Goal: Information Seeking & Learning: Learn about a topic

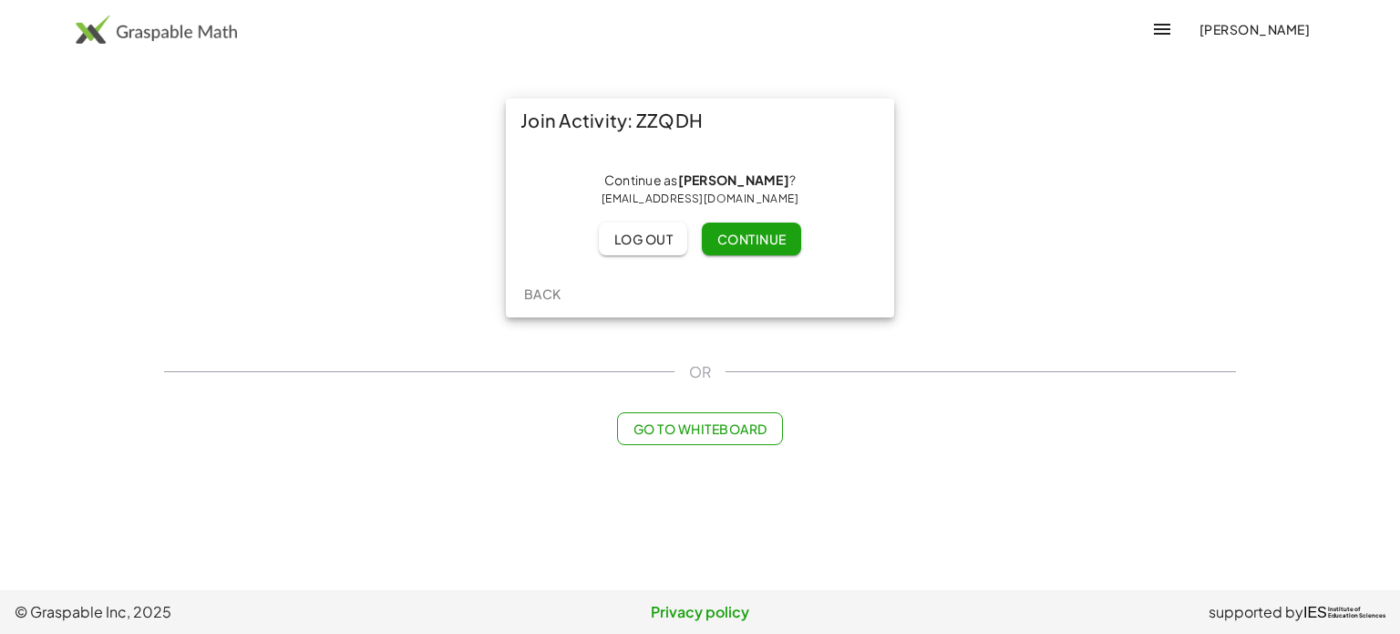
click at [740, 236] on span "Continue" at bounding box center [751, 239] width 69 height 16
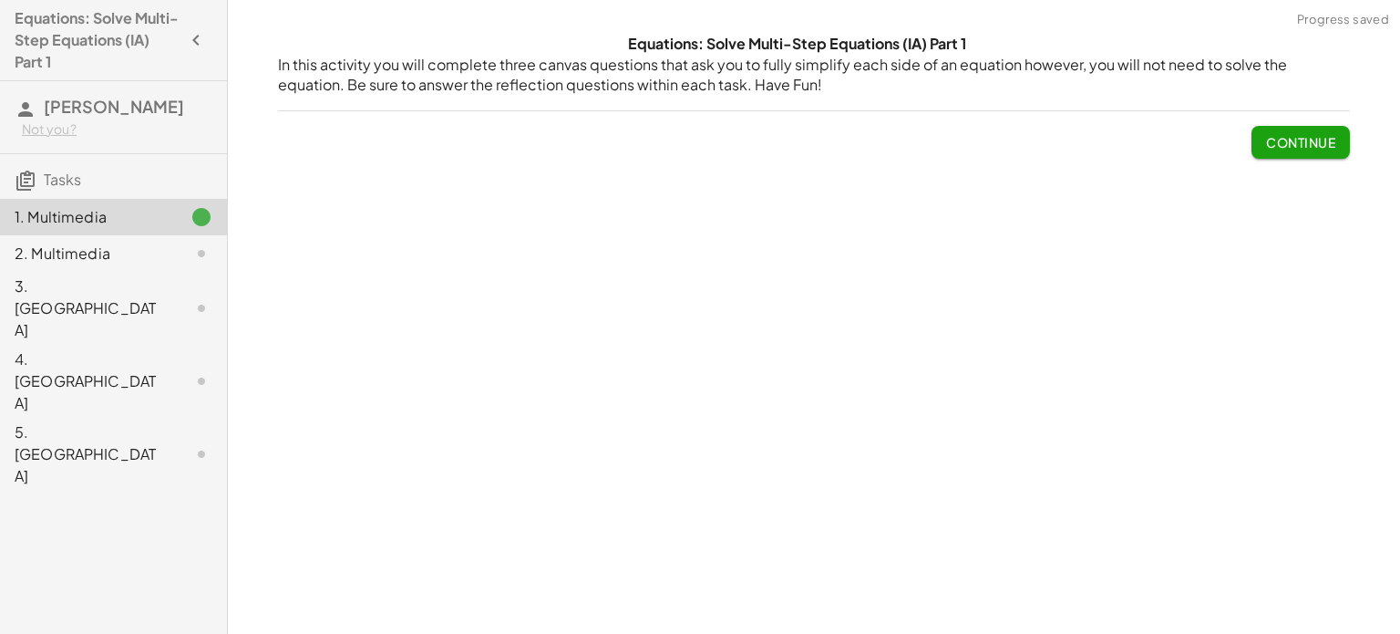
click at [1306, 151] on button "Continue" at bounding box center [1301, 142] width 98 height 33
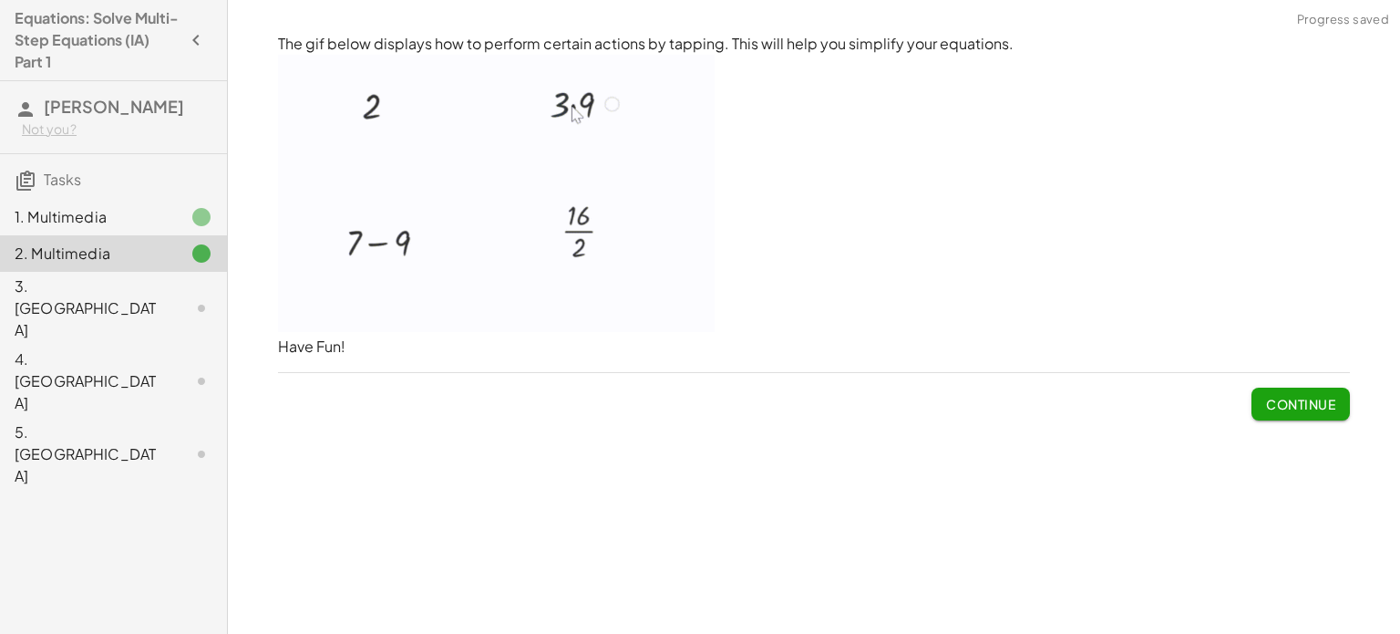
click at [1285, 388] on button "Continue" at bounding box center [1301, 403] width 98 height 33
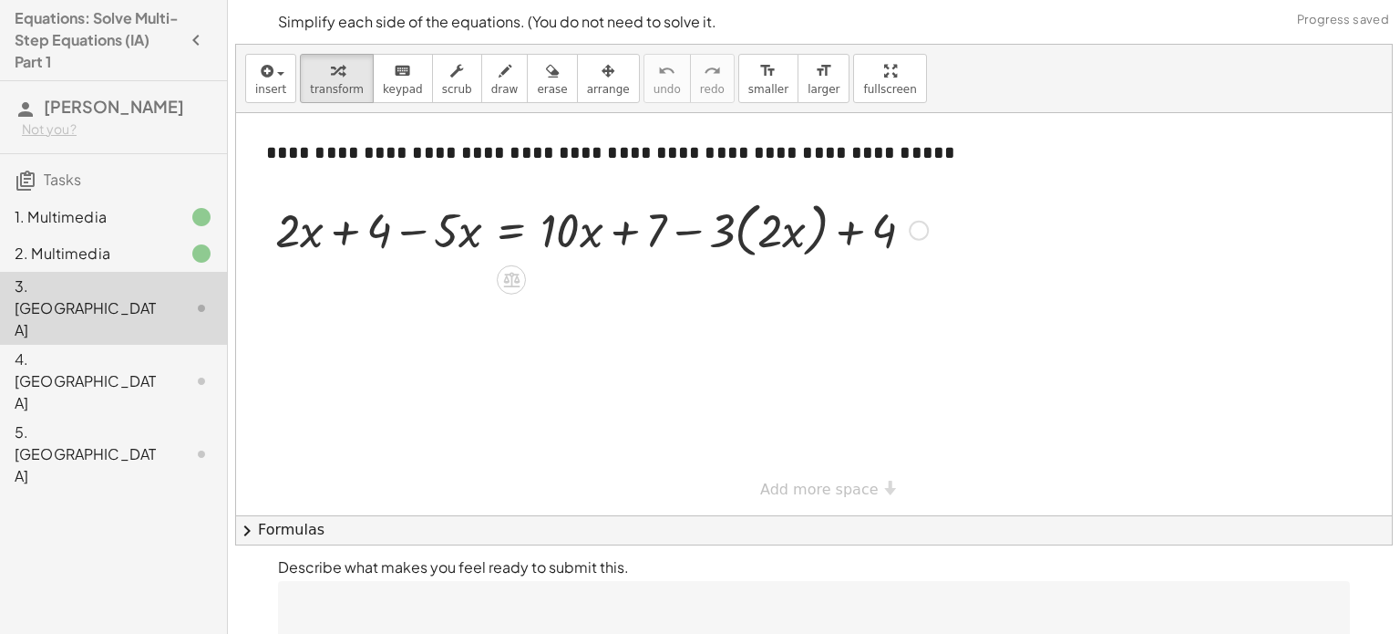
click at [622, 224] on div at bounding box center [601, 228] width 671 height 69
click at [730, 239] on div at bounding box center [601, 228] width 671 height 69
click at [746, 242] on div at bounding box center [601, 228] width 671 height 69
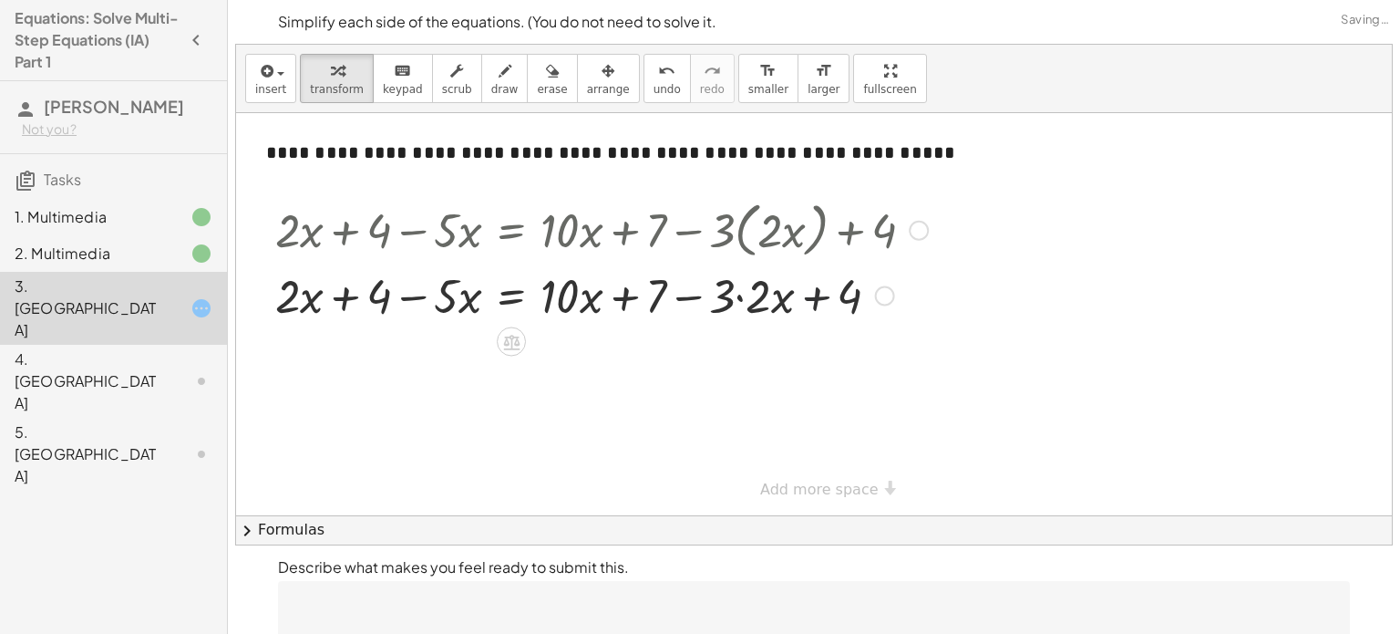
click at [815, 304] on div at bounding box center [601, 294] width 671 height 62
click at [334, 301] on div at bounding box center [601, 294] width 671 height 62
click at [451, 293] on div at bounding box center [601, 294] width 671 height 62
click at [425, 303] on div at bounding box center [601, 294] width 671 height 62
click at [528, 300] on div at bounding box center [601, 294] width 671 height 62
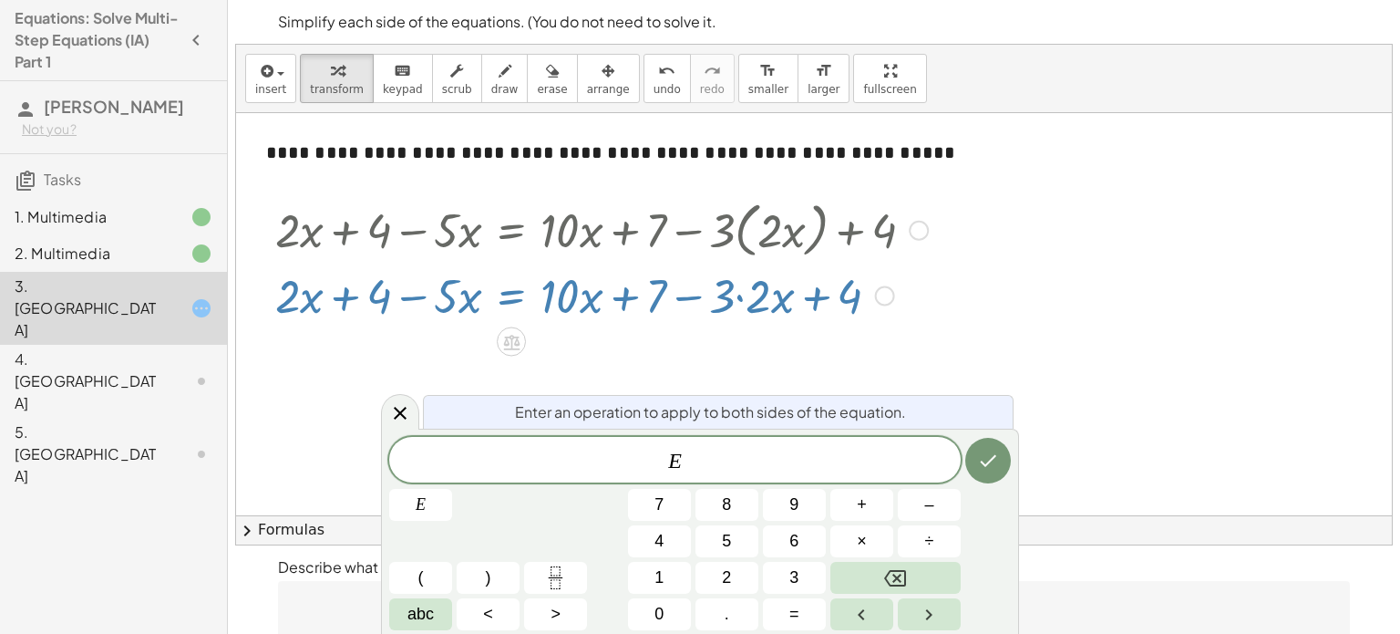
click at [549, 299] on div at bounding box center [601, 294] width 671 height 62
click at [400, 416] on icon at bounding box center [400, 413] width 22 height 22
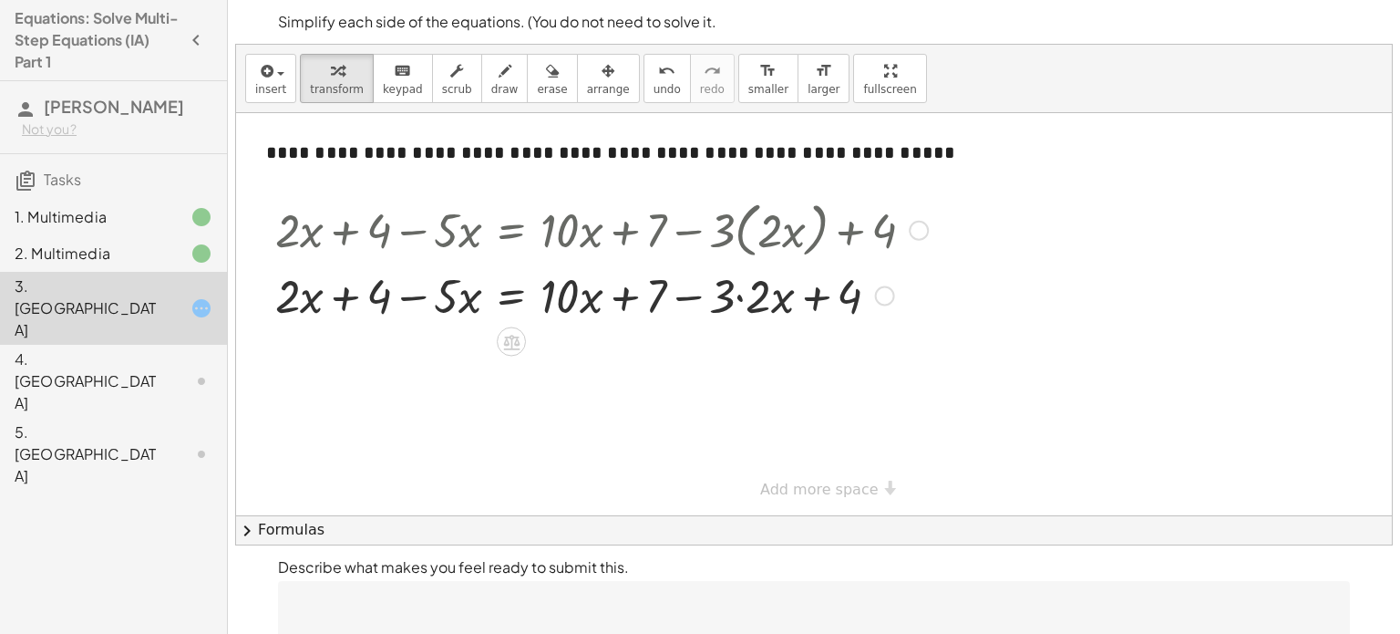
click at [621, 287] on div at bounding box center [601, 294] width 671 height 62
click at [692, 301] on div at bounding box center [601, 294] width 671 height 62
click at [815, 297] on div at bounding box center [601, 294] width 671 height 62
drag, startPoint x: 841, startPoint y: 301, endPoint x: 740, endPoint y: 293, distance: 100.6
click at [740, 293] on div at bounding box center [601, 294] width 671 height 62
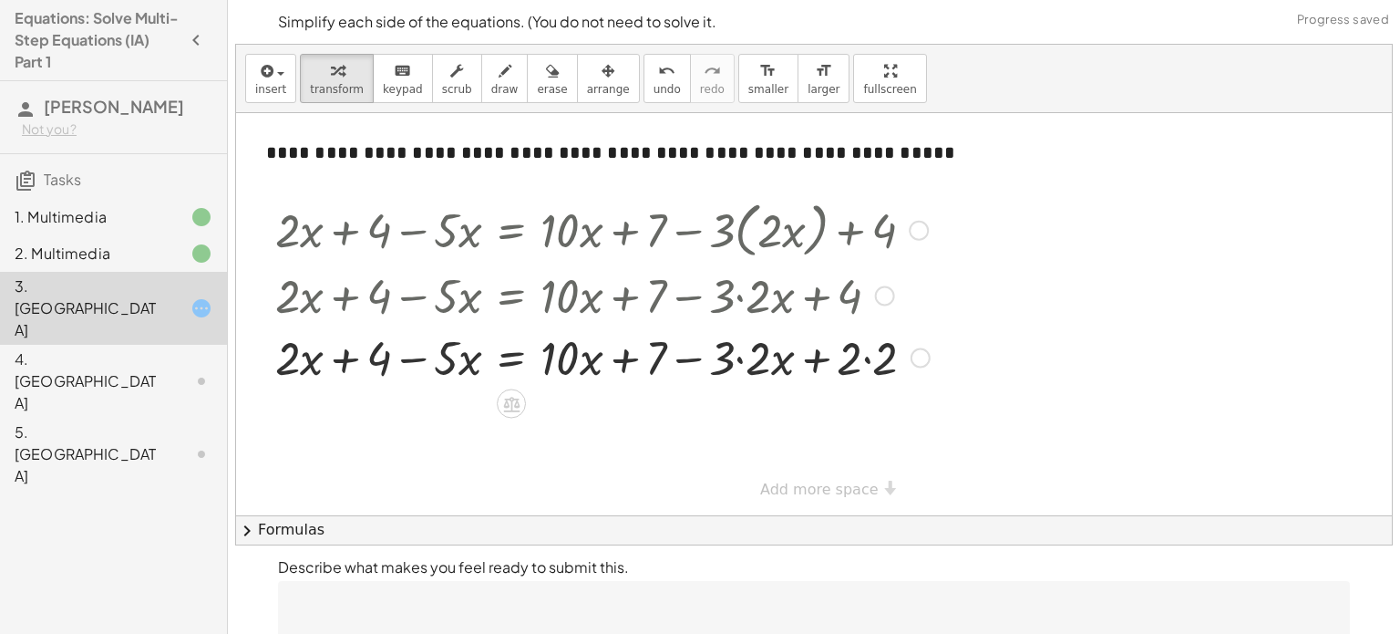
click at [816, 356] on div at bounding box center [602, 356] width 673 height 62
click at [634, 349] on div at bounding box center [602, 356] width 673 height 62
click at [817, 358] on div at bounding box center [602, 356] width 673 height 62
drag, startPoint x: 740, startPoint y: 356, endPoint x: 709, endPoint y: 364, distance: 32.1
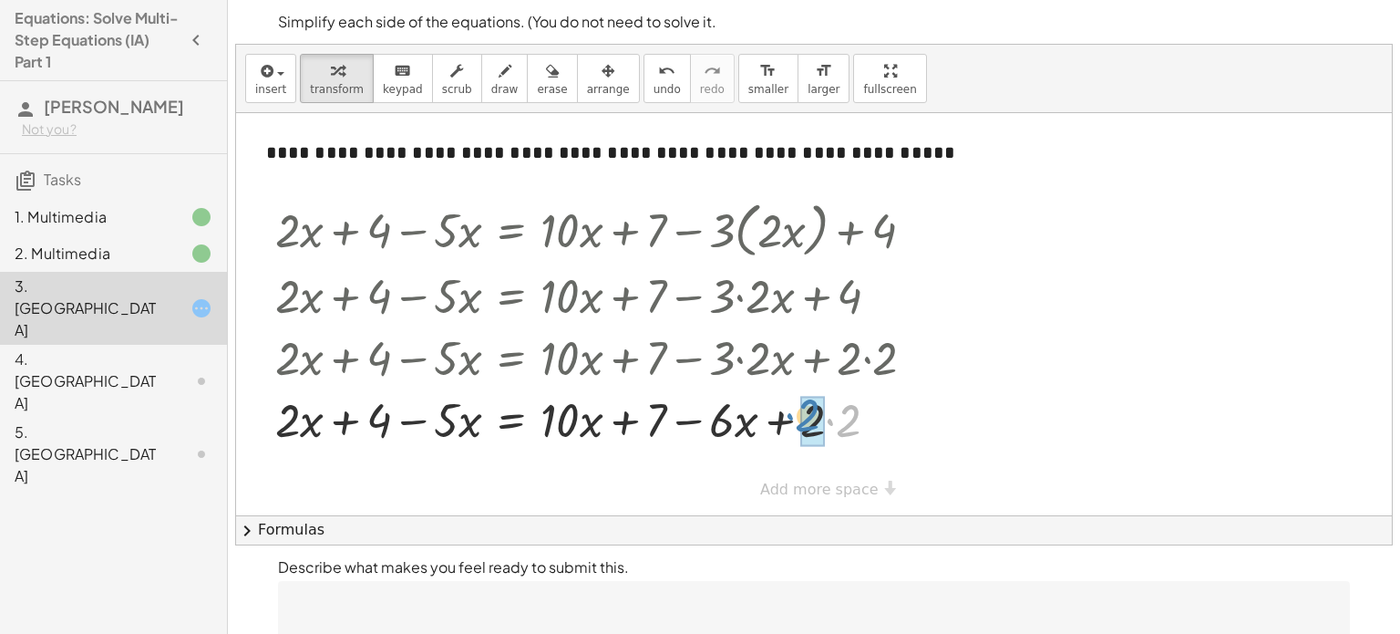
drag, startPoint x: 826, startPoint y: 428, endPoint x: 786, endPoint y: 424, distance: 40.4
click at [786, 424] on div at bounding box center [602, 418] width 673 height 62
drag, startPoint x: 779, startPoint y: 418, endPoint x: 761, endPoint y: 424, distance: 18.2
click at [761, 424] on div at bounding box center [602, 418] width 673 height 62
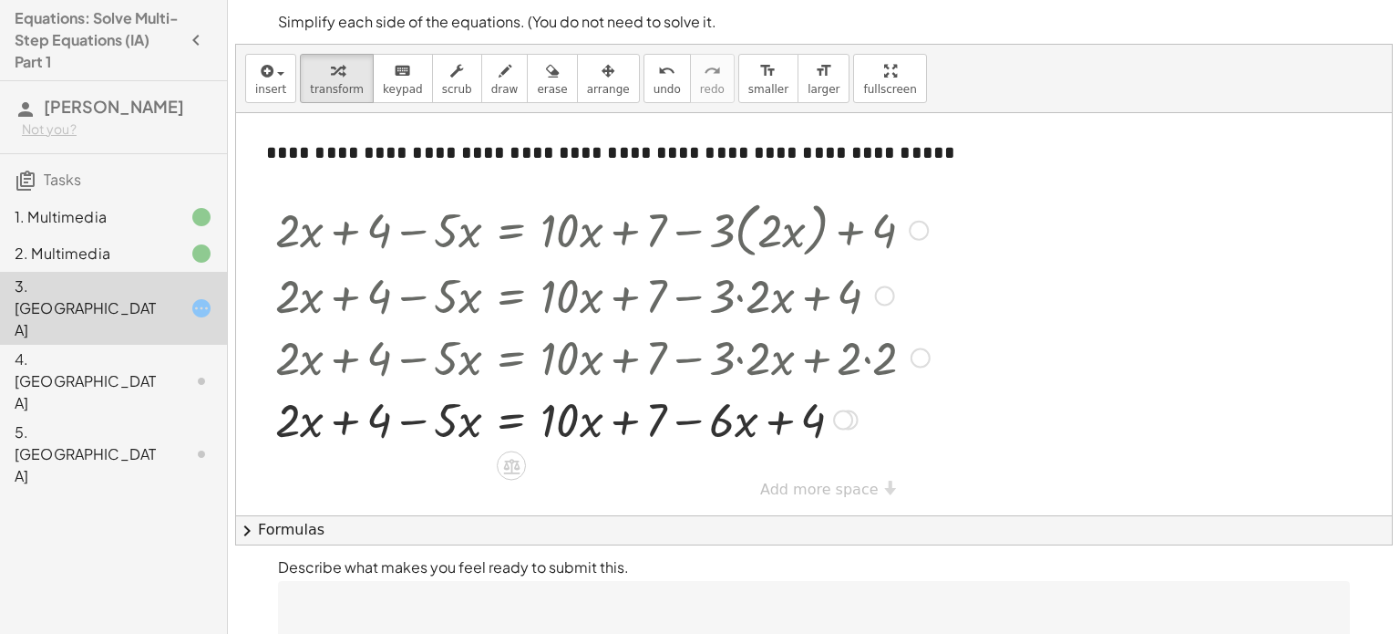
click at [624, 420] on div at bounding box center [602, 418] width 673 height 62
click at [413, 425] on div at bounding box center [602, 418] width 673 height 62
drag, startPoint x: 287, startPoint y: 425, endPoint x: 389, endPoint y: 441, distance: 103.4
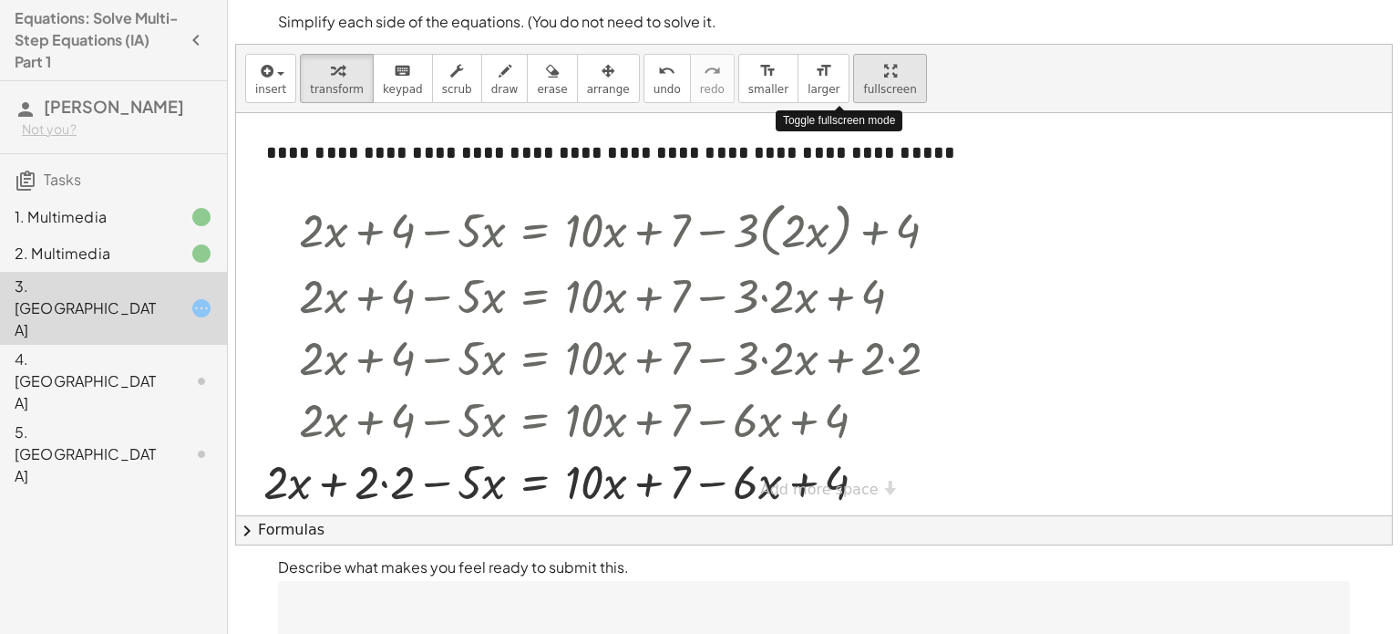
click at [836, 192] on div "**********" at bounding box center [814, 295] width 1156 height 500
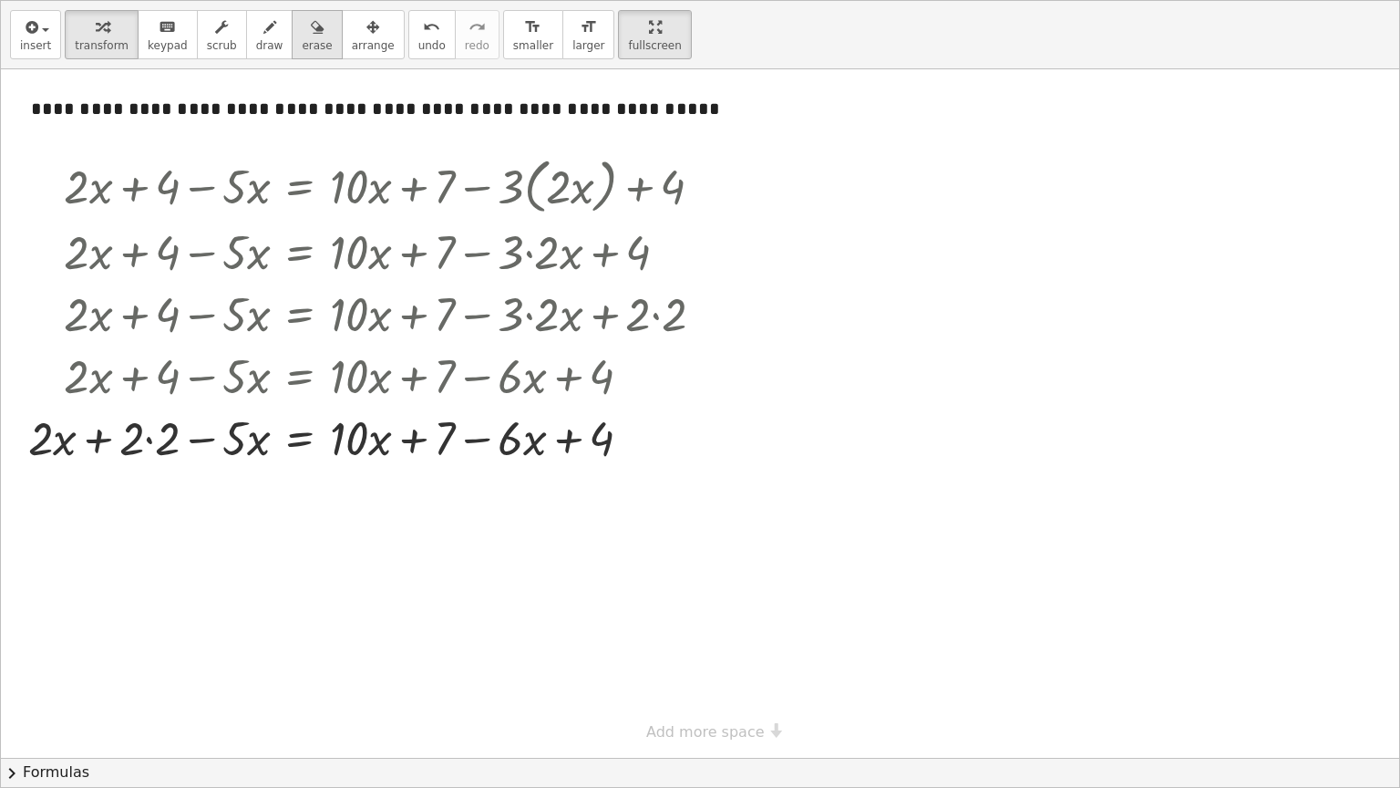
click at [292, 52] on button "erase" at bounding box center [317, 34] width 50 height 49
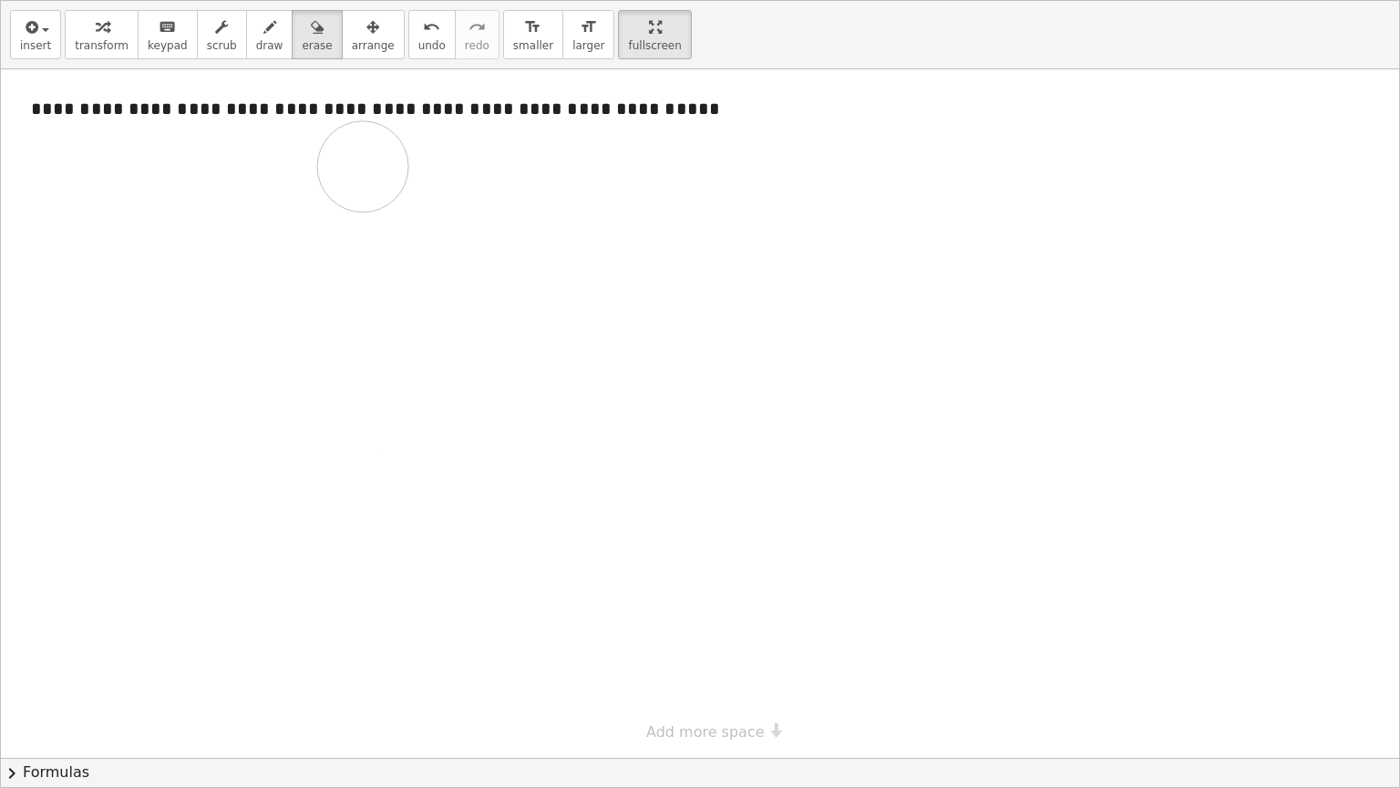
drag, startPoint x: 242, startPoint y: 202, endPoint x: 365, endPoint y: 168, distance: 127.9
click at [365, 168] on div at bounding box center [700, 413] width 1398 height 688
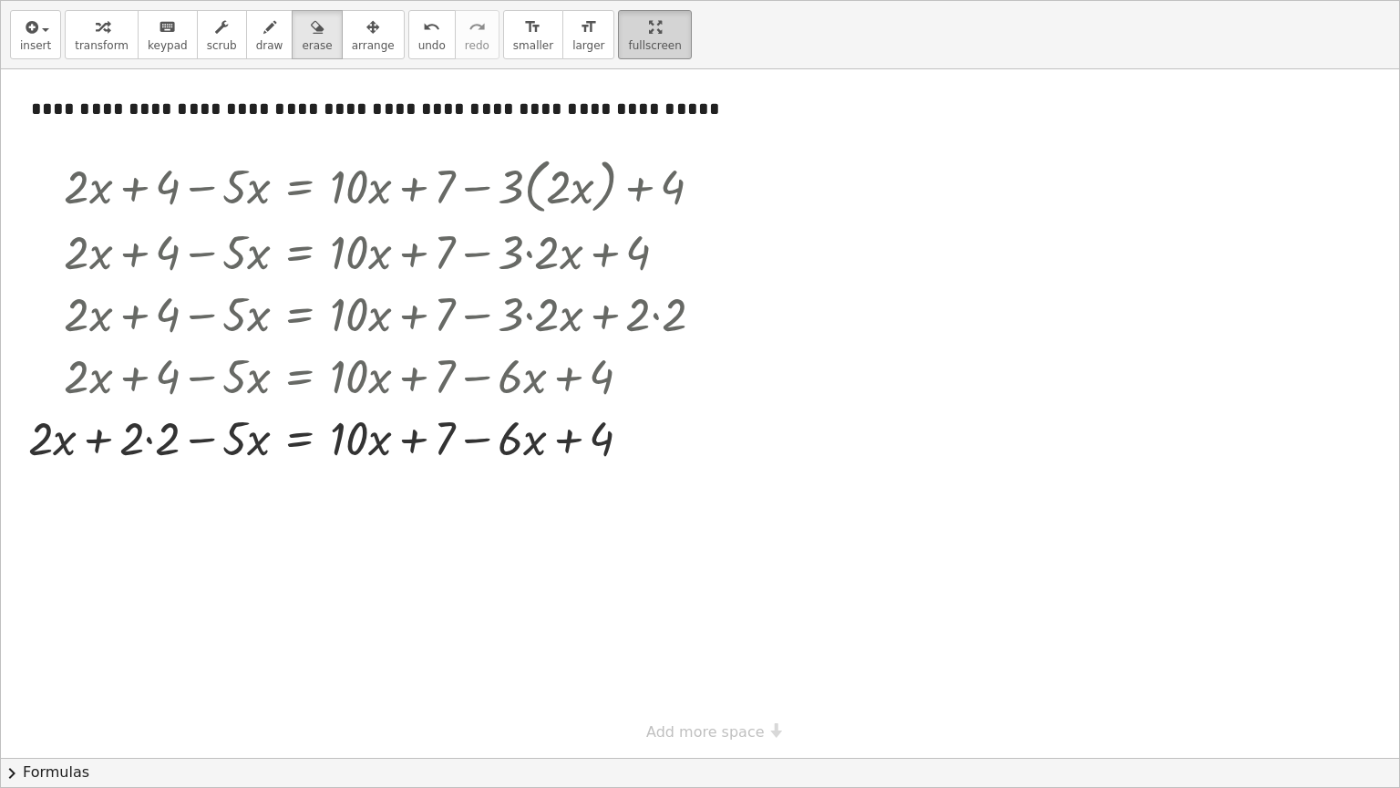
click at [597, 0] on html "Equations: Solve Multi-Step Equations (IA) Part 1 Julian Brown Not you? Tasks 1…" at bounding box center [700, 394] width 1400 height 788
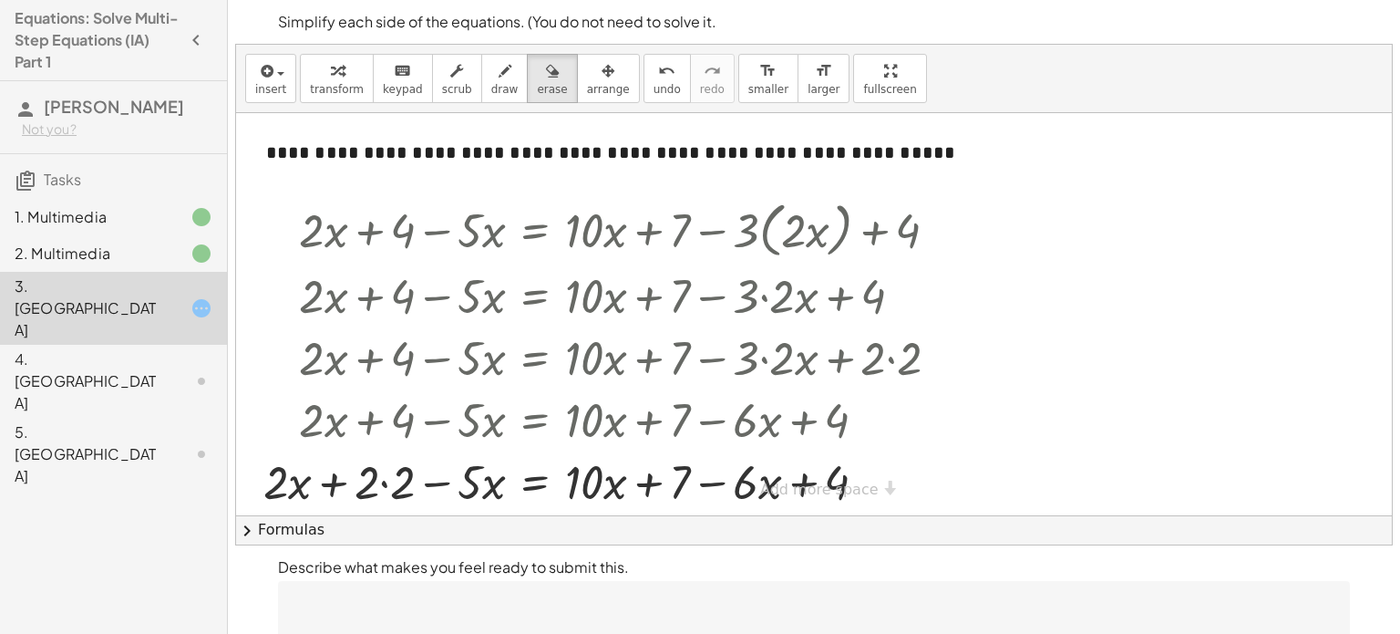
click at [87, 223] on div "1. Multimedia" at bounding box center [88, 217] width 147 height 22
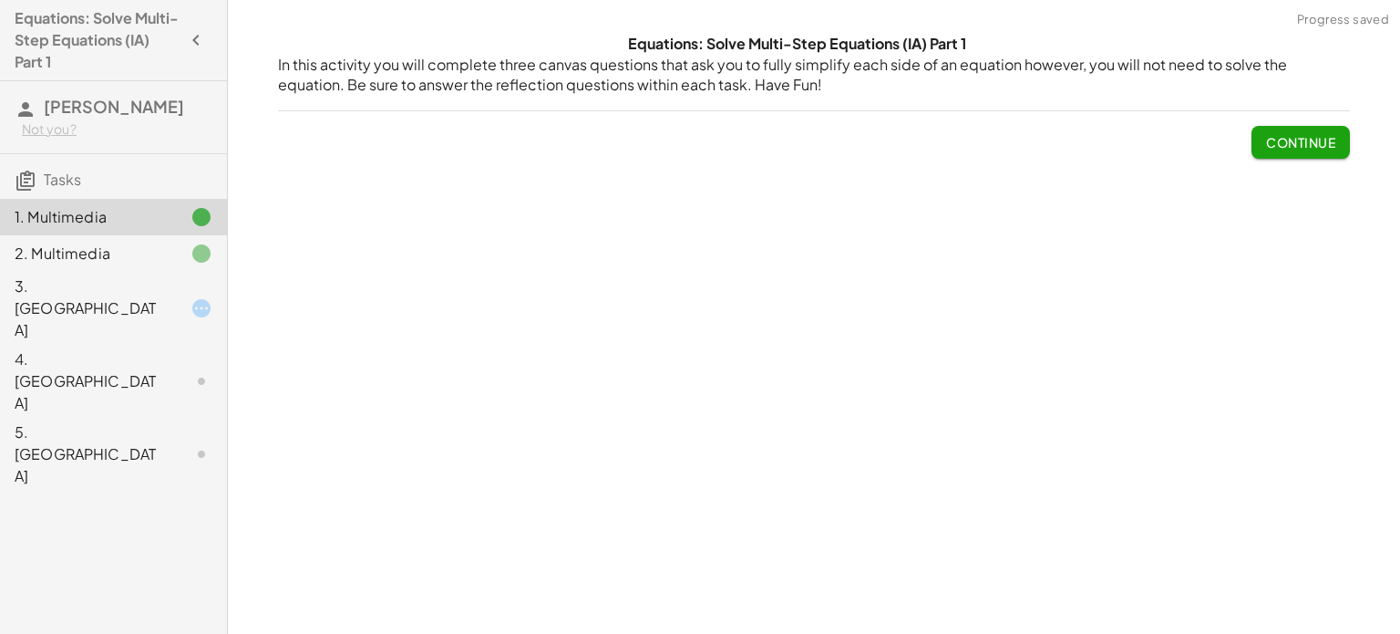
click at [89, 237] on div "2. Multimedia" at bounding box center [113, 253] width 227 height 36
click at [89, 243] on div "2. Multimedia" at bounding box center [88, 254] width 147 height 22
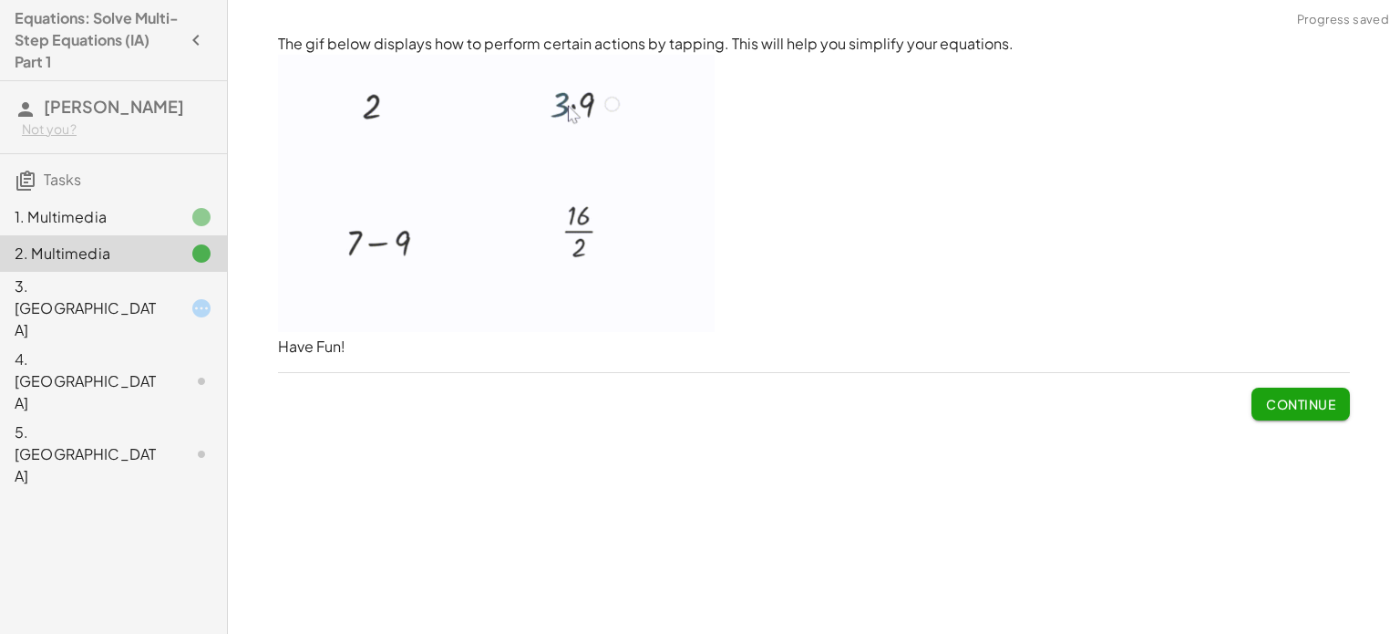
click at [1279, 400] on span "Continue" at bounding box center [1300, 404] width 69 height 16
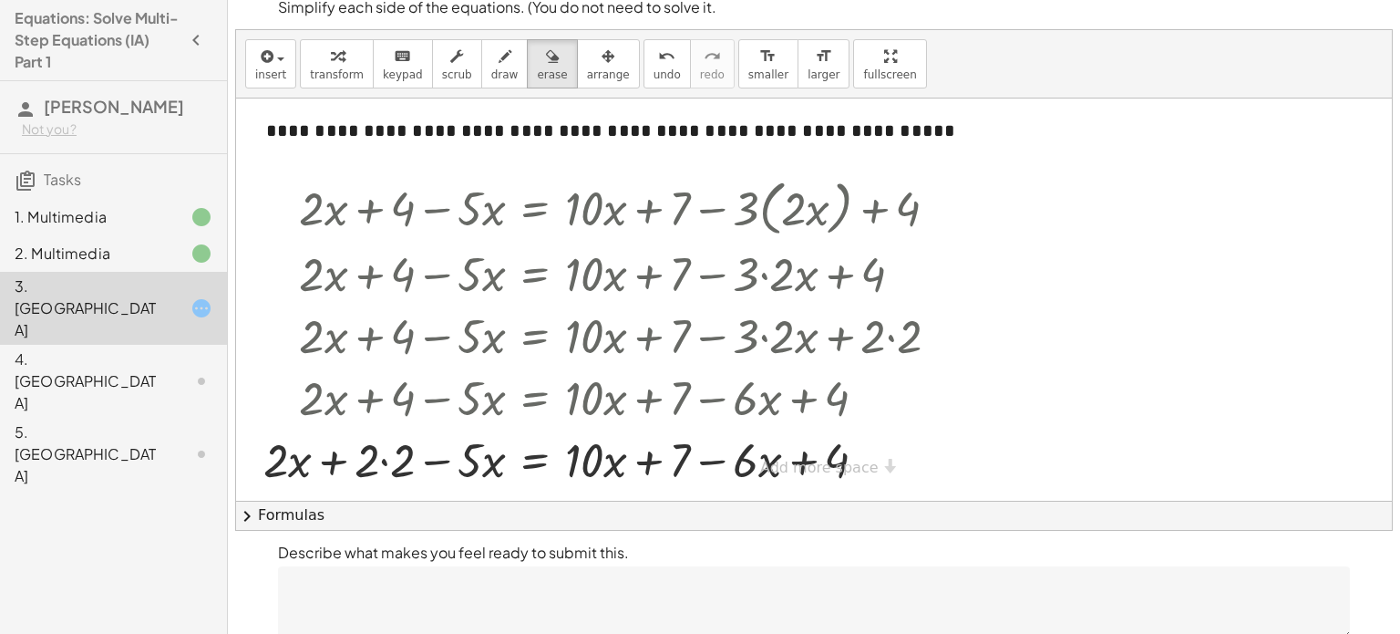
scroll to position [14, 0]
click at [763, 477] on div "**********" at bounding box center [814, 495] width 1156 height 806
click at [768, 472] on div at bounding box center [814, 495] width 1156 height 806
click at [776, 467] on div at bounding box center [814, 495] width 1156 height 806
click at [537, 46] on div "button" at bounding box center [552, 57] width 30 height 22
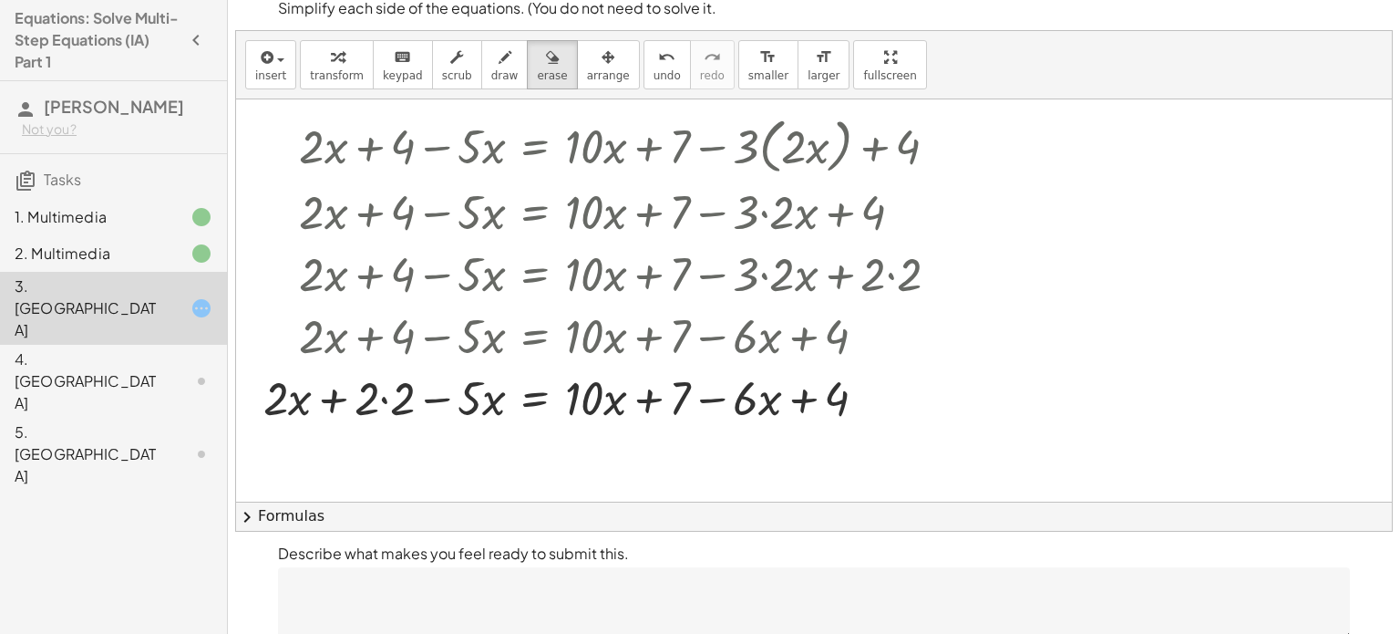
scroll to position [67, 0]
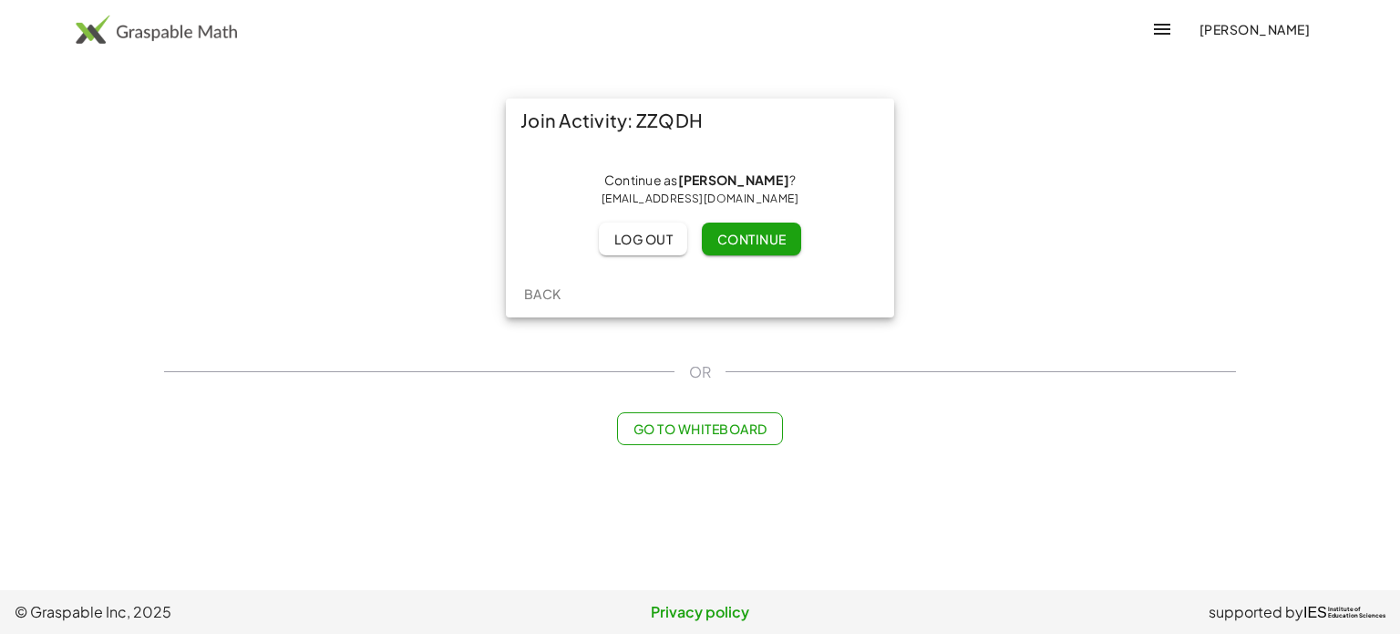
click at [737, 225] on button "Continue" at bounding box center [751, 238] width 98 height 33
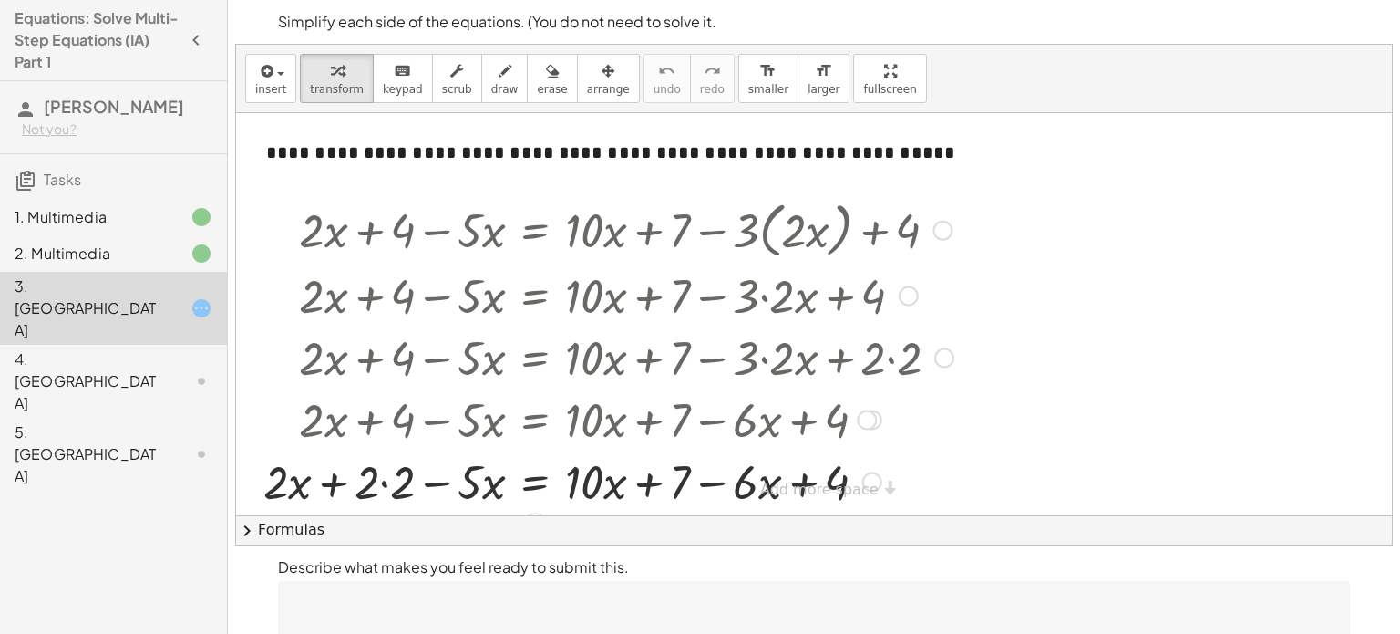
click at [868, 478] on div at bounding box center [872, 482] width 20 height 20
click at [872, 427] on div at bounding box center [867, 420] width 20 height 20
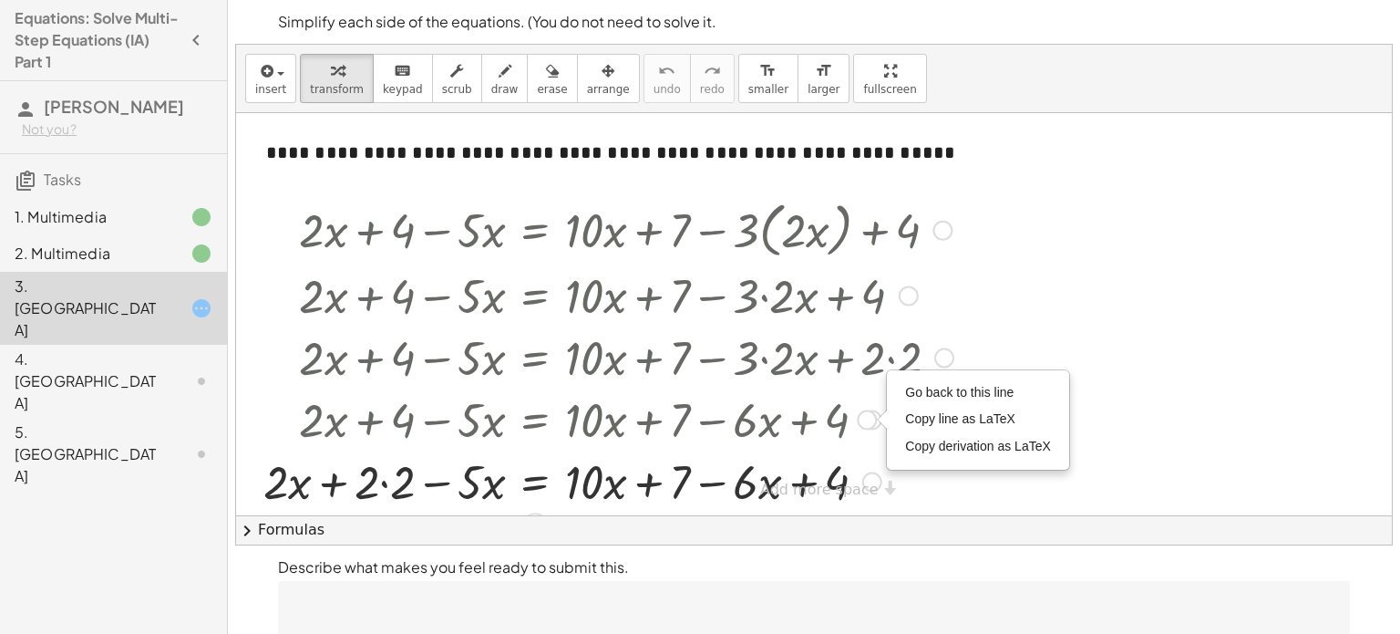
click at [936, 231] on div at bounding box center [943, 231] width 20 height 20
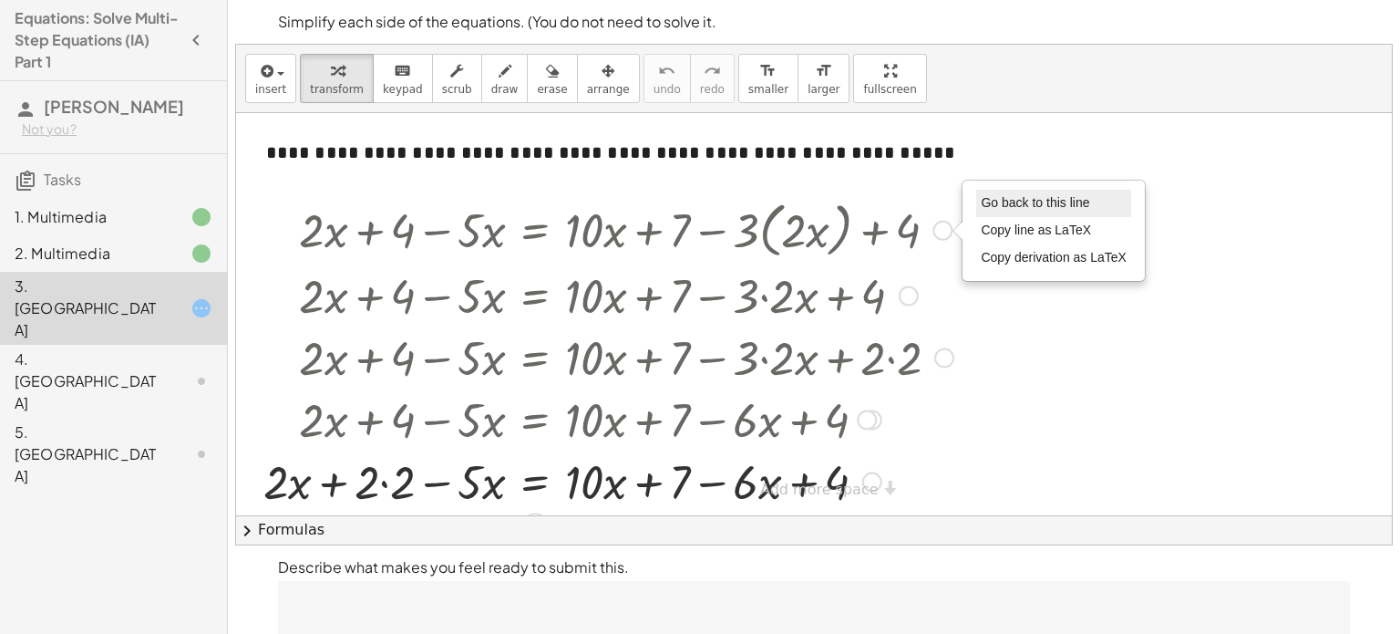
click at [1003, 204] on span "Go back to this line" at bounding box center [1035, 202] width 108 height 15
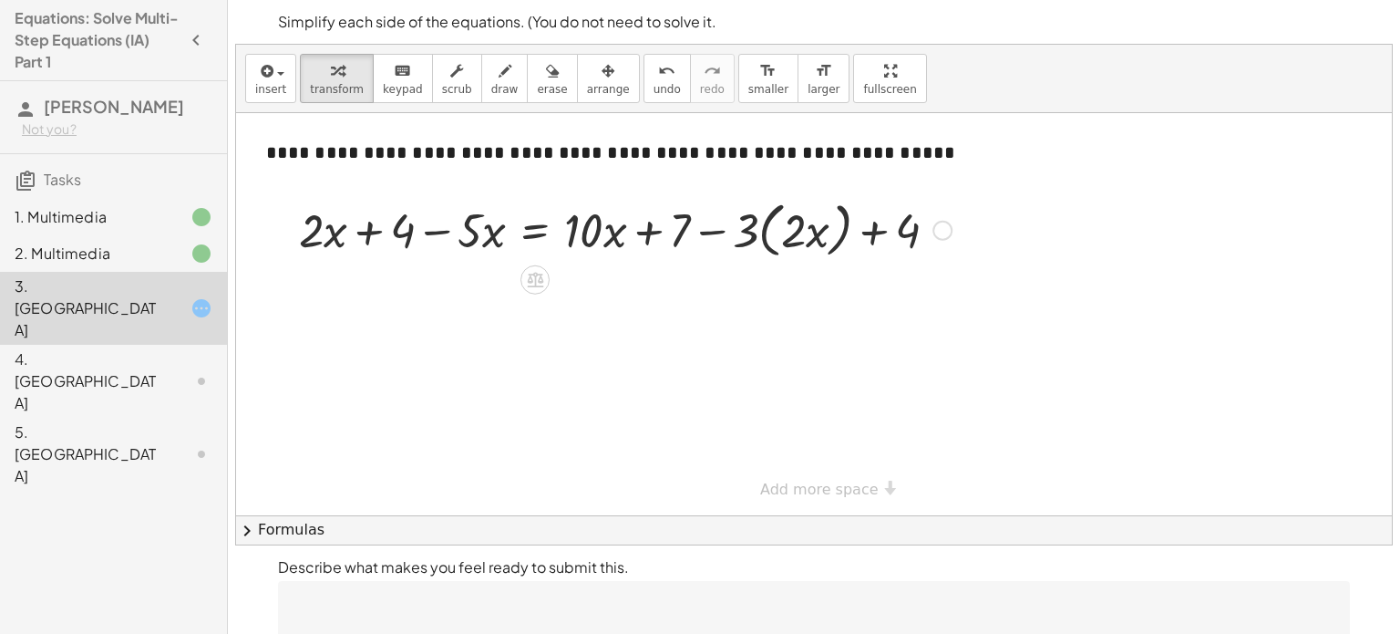
click at [760, 235] on div at bounding box center [625, 228] width 671 height 69
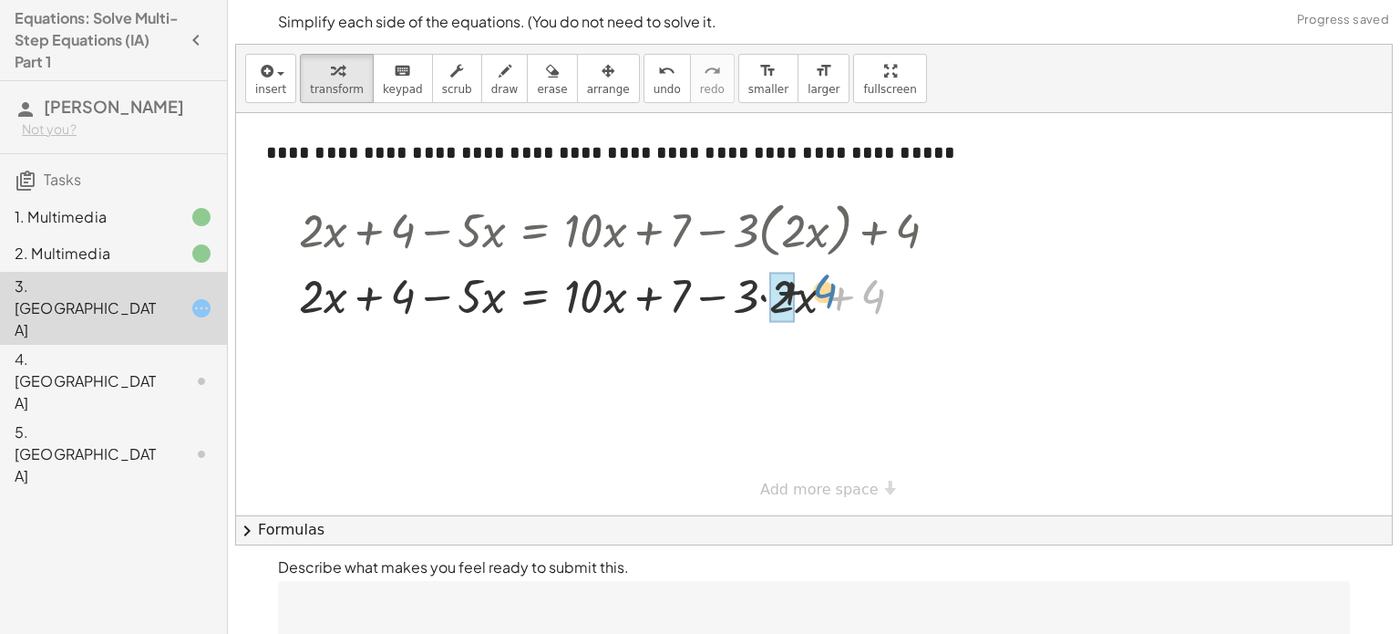
drag, startPoint x: 876, startPoint y: 305, endPoint x: 787, endPoint y: 296, distance: 89.8
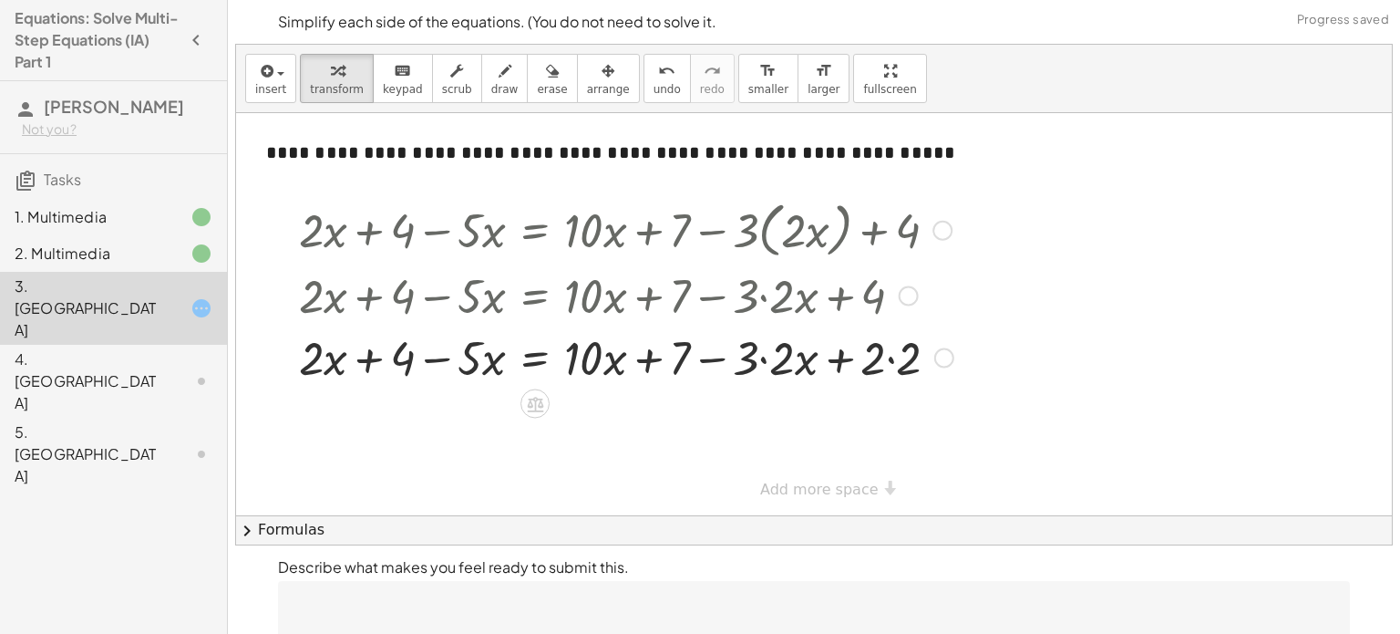
click at [847, 357] on div at bounding box center [626, 356] width 673 height 62
drag, startPoint x: 915, startPoint y: 364, endPoint x: 879, endPoint y: 365, distance: 36.5
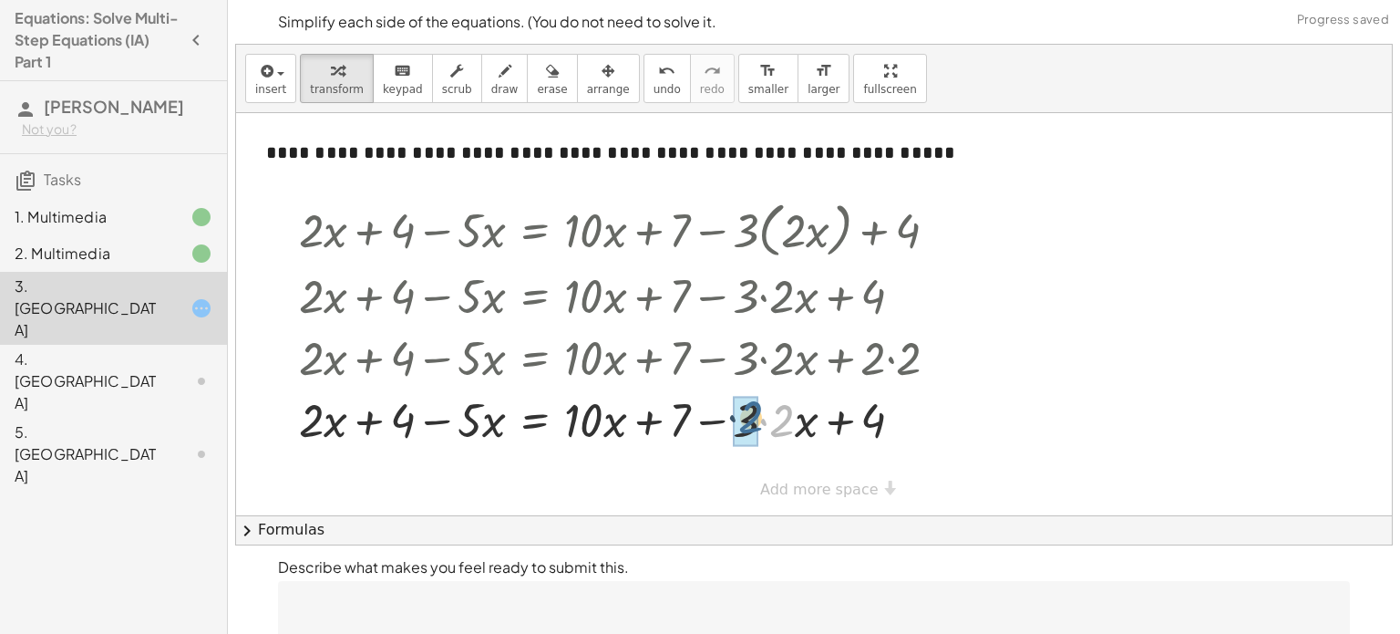
drag, startPoint x: 777, startPoint y: 421, endPoint x: 743, endPoint y: 418, distance: 33.8
drag, startPoint x: 314, startPoint y: 423, endPoint x: 415, endPoint y: 414, distance: 101.6
click at [415, 414] on div at bounding box center [626, 418] width 673 height 62
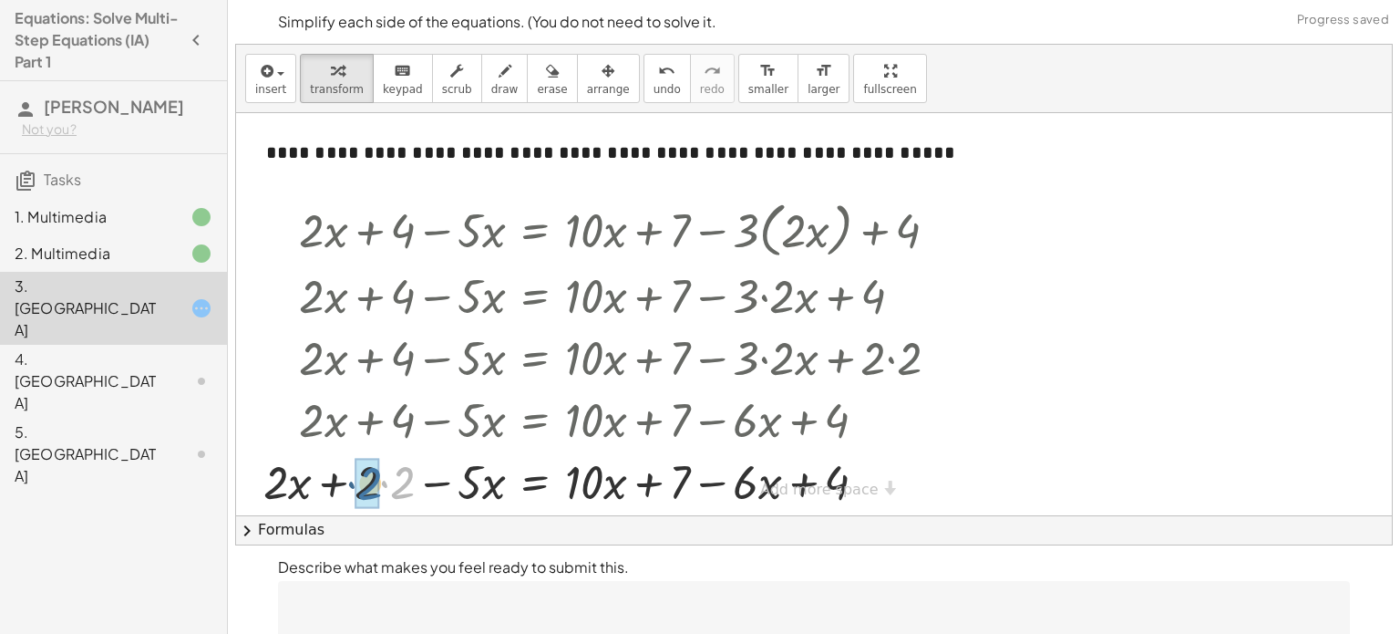
drag, startPoint x: 404, startPoint y: 494, endPoint x: 369, endPoint y: 495, distance: 34.7
click at [442, 492] on div at bounding box center [626, 480] width 673 height 62
click at [370, 490] on div at bounding box center [626, 480] width 673 height 62
click at [642, 493] on div at bounding box center [626, 480] width 673 height 62
click at [801, 474] on div at bounding box center [626, 480] width 673 height 62
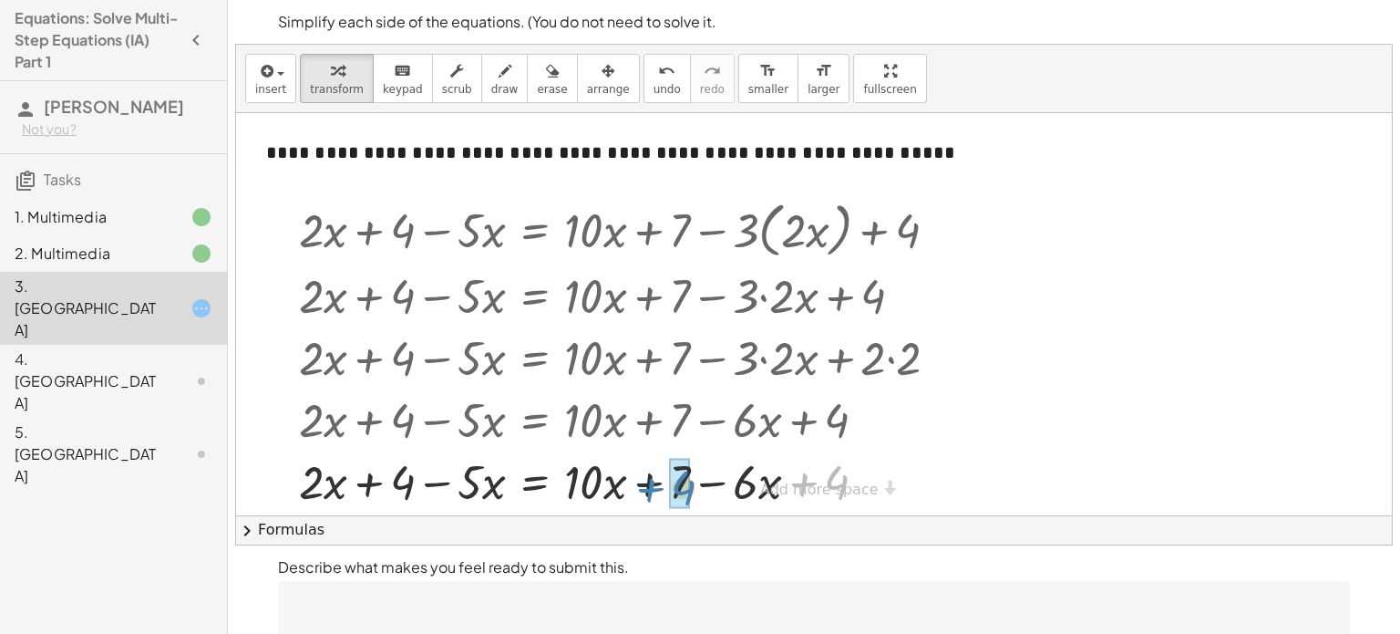
drag, startPoint x: 837, startPoint y: 470, endPoint x: 681, endPoint y: 476, distance: 156.0
click at [757, 470] on div at bounding box center [626, 480] width 673 height 62
click at [715, 479] on div at bounding box center [626, 480] width 673 height 62
click at [618, 478] on div at bounding box center [626, 480] width 673 height 62
click at [588, 475] on div at bounding box center [626, 480] width 673 height 62
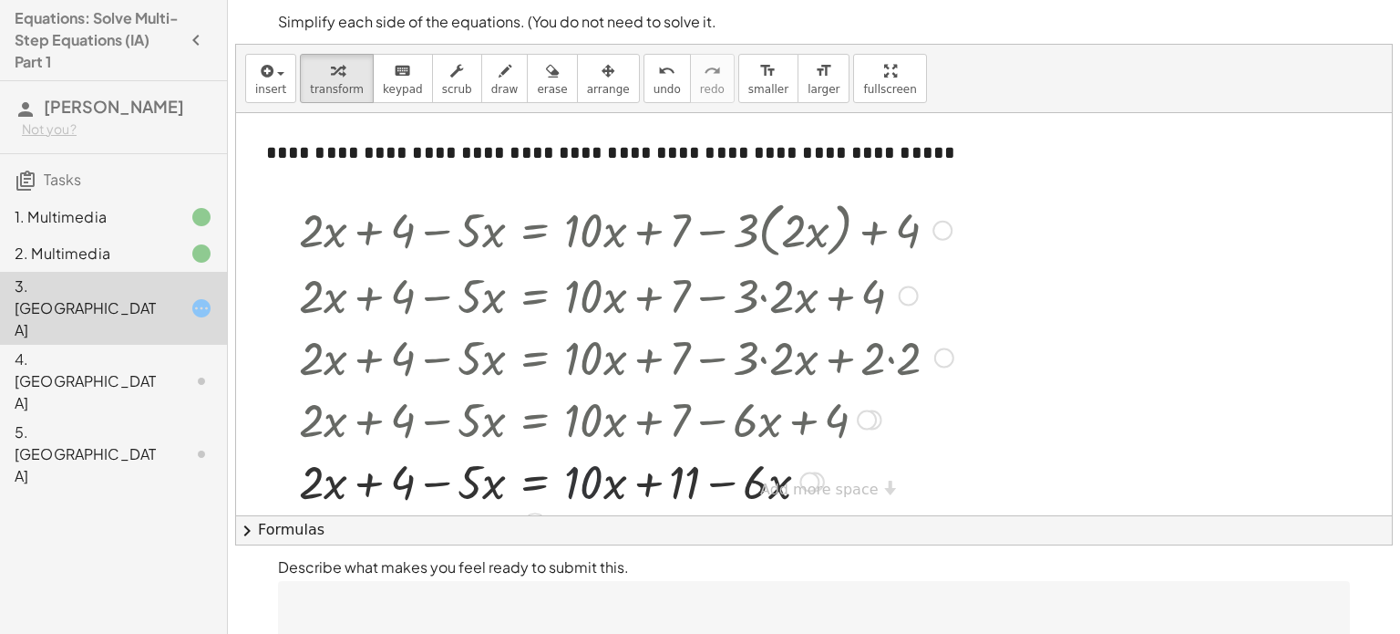
click at [588, 475] on div at bounding box center [626, 480] width 673 height 62
drag, startPoint x: 473, startPoint y: 476, endPoint x: 496, endPoint y: 474, distance: 22.9
click at [496, 474] on div at bounding box center [626, 480] width 673 height 62
click at [406, 477] on div at bounding box center [626, 480] width 673 height 62
click at [364, 489] on div at bounding box center [626, 480] width 673 height 62
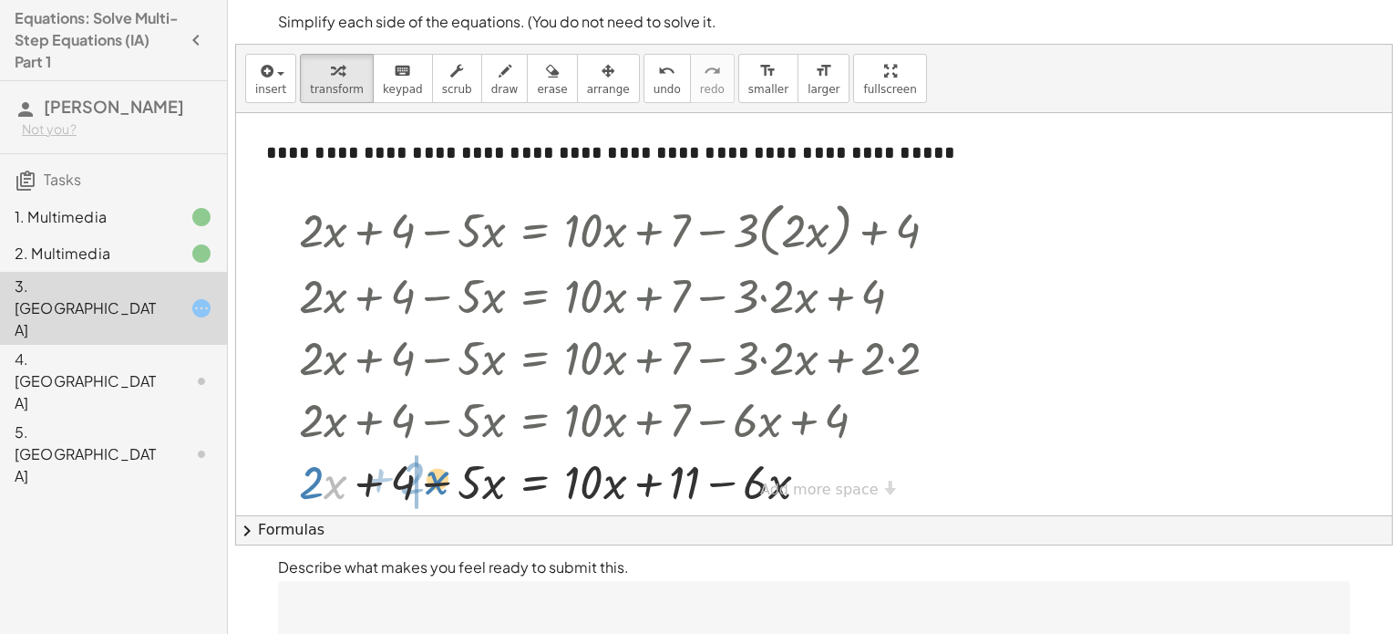
drag, startPoint x: 339, startPoint y: 485, endPoint x: 440, endPoint y: 483, distance: 101.2
click at [440, 483] on div at bounding box center [626, 480] width 673 height 62
click at [337, 480] on div at bounding box center [626, 480] width 673 height 62
drag, startPoint x: 697, startPoint y: 471, endPoint x: 705, endPoint y: 460, distance: 13.7
click at [704, 472] on div at bounding box center [626, 480] width 673 height 62
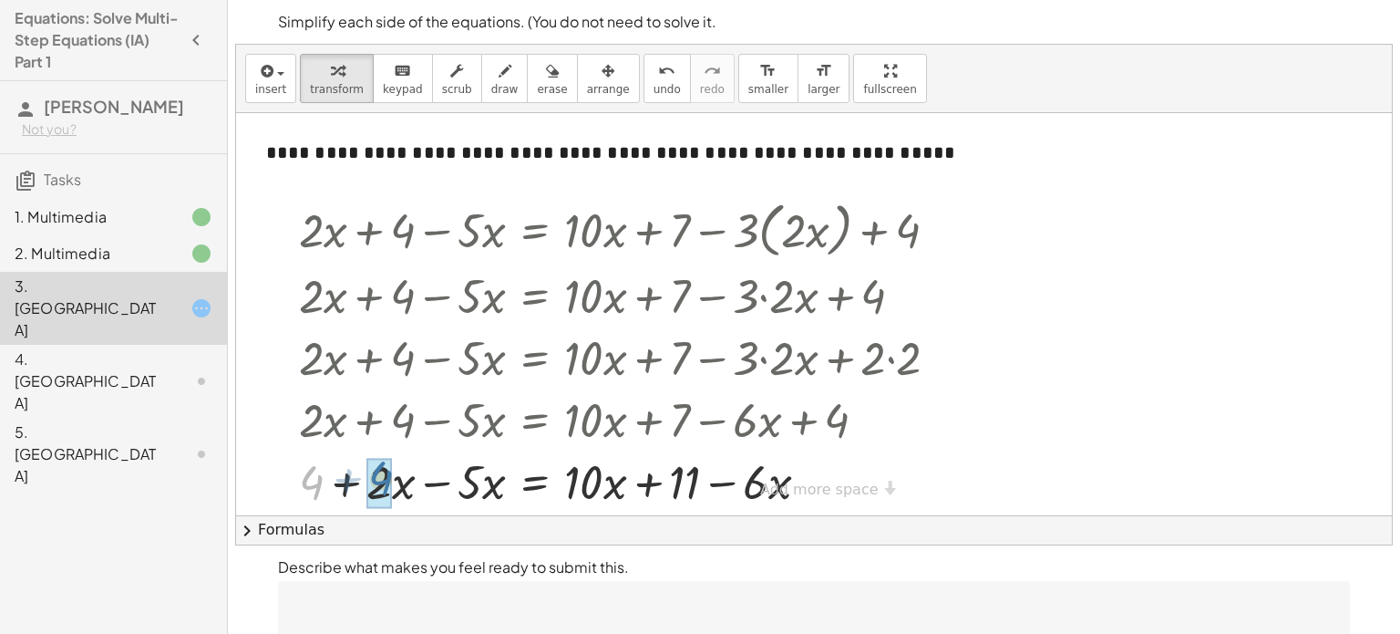
drag, startPoint x: 319, startPoint y: 485, endPoint x: 388, endPoint y: 481, distance: 69.4
click at [388, 481] on div at bounding box center [608, 480] width 708 height 62
click at [302, 484] on div at bounding box center [608, 480] width 708 height 62
click at [351, 480] on div at bounding box center [626, 480] width 673 height 62
click at [477, 480] on div at bounding box center [626, 480] width 673 height 62
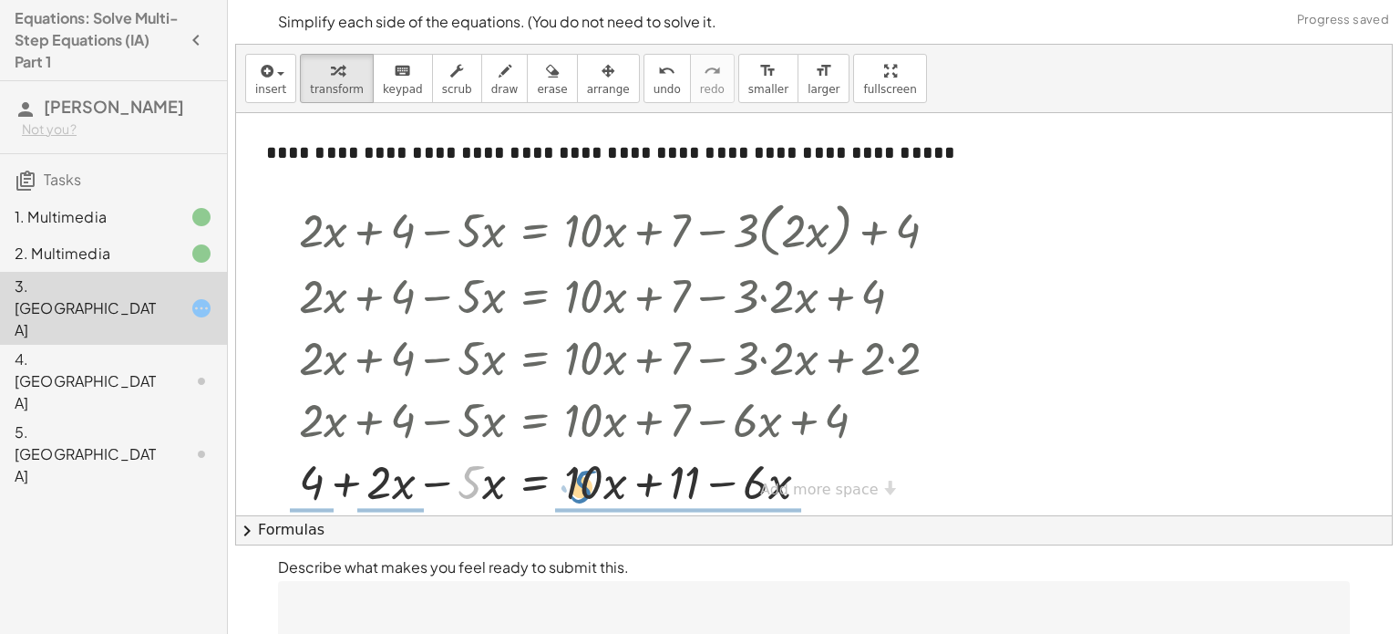
drag, startPoint x: 477, startPoint y: 480, endPoint x: 595, endPoint y: 485, distance: 118.6
click at [595, 485] on div at bounding box center [626, 480] width 673 height 62
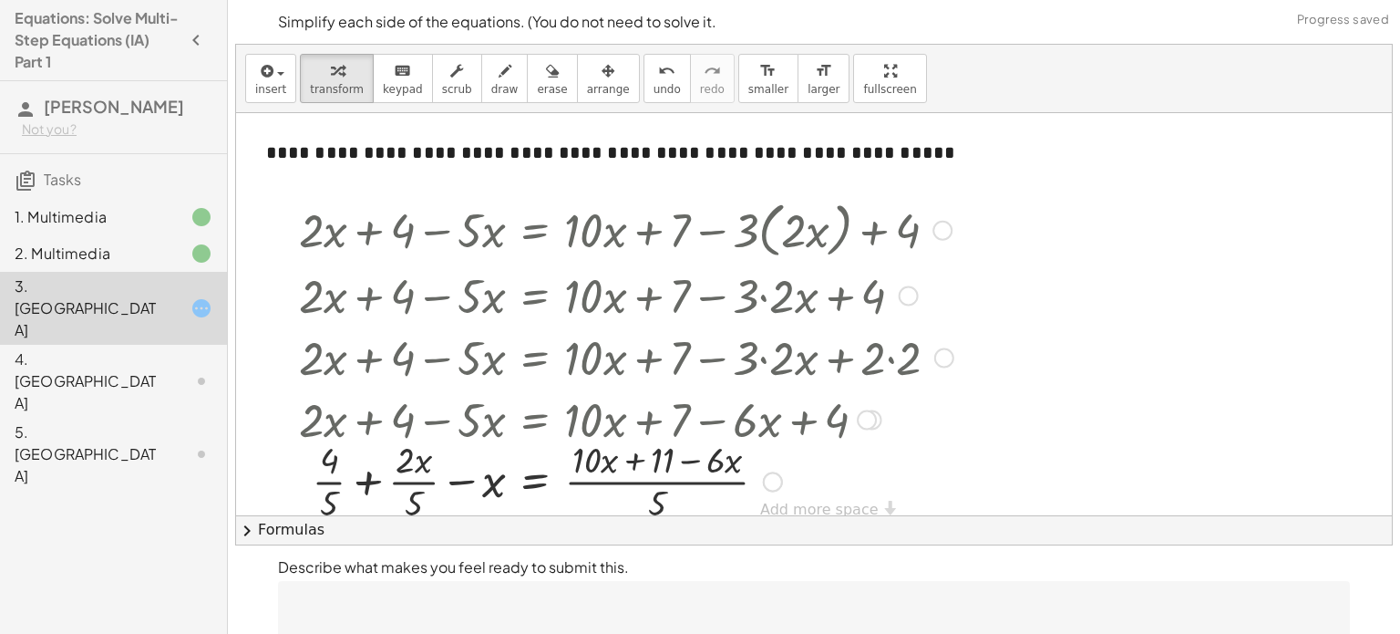
click at [641, 482] on div at bounding box center [626, 479] width 673 height 91
click at [640, 470] on div at bounding box center [626, 479] width 673 height 91
click at [330, 486] on div at bounding box center [626, 479] width 673 height 91
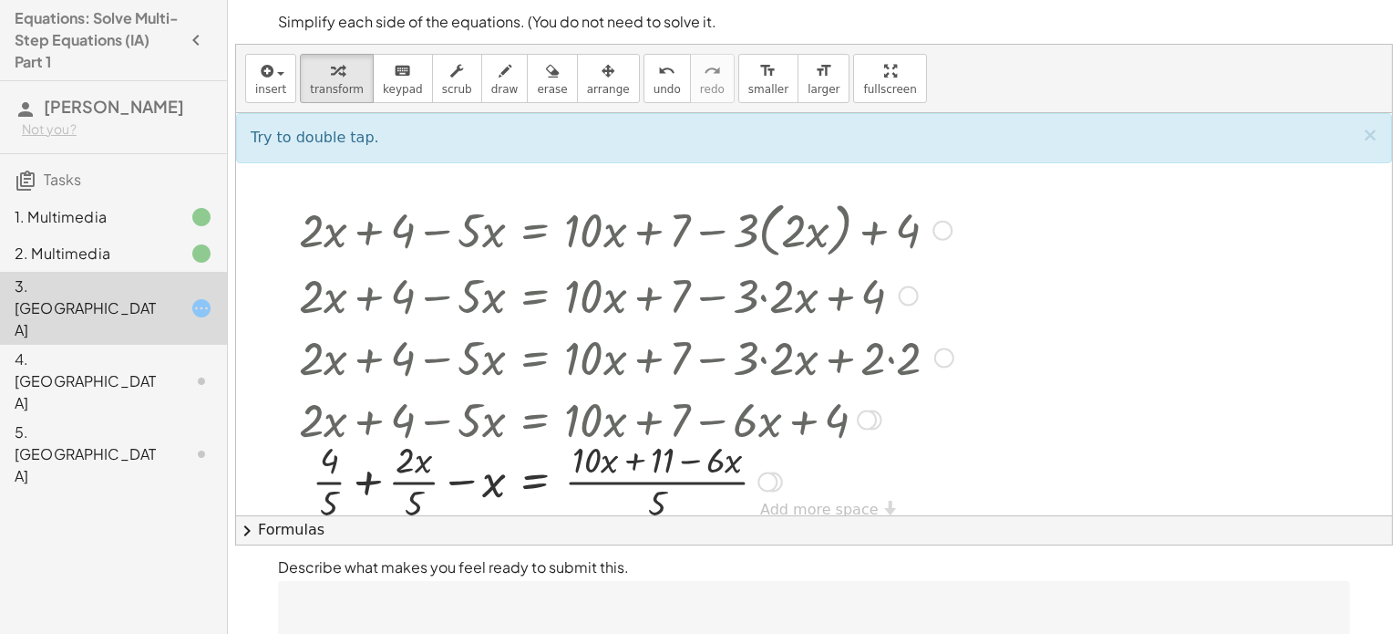
click at [336, 478] on div at bounding box center [626, 479] width 673 height 91
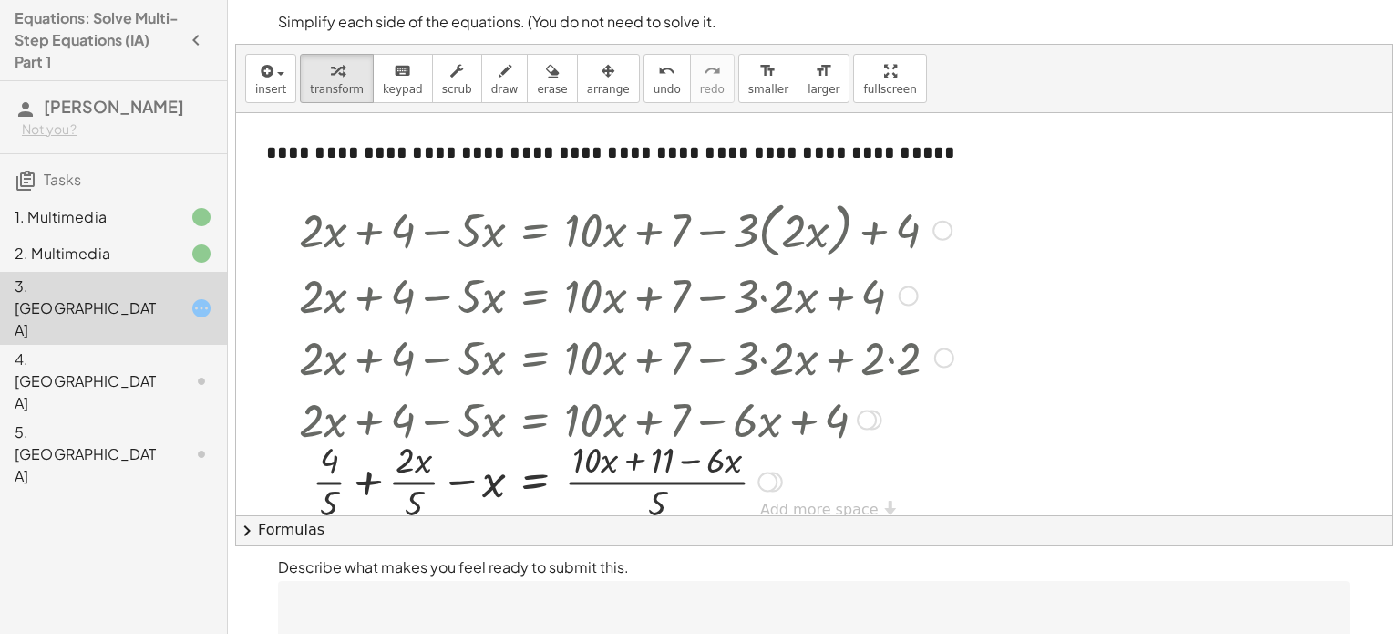
click at [336, 478] on div at bounding box center [626, 479] width 673 height 91
click at [408, 478] on div at bounding box center [619, 479] width 686 height 91
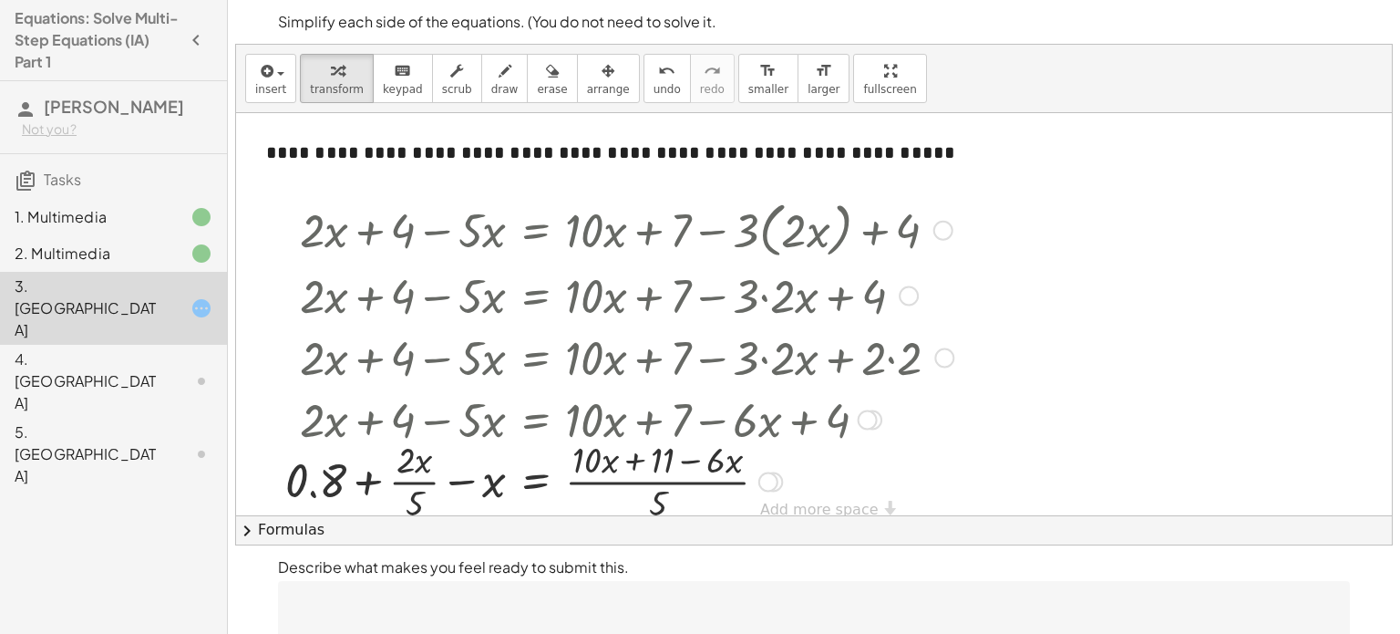
click at [944, 235] on div at bounding box center [944, 231] width 20 height 20
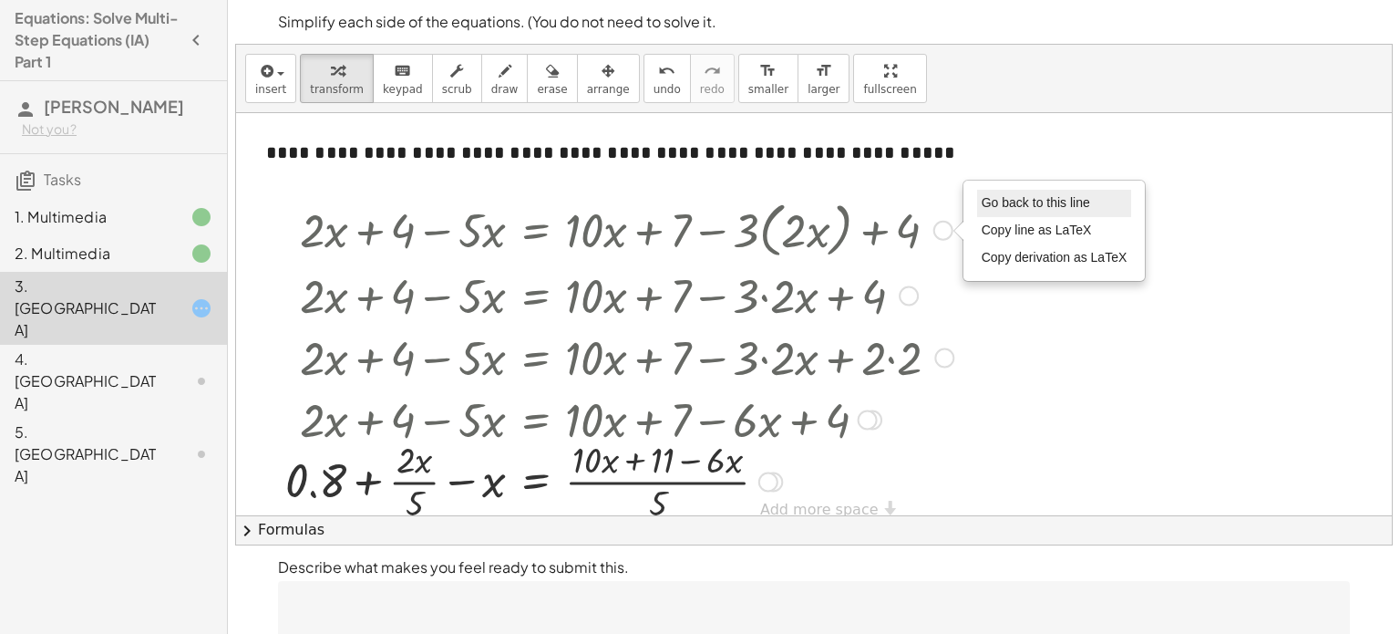
click at [1025, 206] on span "Go back to this line" at bounding box center [1036, 202] width 108 height 15
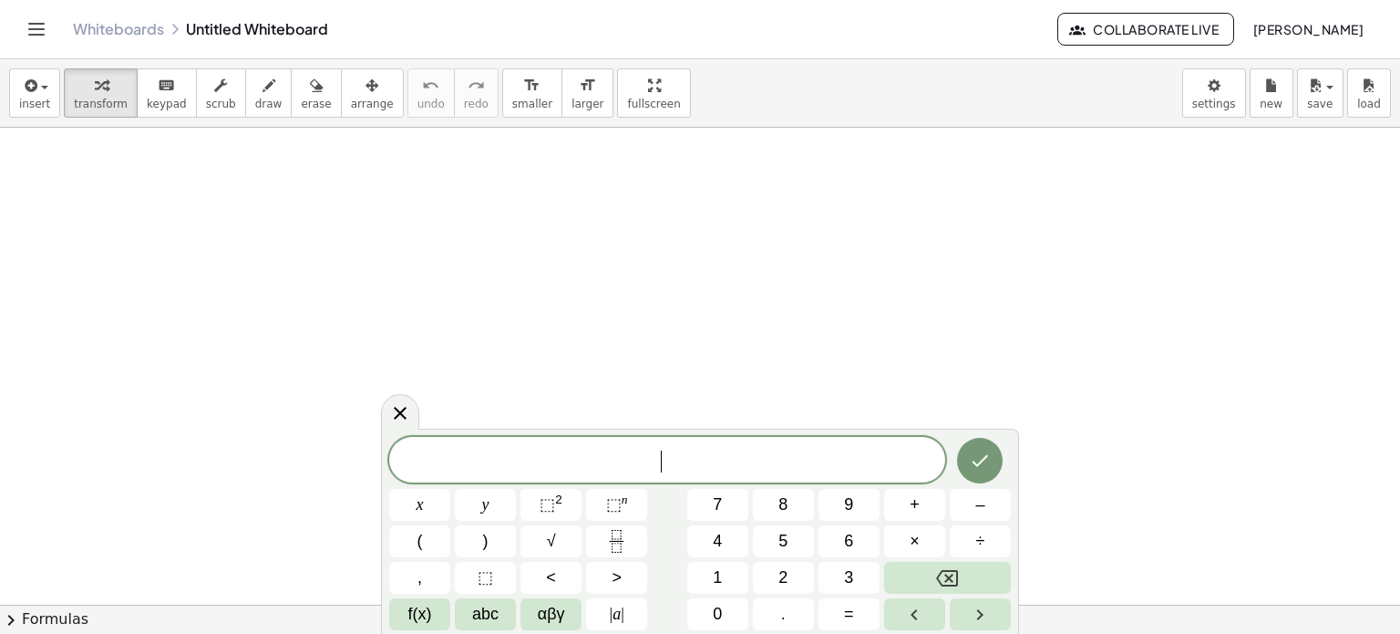
click at [899, 494] on button "+" at bounding box center [914, 505] width 61 height 32
click at [738, 537] on button "4" at bounding box center [717, 541] width 61 height 32
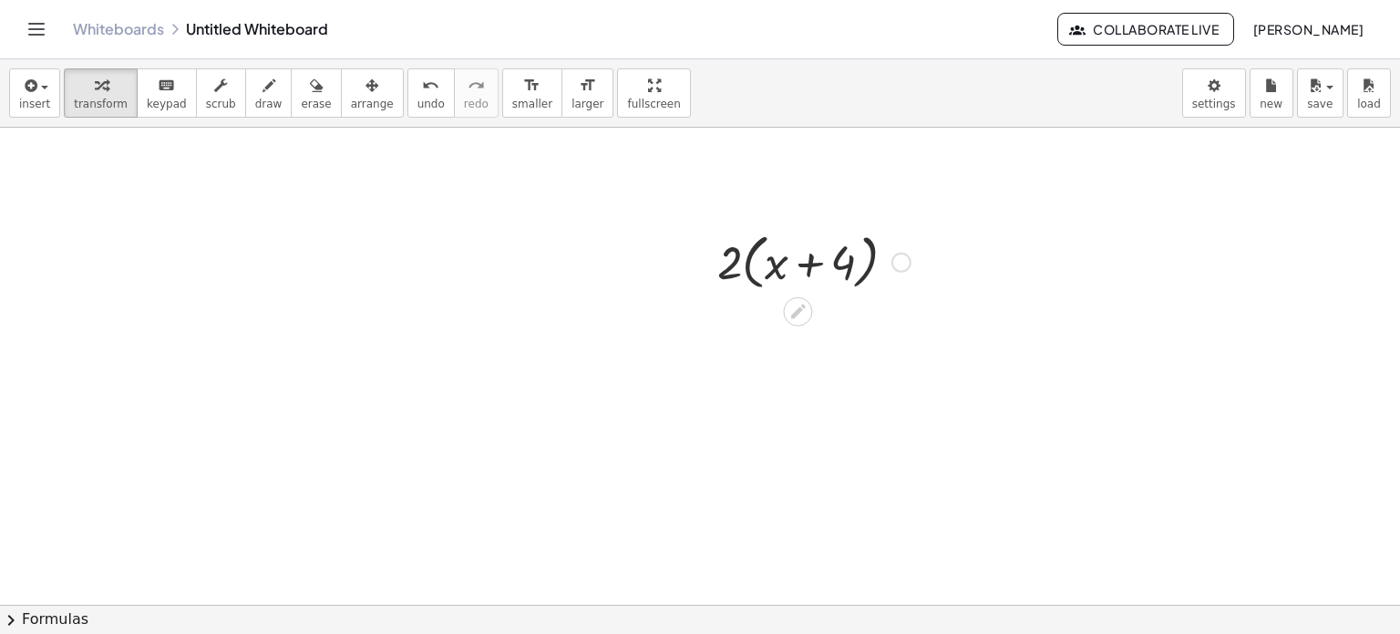
click at [786, 230] on div at bounding box center [814, 260] width 212 height 69
click at [808, 304] on div at bounding box center [797, 310] width 29 height 29
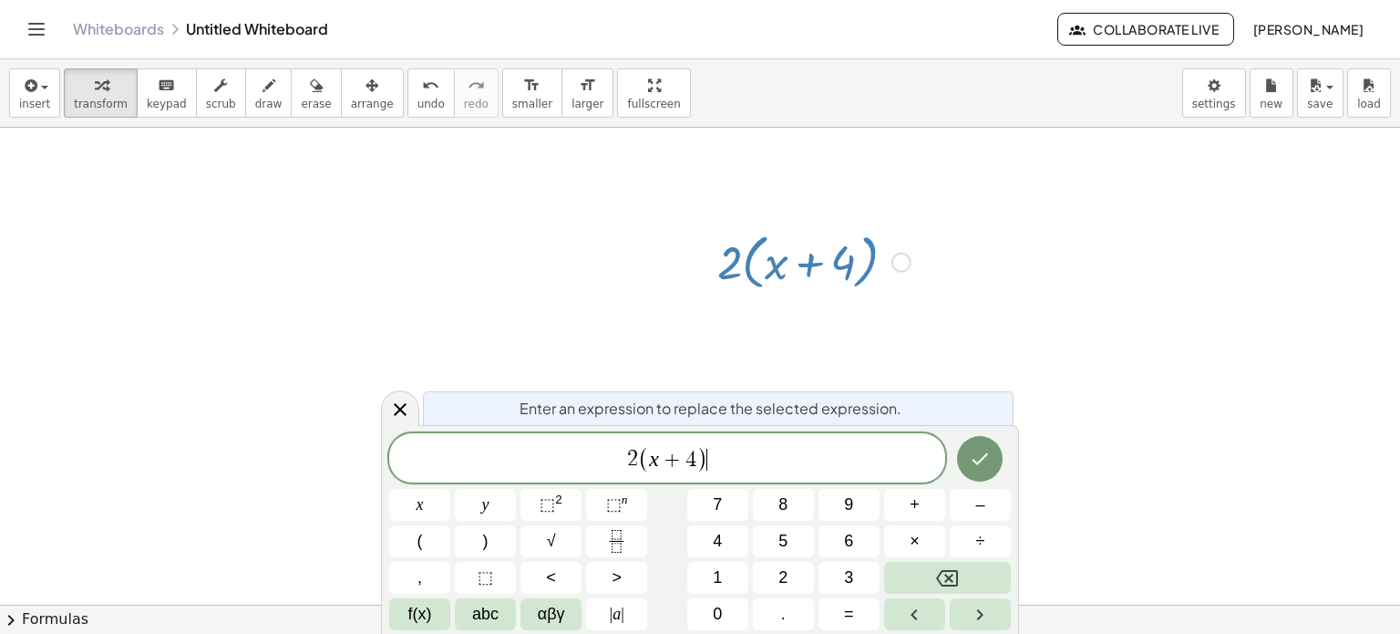
click at [752, 451] on span "2 ( x + 4 ) ​" at bounding box center [667, 459] width 556 height 30
click at [1003, 550] on button "÷" at bounding box center [980, 541] width 61 height 32
click at [671, 472] on span "2 ( x + 4 ) ​" at bounding box center [667, 459] width 556 height 30
click at [705, 464] on span ")" at bounding box center [703, 459] width 12 height 26
click at [632, 532] on button "Fraction" at bounding box center [616, 541] width 61 height 32
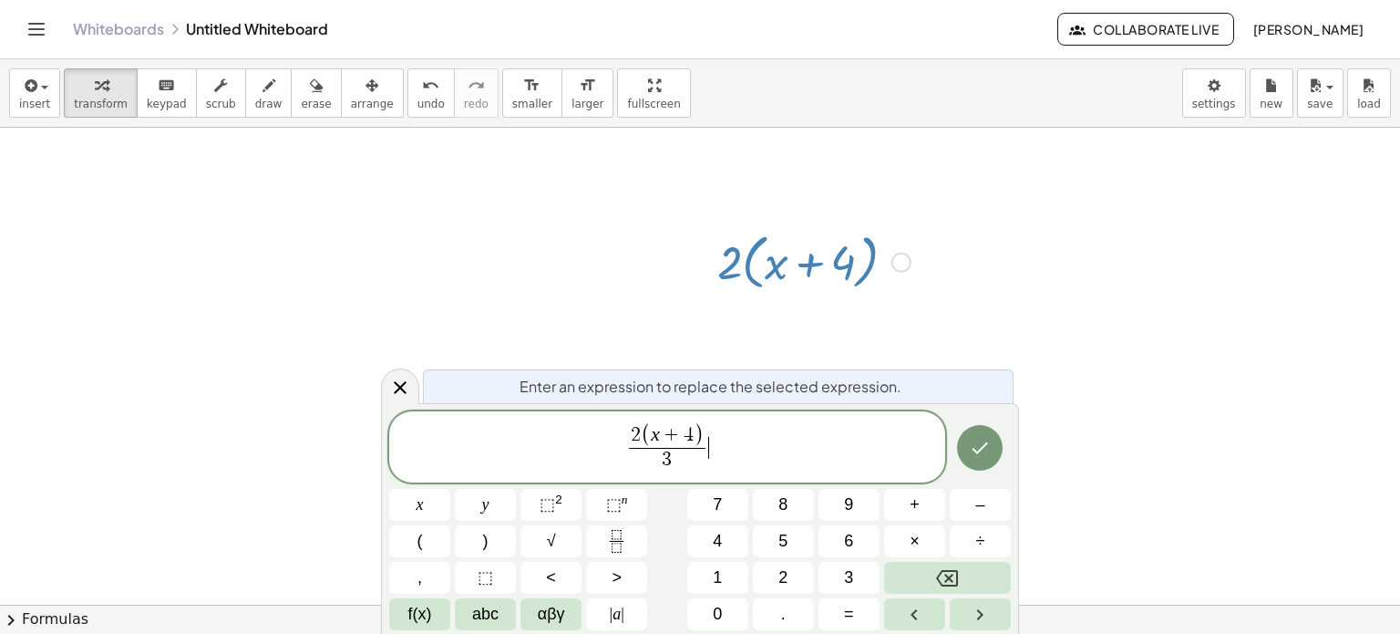
click at [736, 442] on span "2 ( x + 4 ) 3 ​ ​" at bounding box center [667, 448] width 556 height 52
click at [965, 438] on button "Done" at bounding box center [980, 448] width 46 height 46
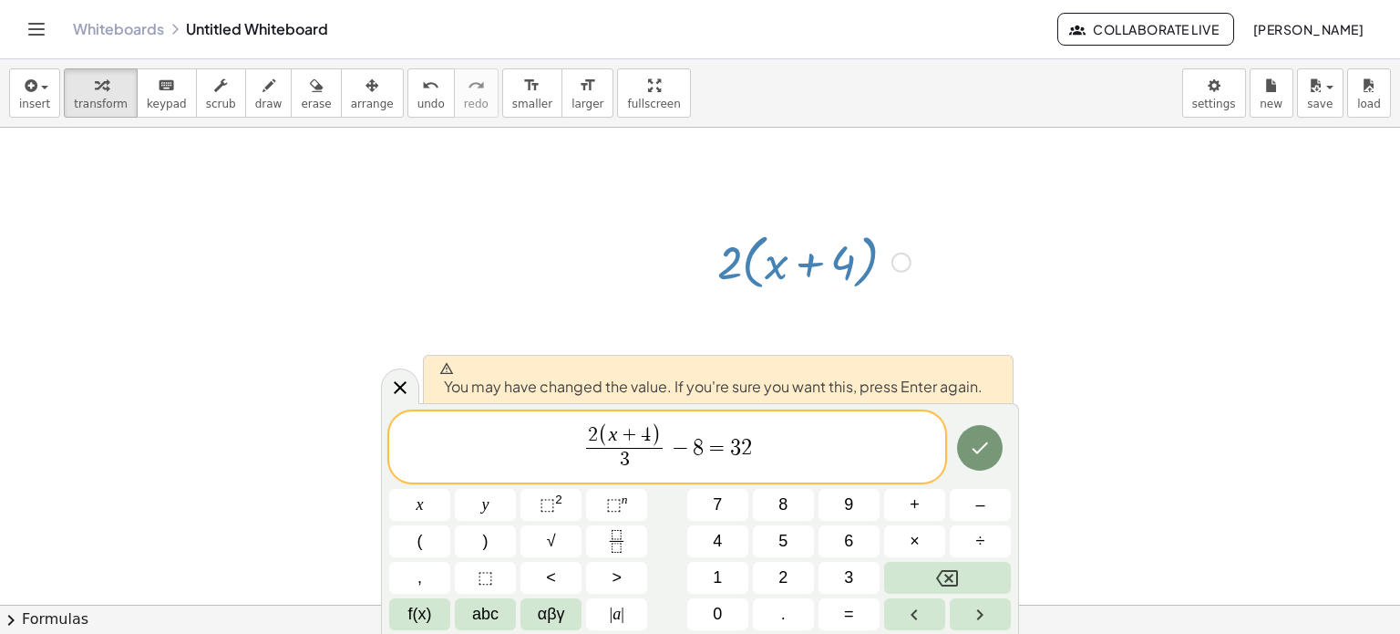
click at [944, 445] on span "2 ( x + 4 ) 3 ​ − 8 = 3 2 ​" at bounding box center [667, 448] width 556 height 52
click at [987, 445] on icon "Done" at bounding box center [980, 448] width 22 height 22
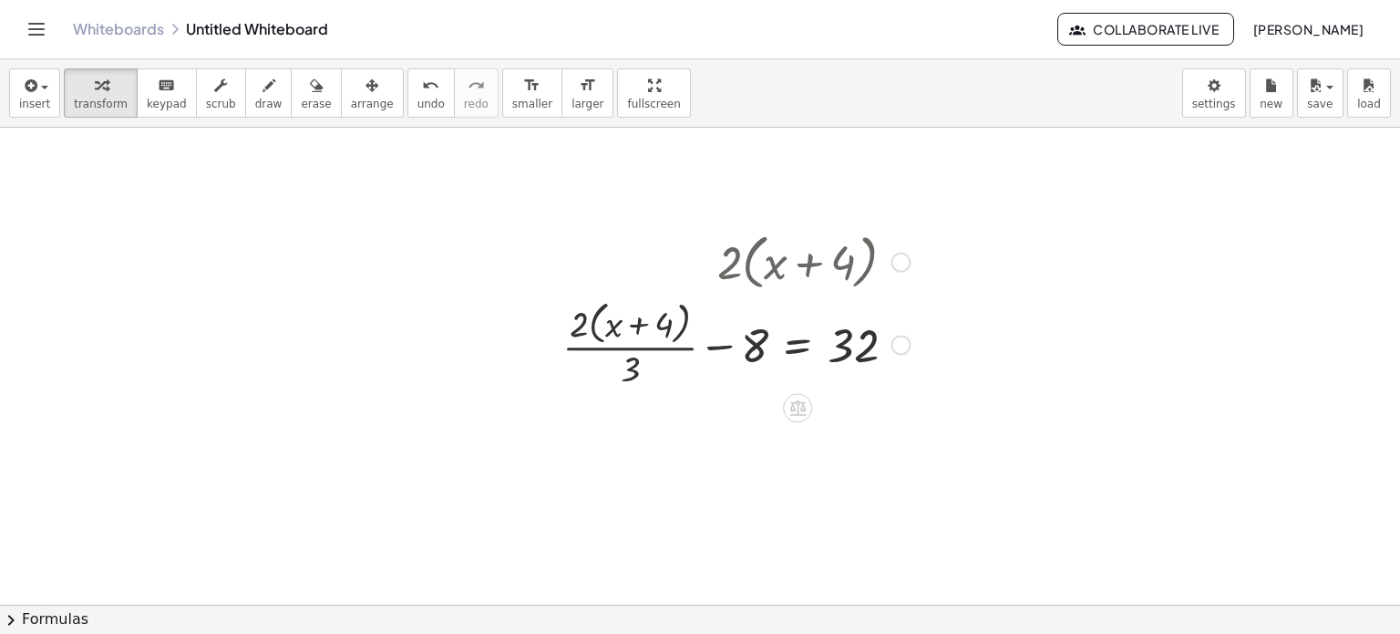
click at [656, 351] on div at bounding box center [736, 342] width 366 height 97
click at [642, 366] on div at bounding box center [736, 342] width 366 height 97
click at [629, 359] on div at bounding box center [736, 342] width 366 height 97
click at [636, 356] on div at bounding box center [736, 342] width 366 height 97
drag, startPoint x: 637, startPoint y: 362, endPoint x: 632, endPoint y: 377, distance: 16.4
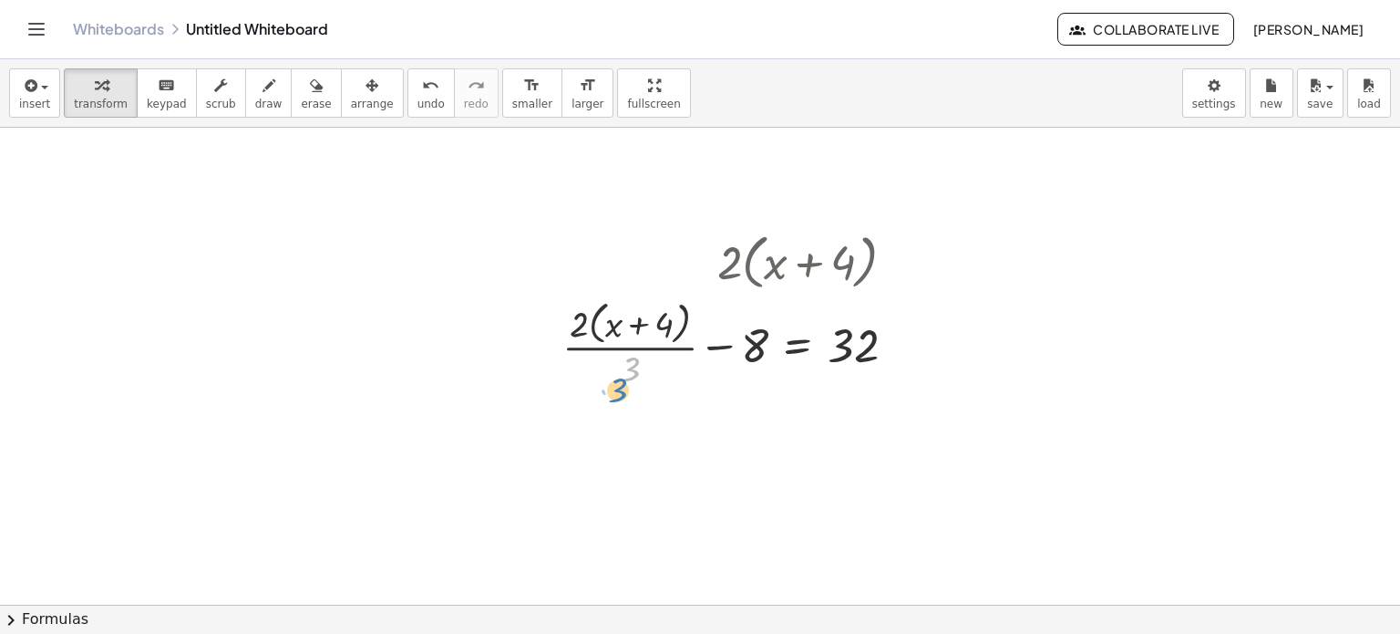
click at [632, 377] on div at bounding box center [736, 342] width 366 height 97
click at [702, 353] on div at bounding box center [736, 342] width 366 height 97
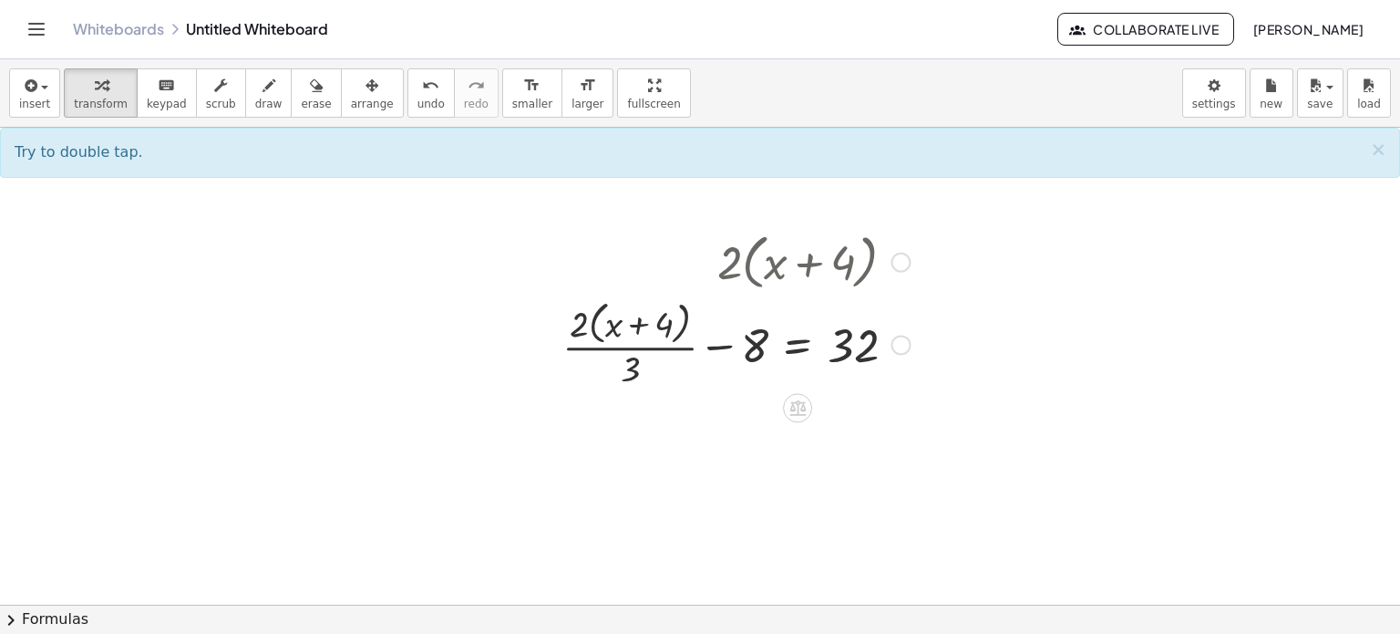
click at [703, 341] on div at bounding box center [736, 342] width 366 height 97
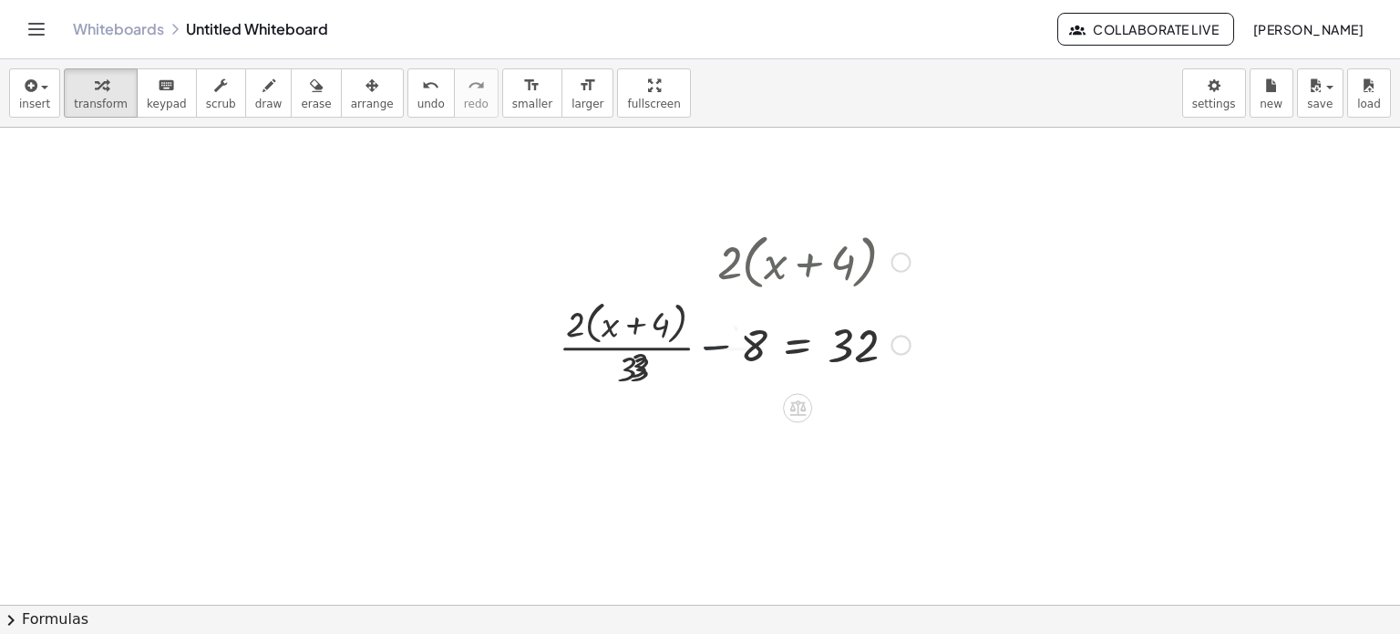
click at [704, 350] on div at bounding box center [719, 342] width 402 height 97
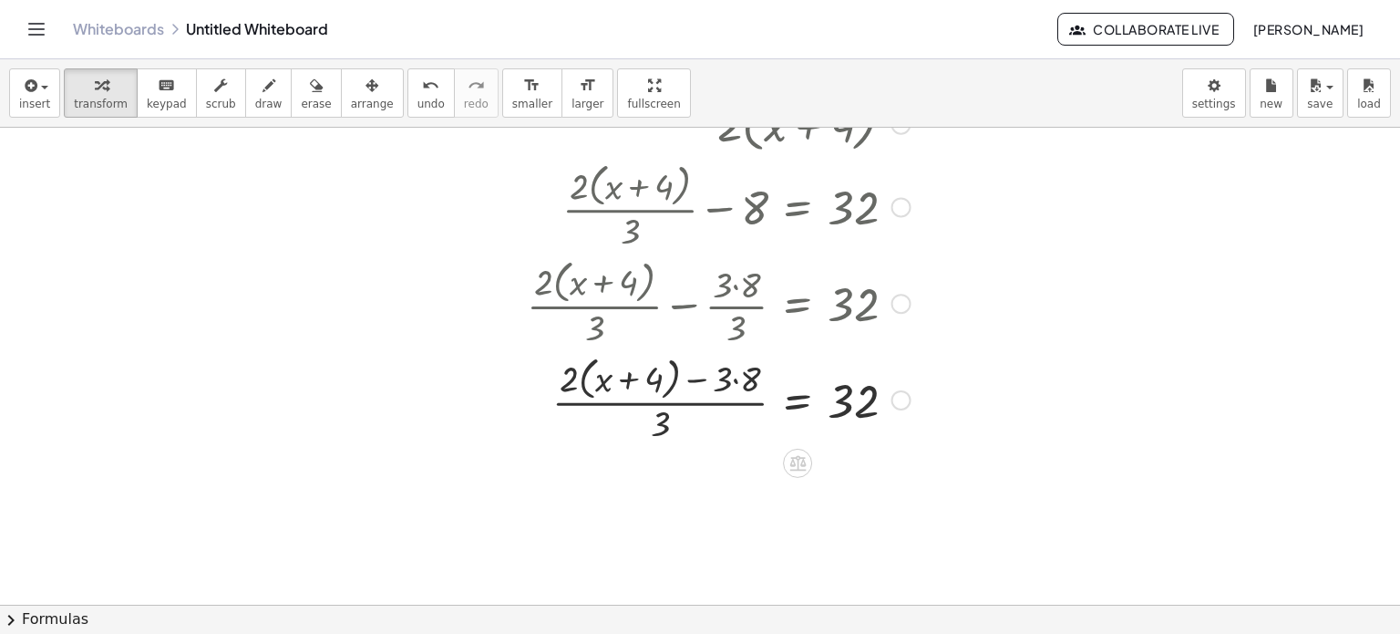
scroll to position [146, 0]
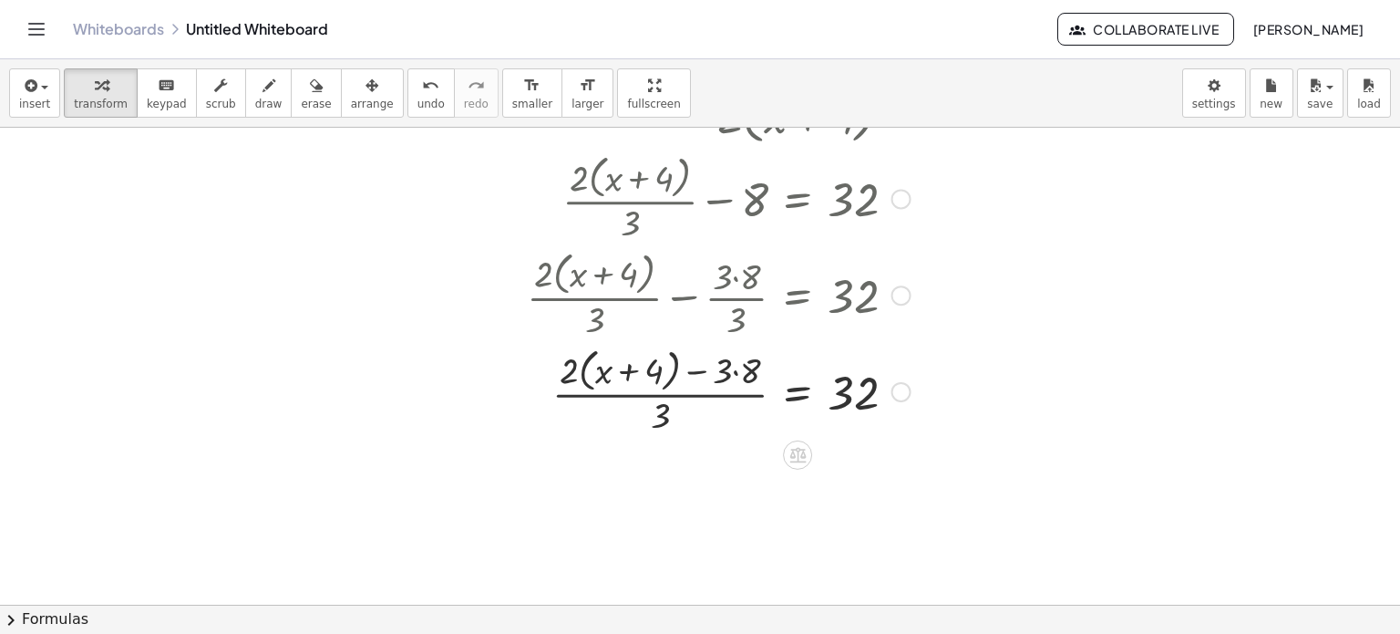
click at [785, 400] on div at bounding box center [719, 390] width 402 height 97
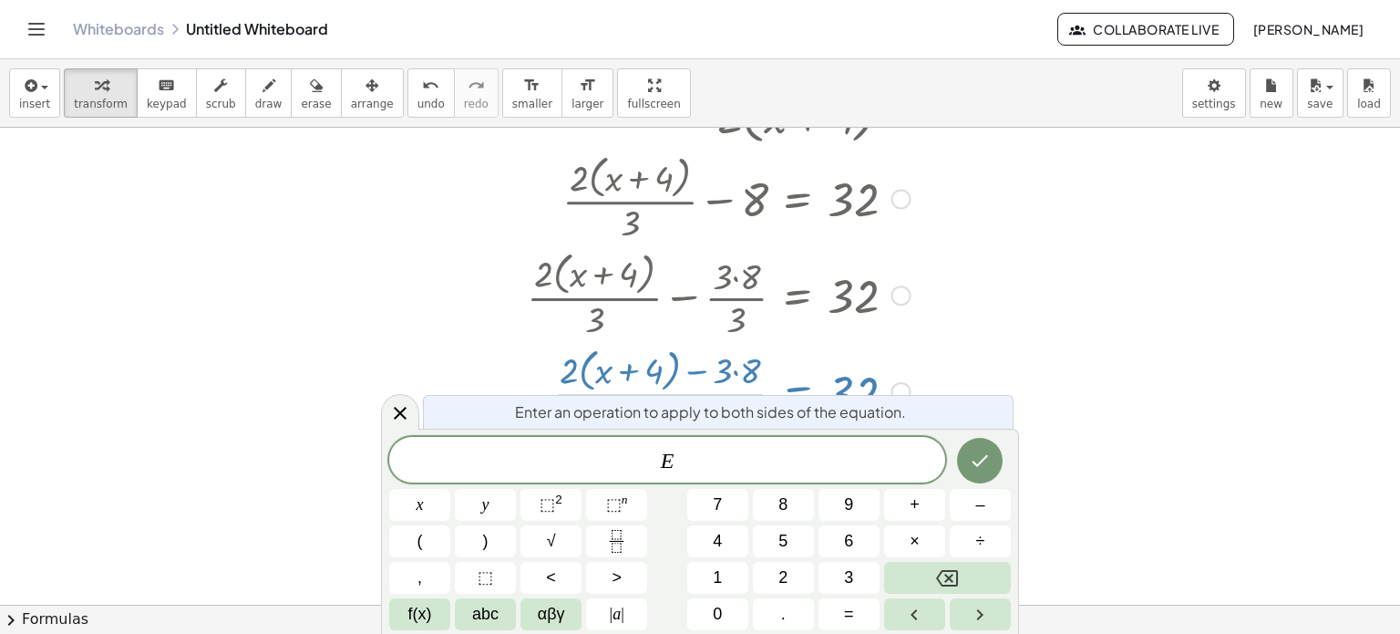
click at [748, 377] on div at bounding box center [719, 390] width 402 height 97
click at [430, 395] on div "Enter an operation to apply to both sides of the equation." at bounding box center [718, 412] width 591 height 34
click at [412, 404] on div at bounding box center [400, 412] width 38 height 36
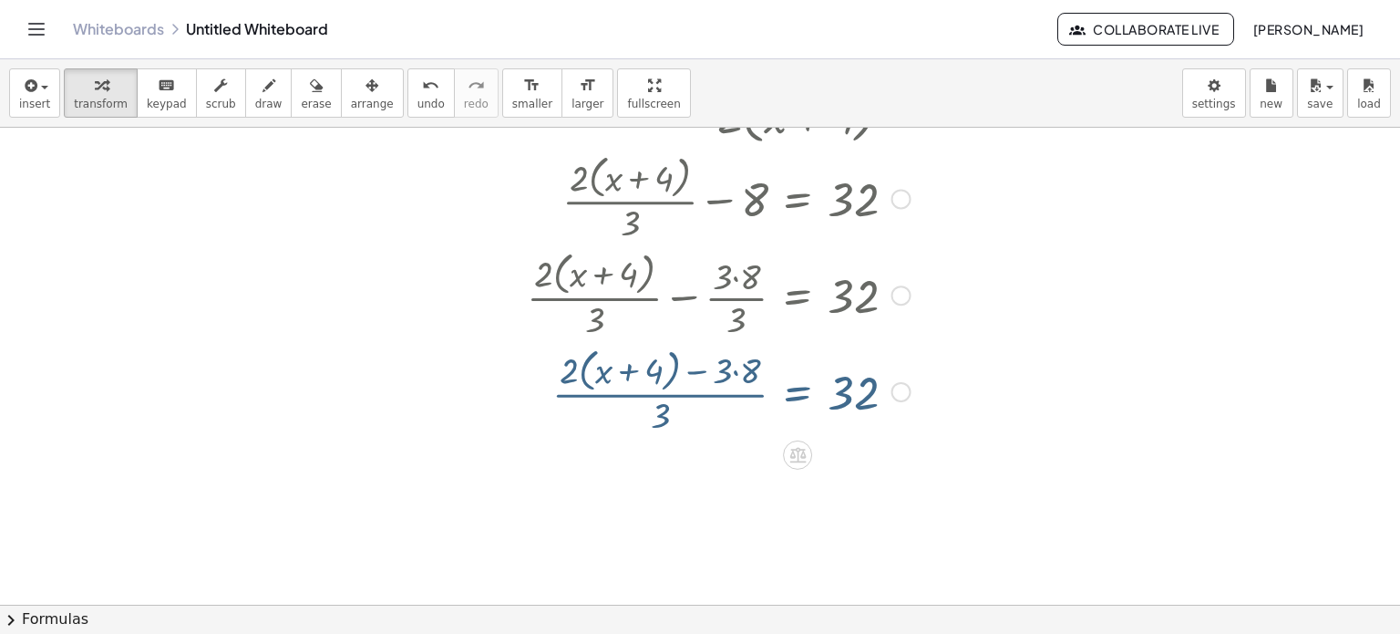
click at [597, 387] on div at bounding box center [719, 390] width 402 height 97
click at [618, 370] on div at bounding box center [719, 390] width 402 height 97
click at [666, 373] on div at bounding box center [719, 390] width 402 height 97
click at [717, 366] on div at bounding box center [719, 390] width 402 height 97
click at [694, 374] on div at bounding box center [719, 390] width 402 height 97
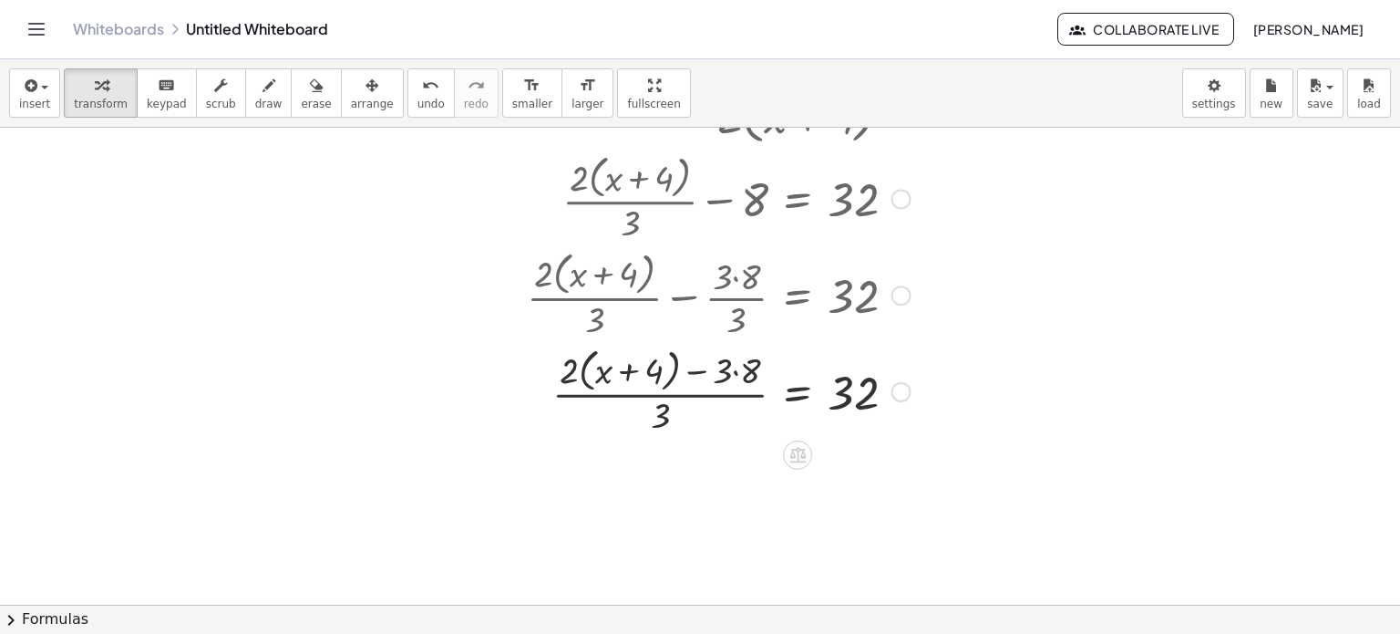
scroll to position [117, 0]
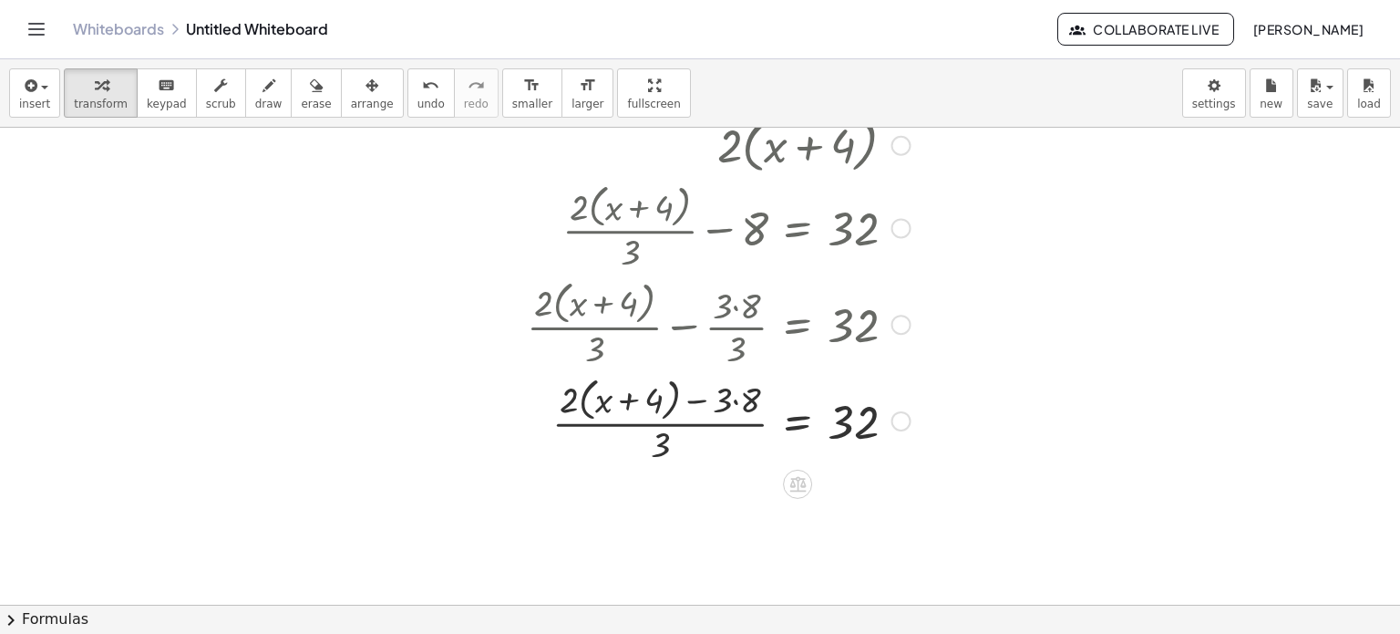
click at [892, 227] on div at bounding box center [902, 228] width 20 height 20
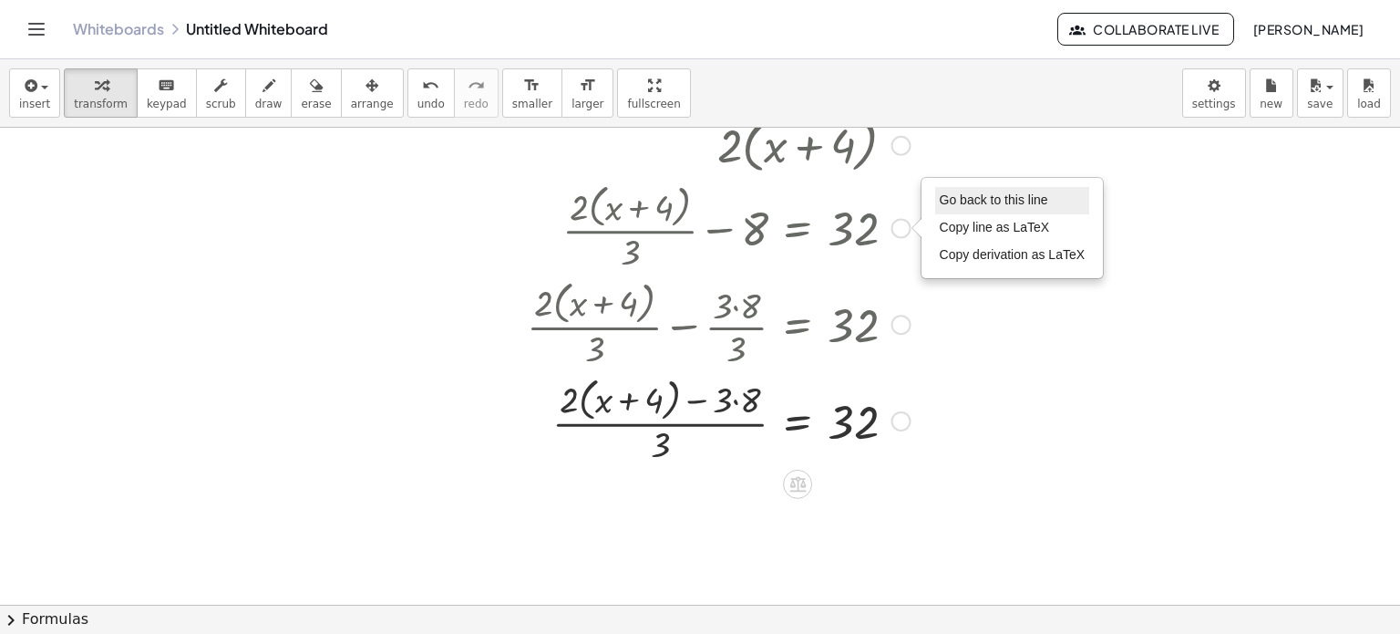
click at [977, 201] on span "Go back to this line" at bounding box center [994, 199] width 108 height 15
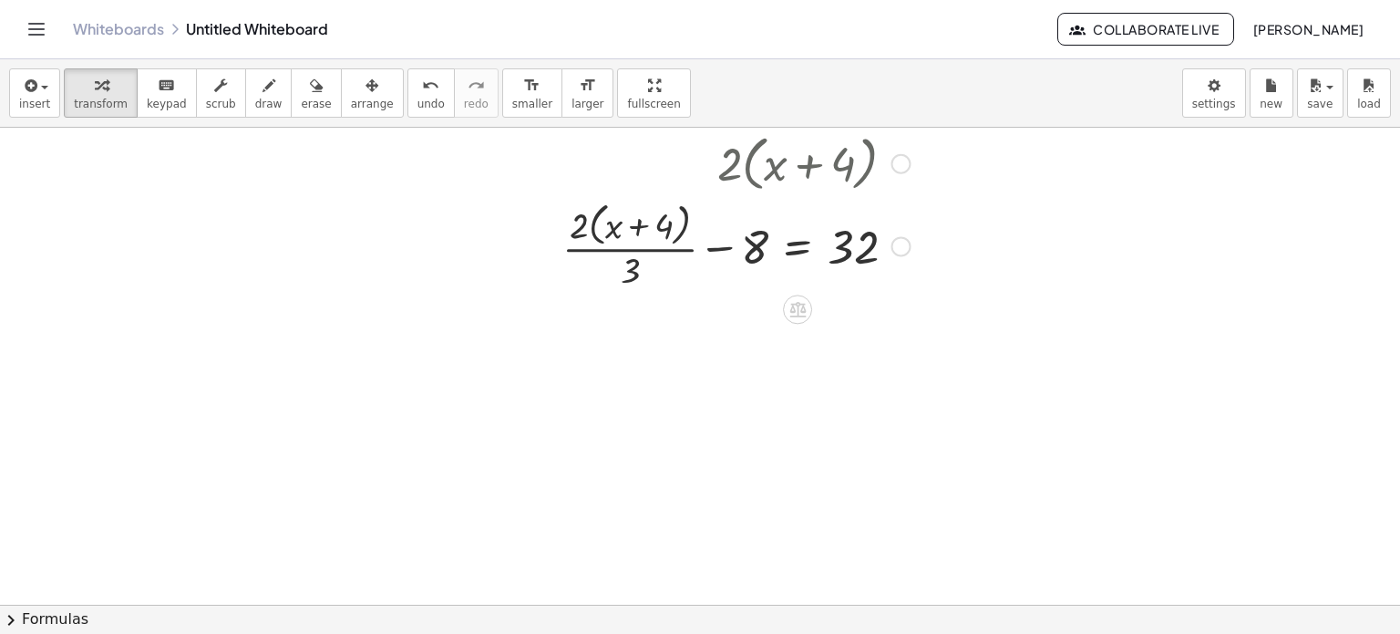
scroll to position [97, 0]
click at [748, 251] on div at bounding box center [736, 246] width 366 height 97
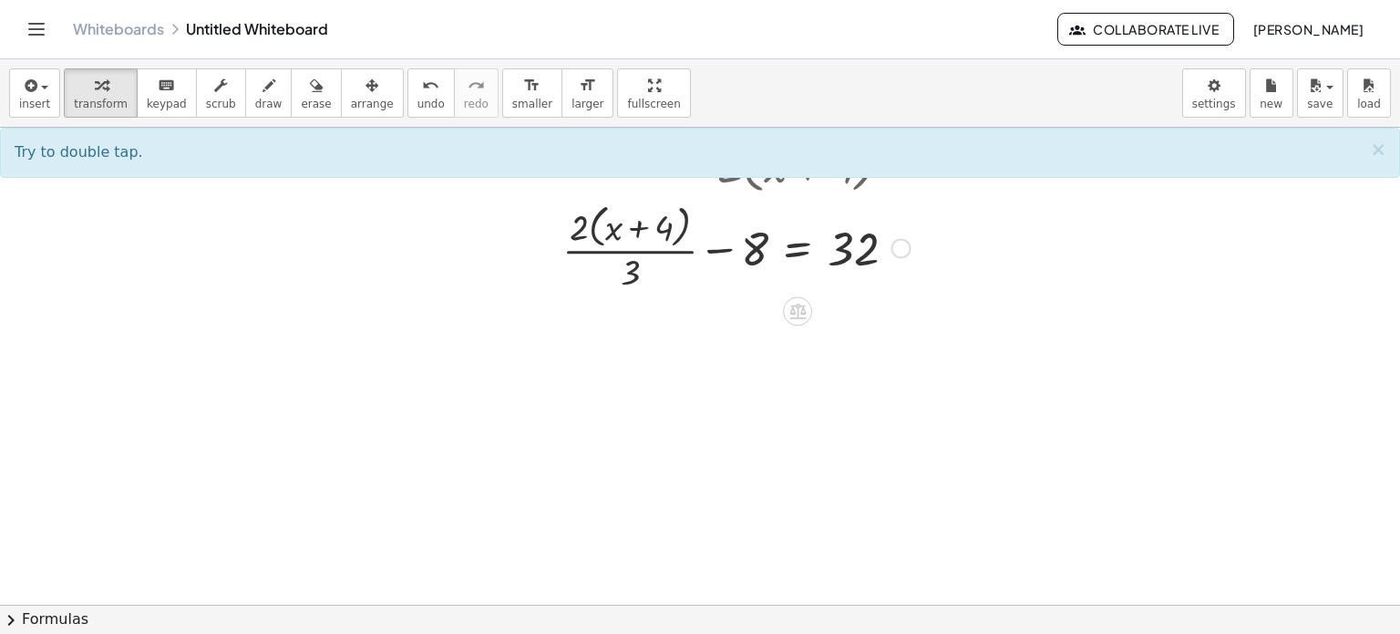
click at [748, 250] on div at bounding box center [736, 246] width 366 height 97
click at [748, 249] on div at bounding box center [736, 246] width 366 height 97
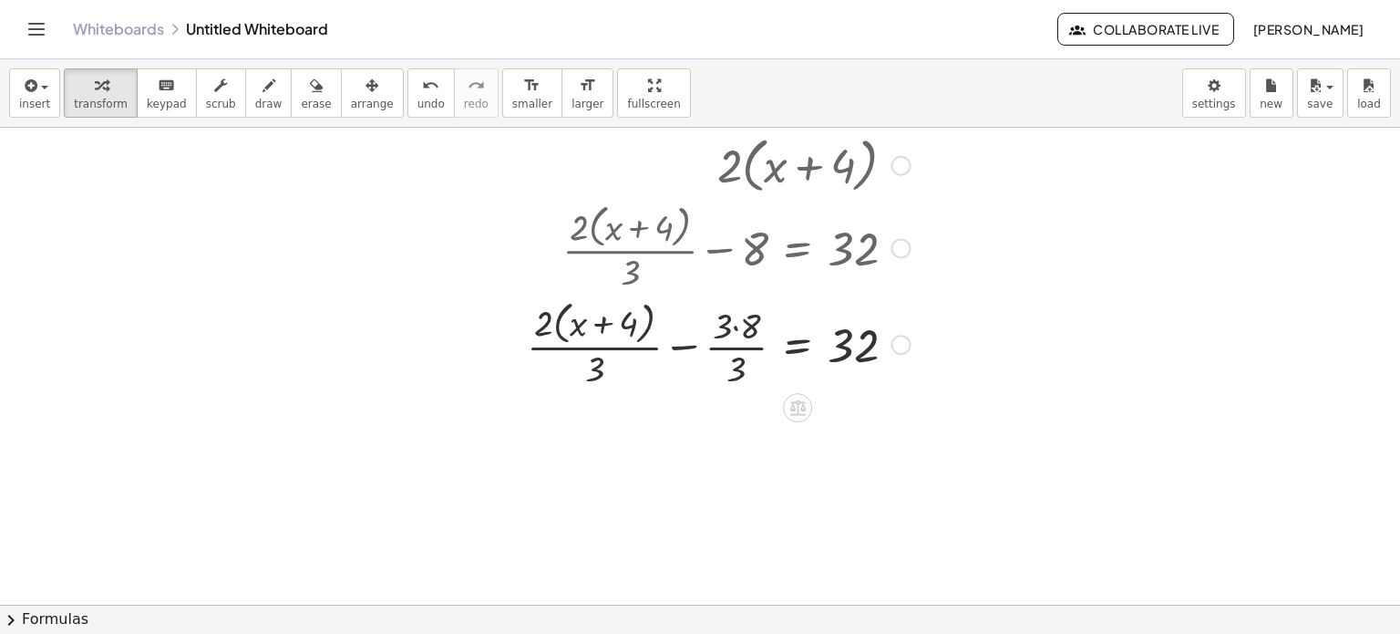
click at [900, 248] on div at bounding box center [902, 248] width 20 height 20
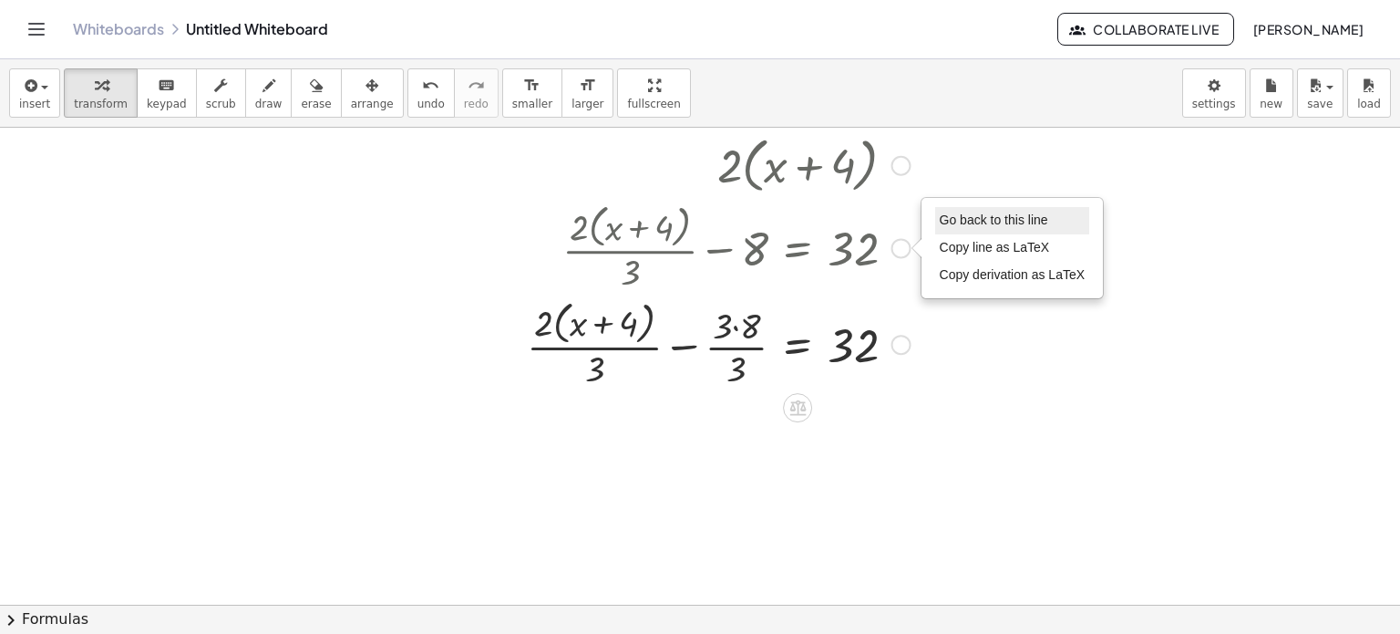
click at [988, 222] on span "Go back to this line" at bounding box center [994, 219] width 108 height 15
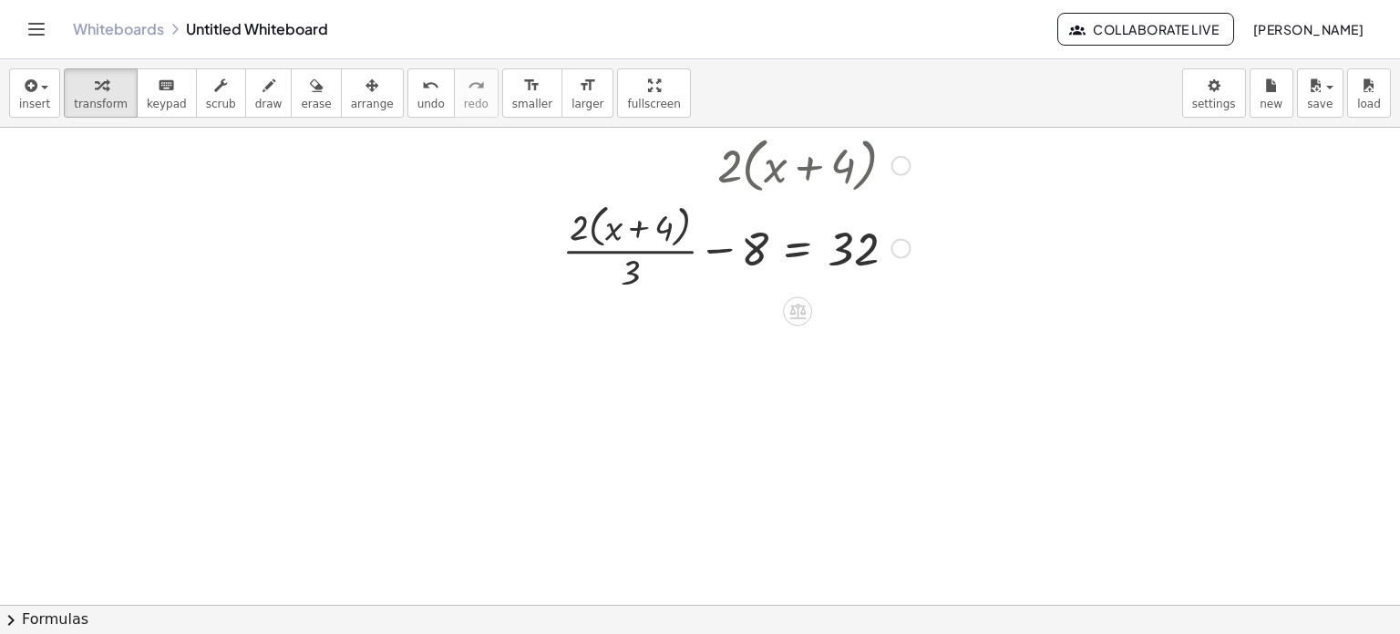
click at [612, 237] on div at bounding box center [736, 246] width 366 height 97
click at [635, 227] on div at bounding box center [736, 246] width 366 height 97
click at [559, 227] on div at bounding box center [548, 212] width 27 height 174
click at [586, 241] on div at bounding box center [736, 246] width 366 height 97
click at [623, 272] on div at bounding box center [736, 246] width 366 height 97
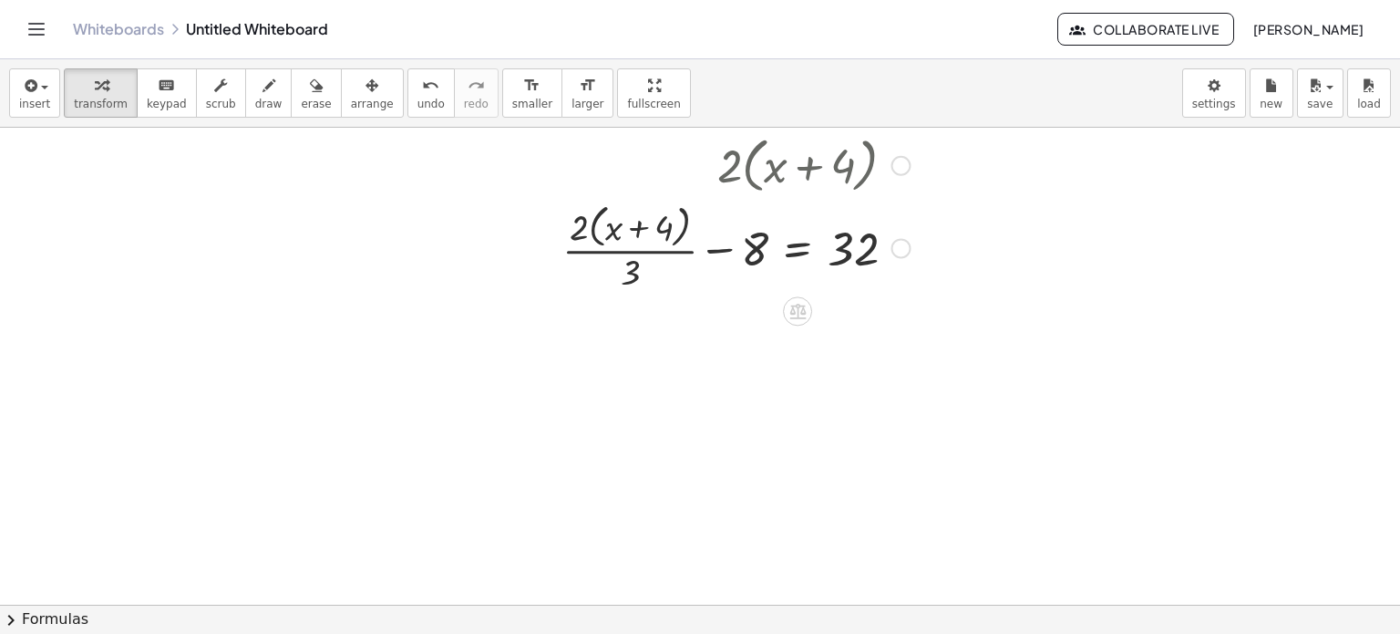
click at [635, 262] on div at bounding box center [736, 246] width 366 height 97
drag, startPoint x: 635, startPoint y: 263, endPoint x: 618, endPoint y: 263, distance: 17.3
click at [618, 263] on div at bounding box center [736, 246] width 366 height 97
click at [606, 229] on div at bounding box center [736, 246] width 366 height 97
click at [591, 227] on div at bounding box center [736, 246] width 366 height 97
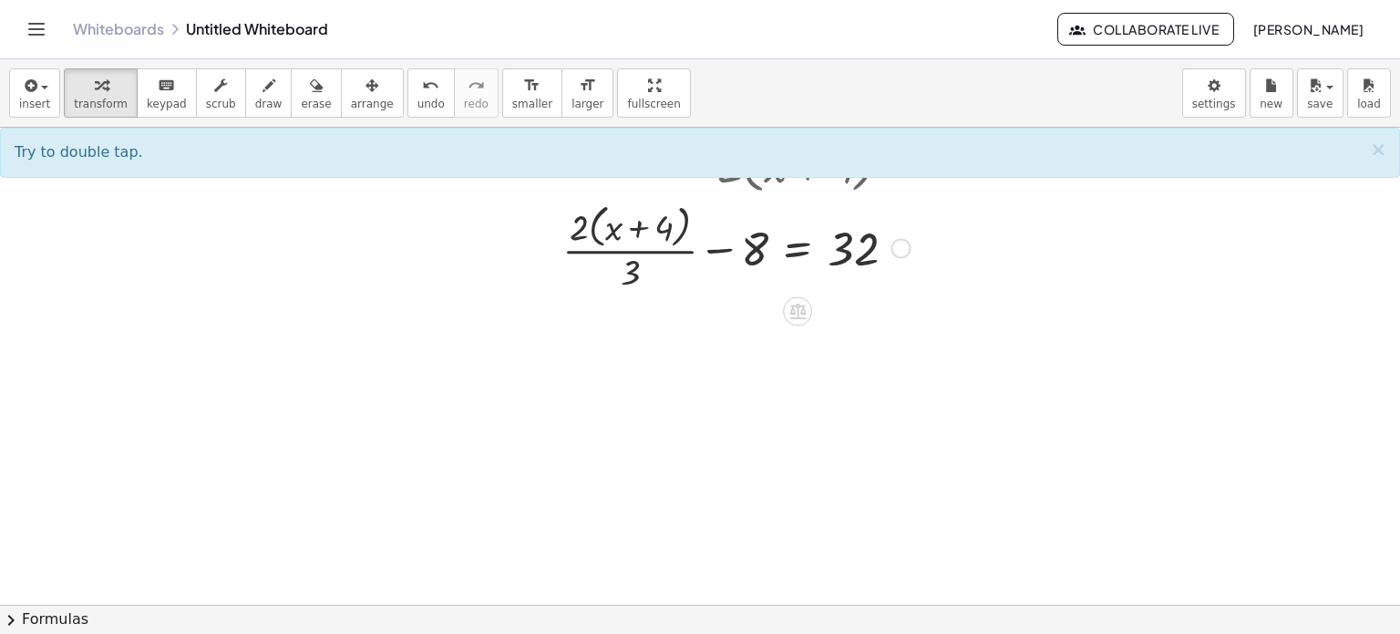
click at [581, 222] on div at bounding box center [736, 246] width 366 height 97
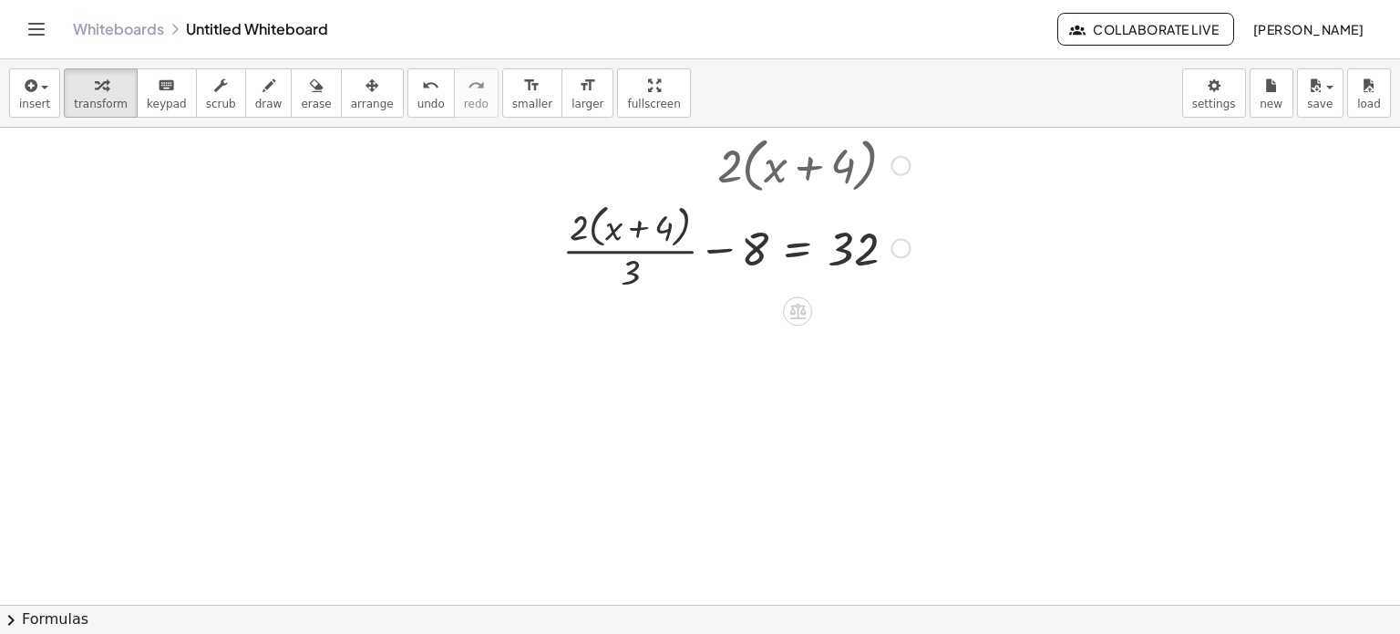
click at [597, 228] on div at bounding box center [736, 246] width 366 height 97
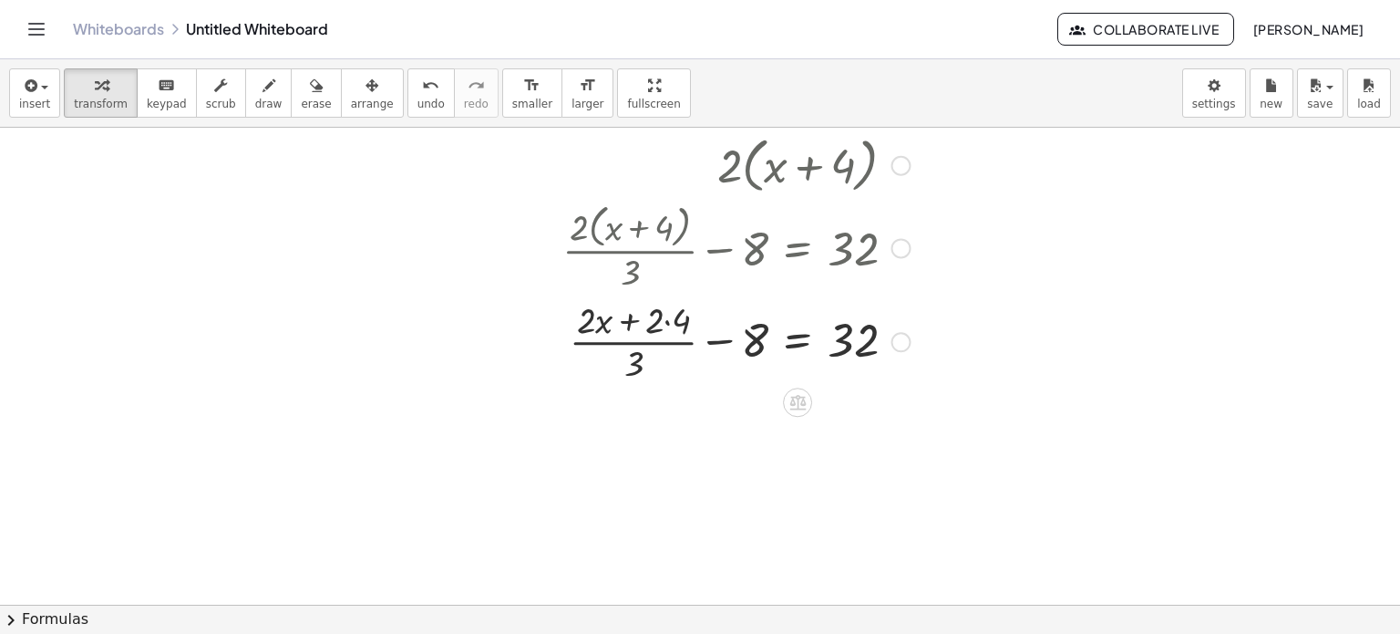
click at [634, 330] on div at bounding box center [736, 339] width 366 height 91
click at [647, 353] on div at bounding box center [736, 339] width 366 height 91
drag, startPoint x: 598, startPoint y: 322, endPoint x: 686, endPoint y: 317, distance: 88.5
click at [686, 317] on div at bounding box center [736, 339] width 366 height 91
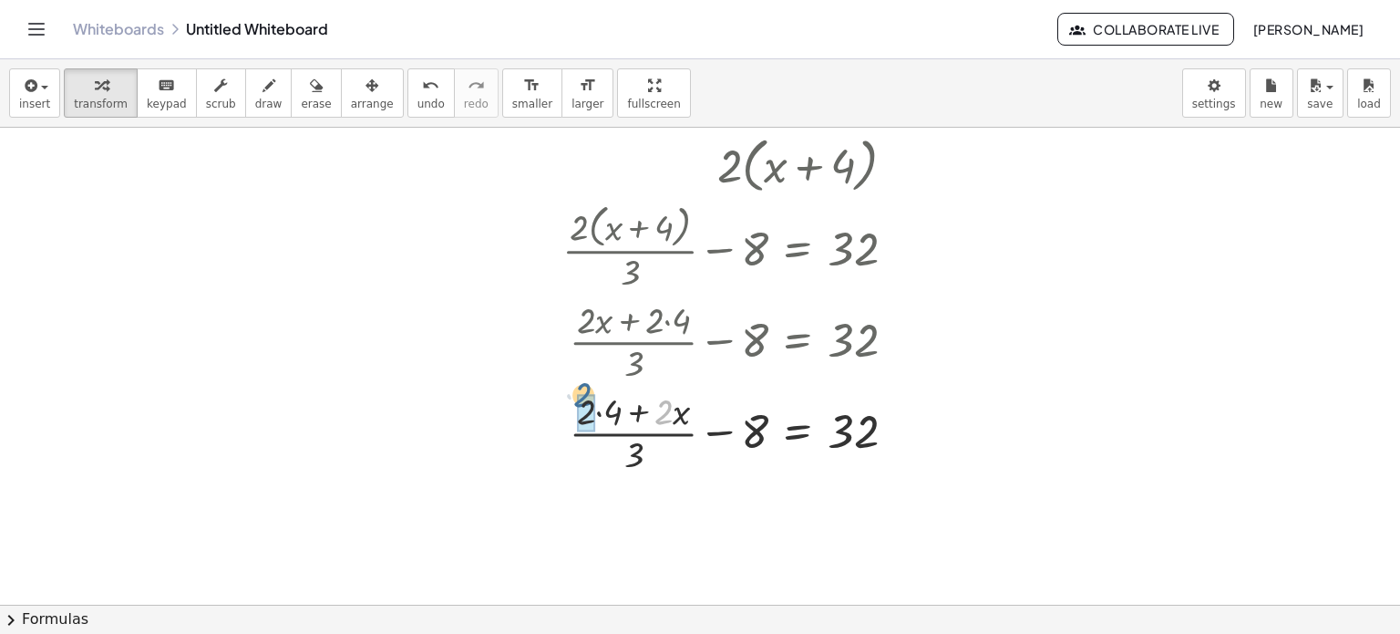
drag, startPoint x: 662, startPoint y: 417, endPoint x: 583, endPoint y: 399, distance: 81.2
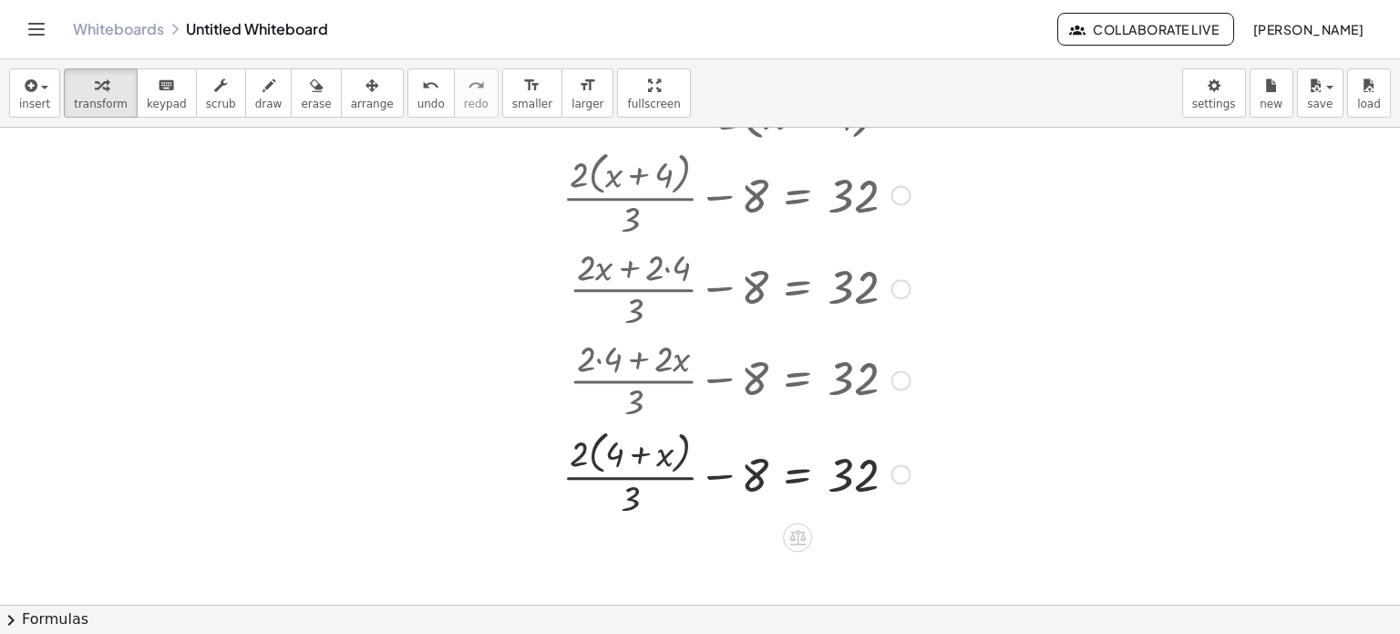
scroll to position [173, 0]
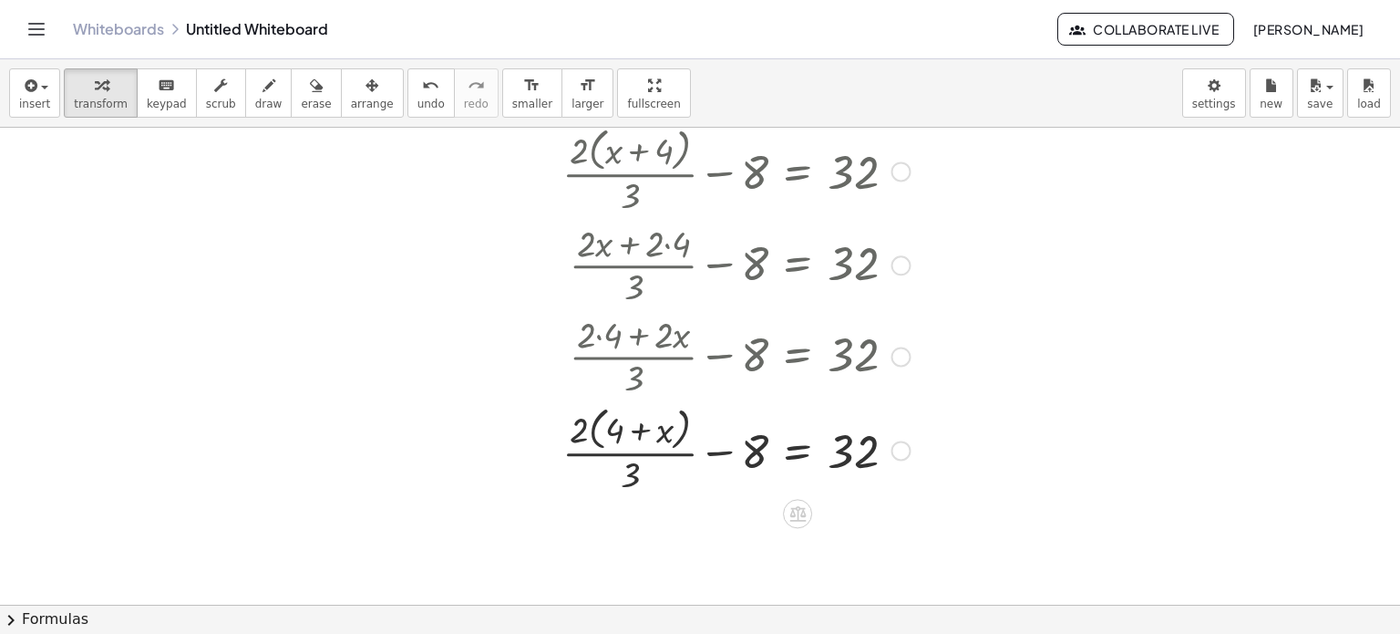
click at [613, 419] on div at bounding box center [736, 448] width 366 height 97
click at [643, 430] on div at bounding box center [736, 448] width 366 height 97
click at [586, 428] on div at bounding box center [736, 448] width 366 height 97
click at [585, 428] on div at bounding box center [736, 448] width 366 height 97
drag, startPoint x: 585, startPoint y: 428, endPoint x: 625, endPoint y: 470, distance: 58.0
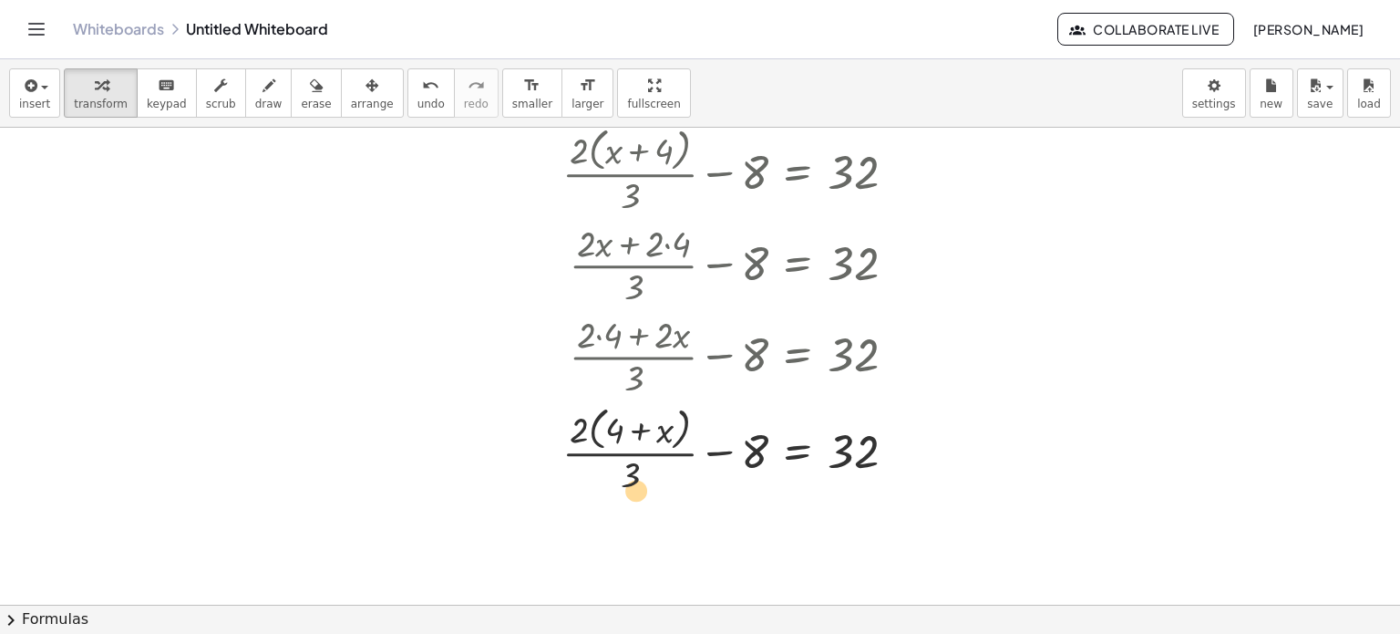
click at [625, 470] on div at bounding box center [736, 448] width 366 height 97
drag, startPoint x: 629, startPoint y: 471, endPoint x: 655, endPoint y: 465, distance: 26.3
click at [655, 465] on div at bounding box center [736, 448] width 366 height 97
click at [748, 445] on div at bounding box center [736, 448] width 366 height 97
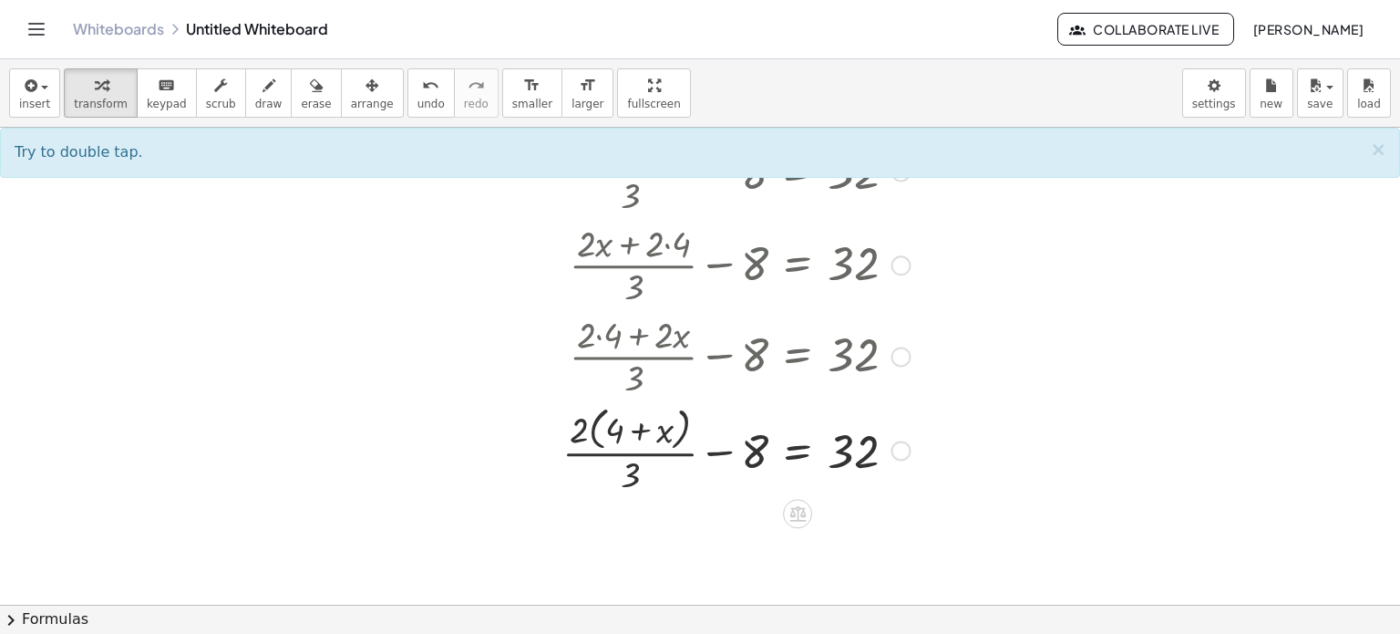
click at [766, 453] on div at bounding box center [736, 448] width 366 height 97
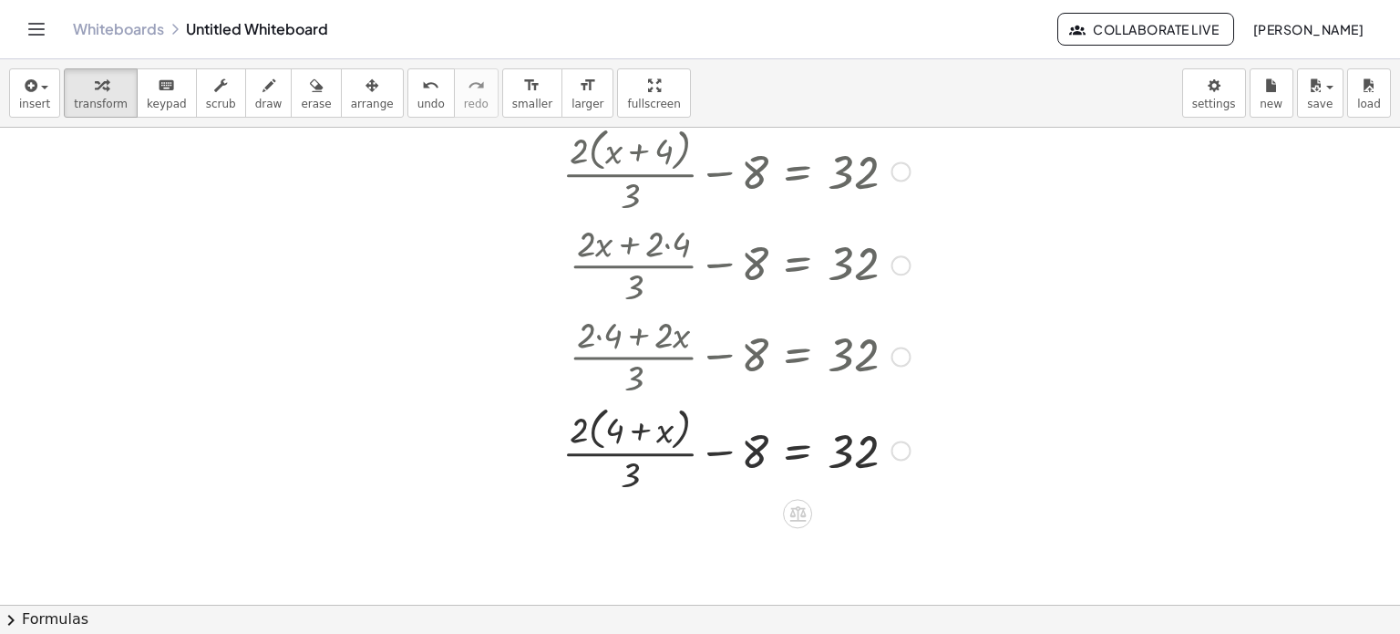
click at [766, 453] on div at bounding box center [736, 448] width 366 height 97
click at [747, 439] on div at bounding box center [719, 448] width 402 height 97
click at [741, 438] on div at bounding box center [724, 448] width 391 height 97
drag, startPoint x: 743, startPoint y: 460, endPoint x: 746, endPoint y: 448, distance: 13.1
click at [746, 448] on div at bounding box center [724, 448] width 391 height 97
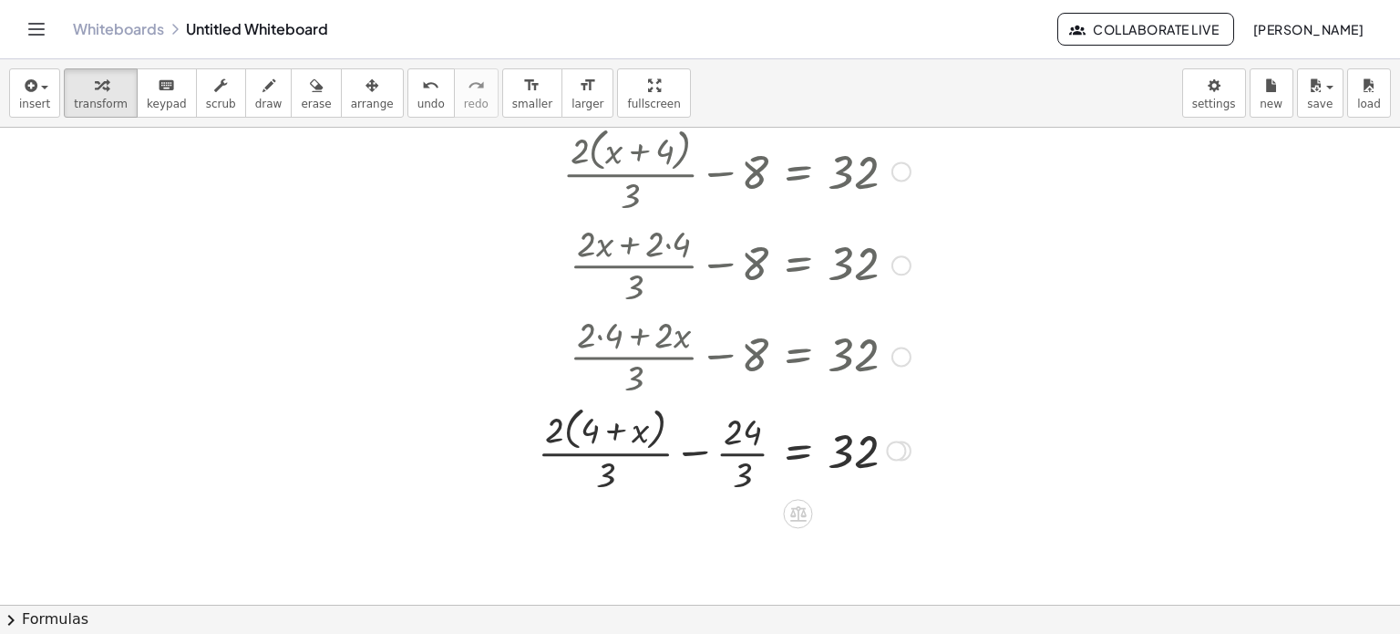
click at [647, 436] on div at bounding box center [724, 448] width 391 height 97
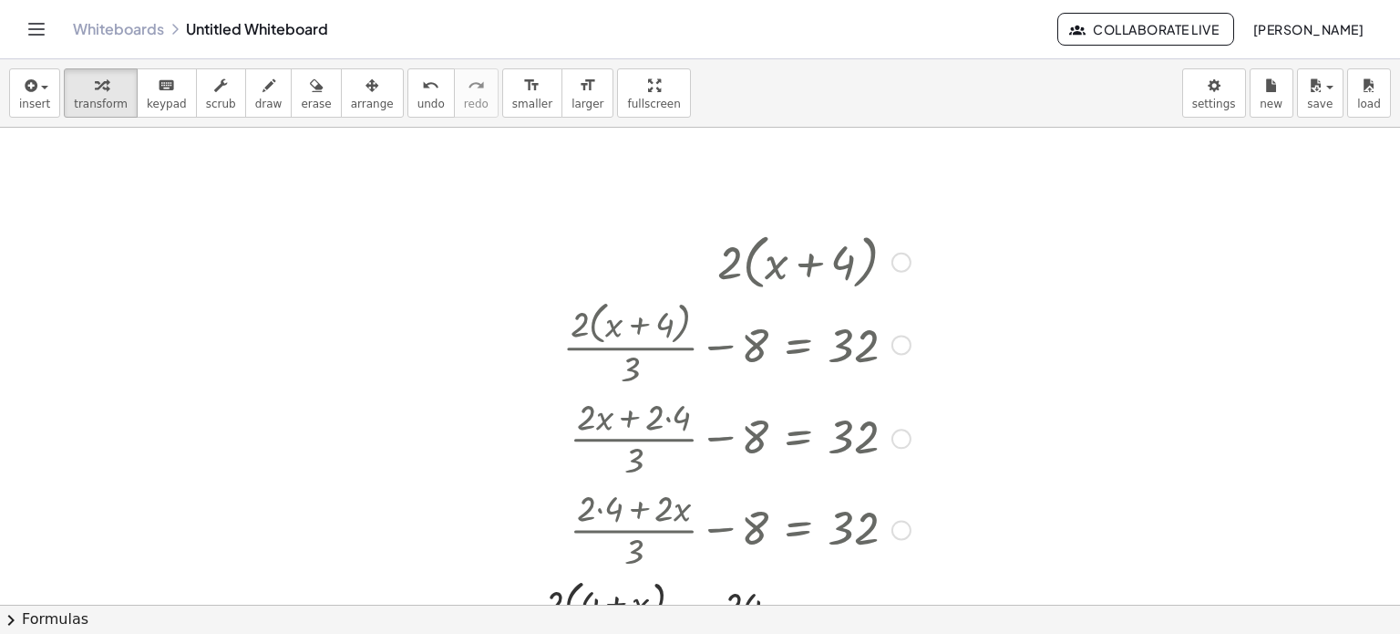
click at [895, 355] on div at bounding box center [724, 342] width 391 height 97
click at [895, 343] on div at bounding box center [902, 345] width 20 height 20
click at [507, 257] on div at bounding box center [700, 605] width 1400 height 954
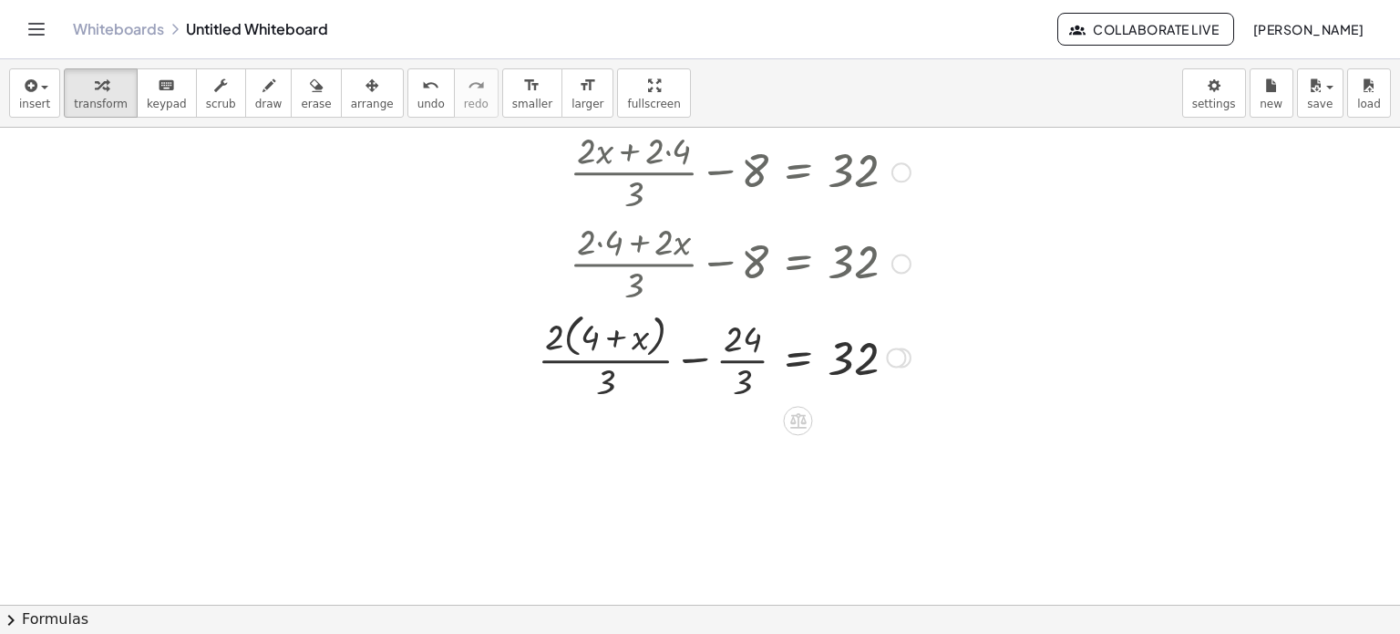
scroll to position [267, 0]
drag, startPoint x: 593, startPoint y: 330, endPoint x: 650, endPoint y: 327, distance: 56.6
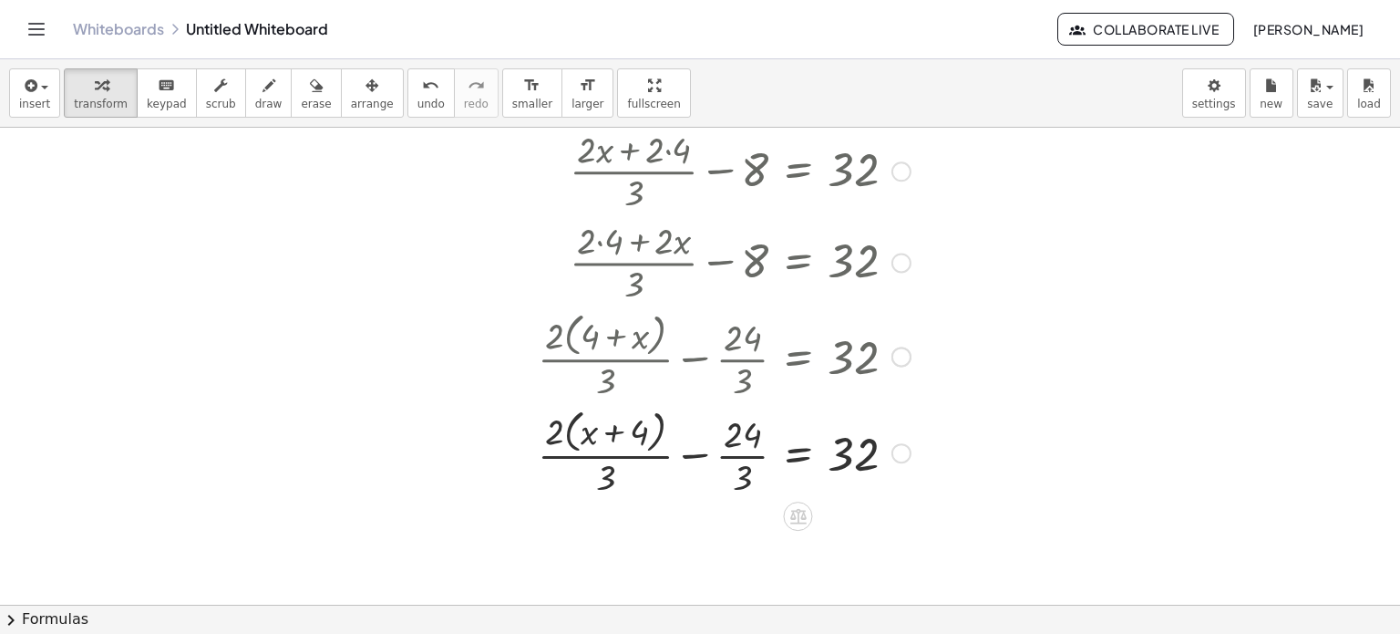
click at [725, 428] on div at bounding box center [724, 451] width 391 height 97
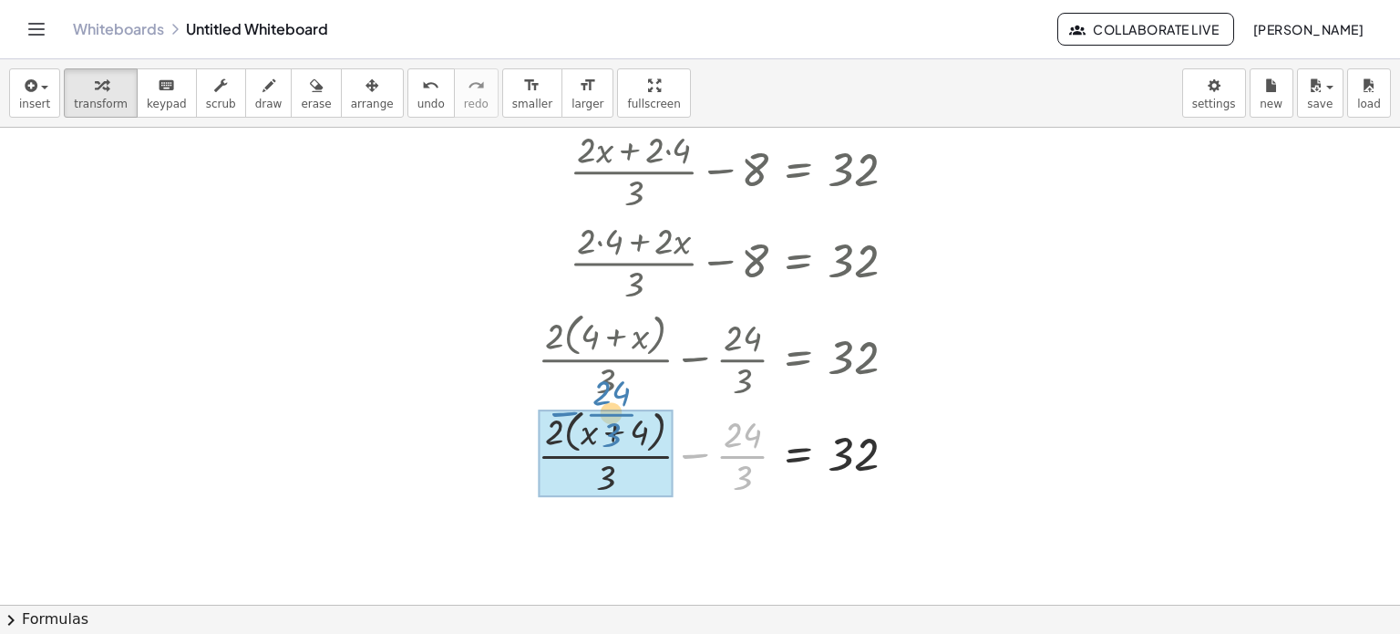
drag, startPoint x: 699, startPoint y: 455, endPoint x: 578, endPoint y: 440, distance: 122.1
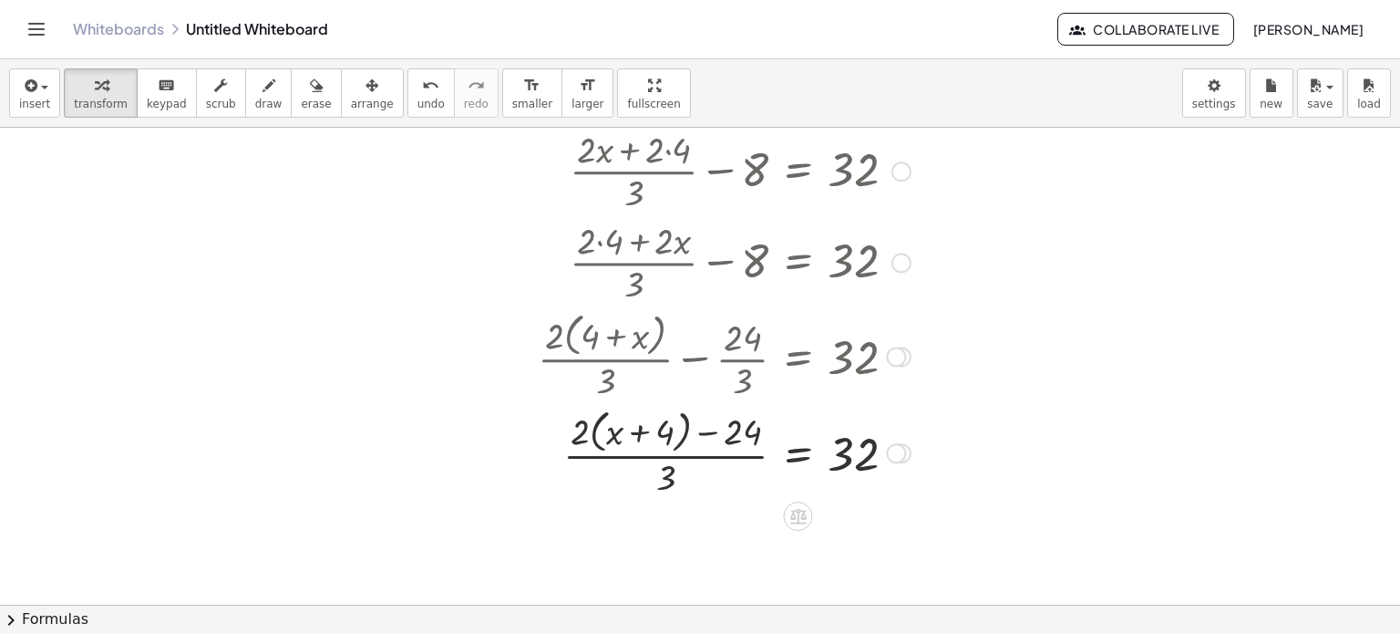
click at [728, 450] on div at bounding box center [724, 451] width 391 height 97
click at [718, 435] on div at bounding box center [724, 451] width 391 height 97
click at [680, 431] on div at bounding box center [724, 451] width 391 height 97
drag, startPoint x: 686, startPoint y: 432, endPoint x: 655, endPoint y: 418, distance: 34.3
click at [655, 418] on div at bounding box center [724, 451] width 391 height 97
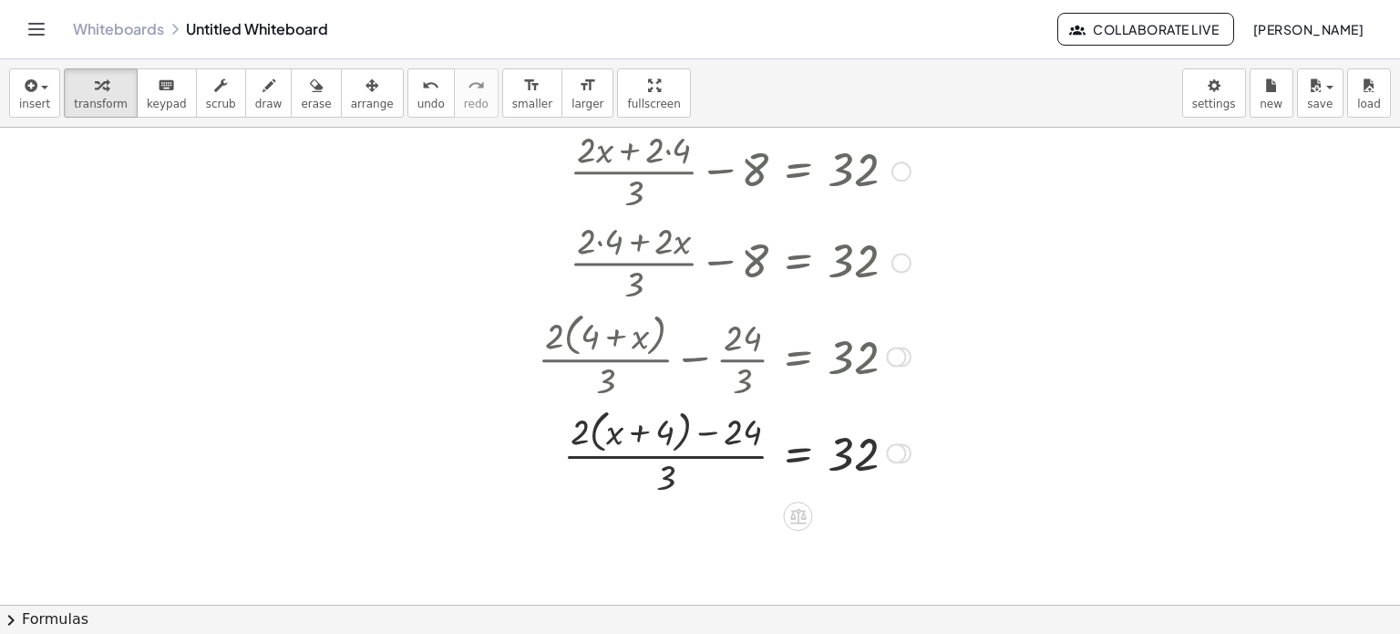
click at [829, 443] on div at bounding box center [724, 451] width 391 height 97
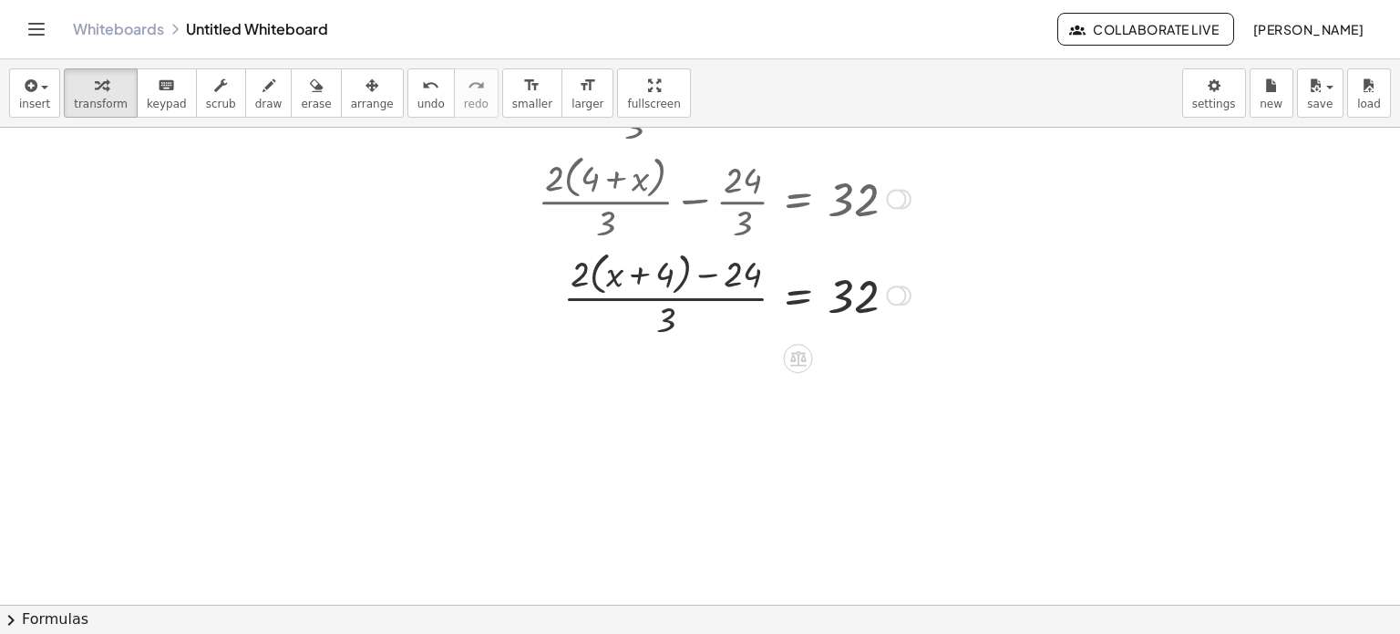
scroll to position [426, 0]
click at [683, 301] on div at bounding box center [724, 292] width 391 height 97
drag, startPoint x: 673, startPoint y: 315, endPoint x: 669, endPoint y: 274, distance: 41.2
click at [669, 274] on div at bounding box center [724, 292] width 391 height 97
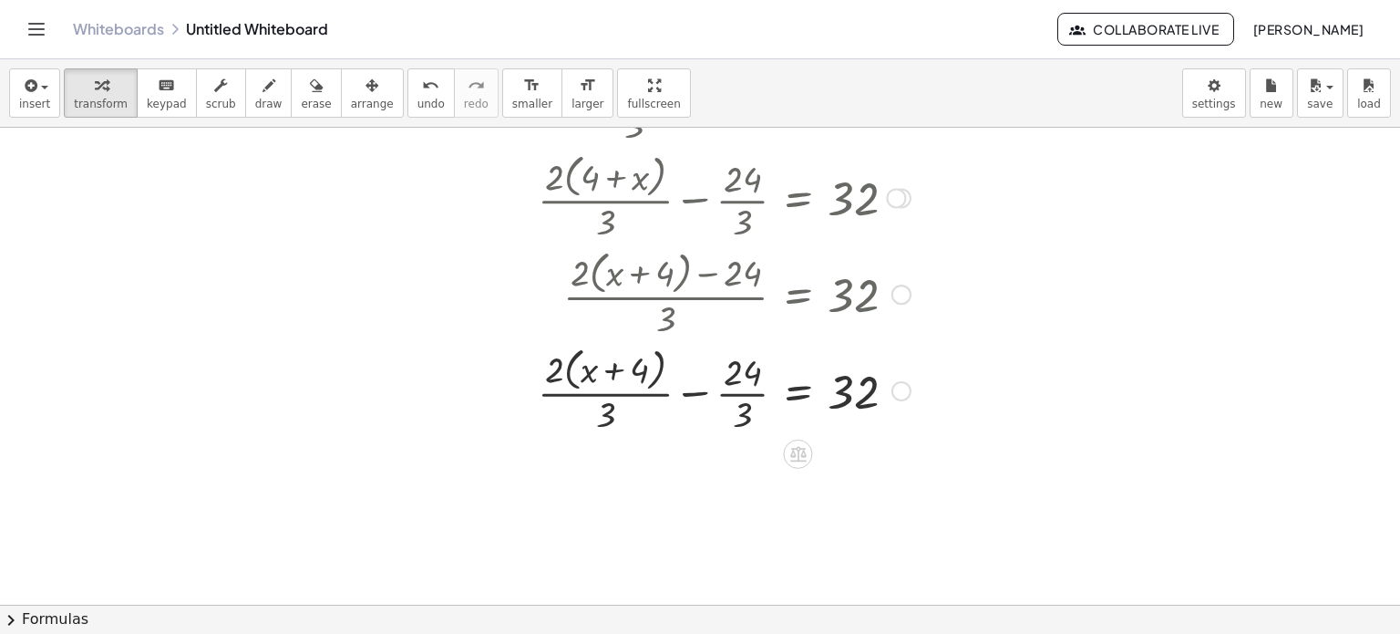
click at [699, 396] on div at bounding box center [724, 389] width 391 height 97
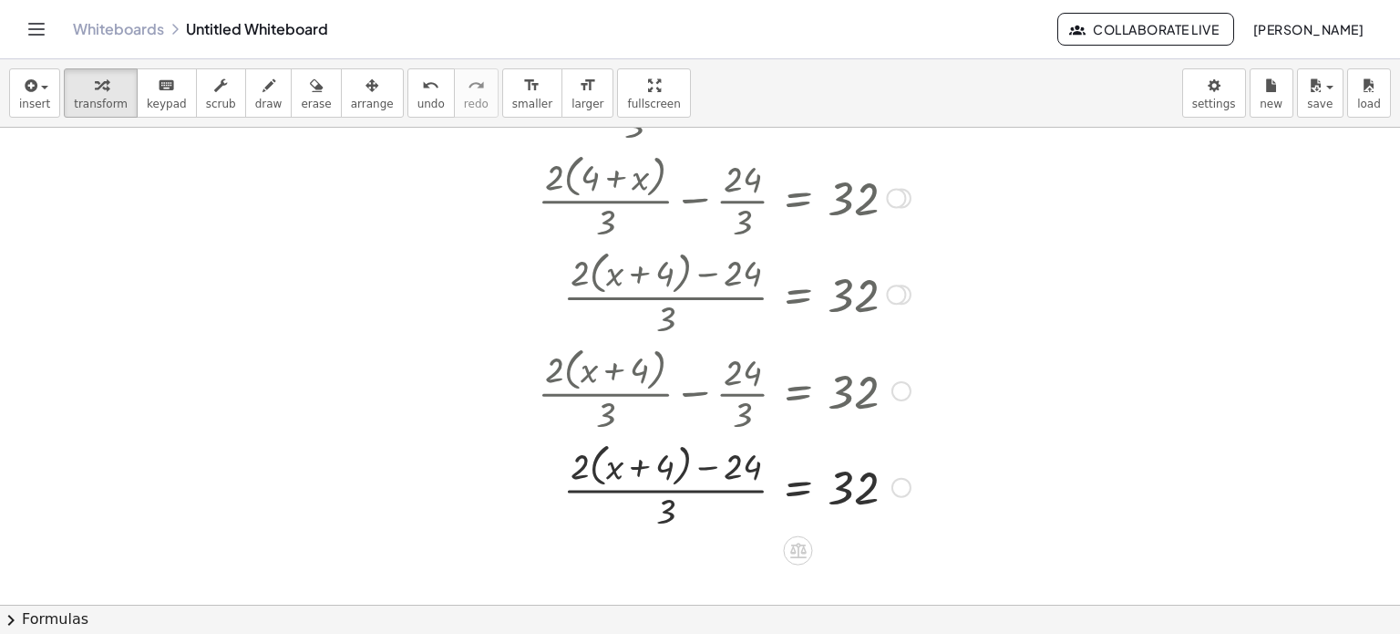
click at [711, 371] on div at bounding box center [711, 389] width 417 height 97
click at [710, 469] on div at bounding box center [724, 486] width 391 height 97
click at [666, 467] on div at bounding box center [724, 486] width 391 height 97
drag, startPoint x: 666, startPoint y: 467, endPoint x: 687, endPoint y: 457, distance: 24.1
click at [687, 457] on div at bounding box center [724, 486] width 391 height 97
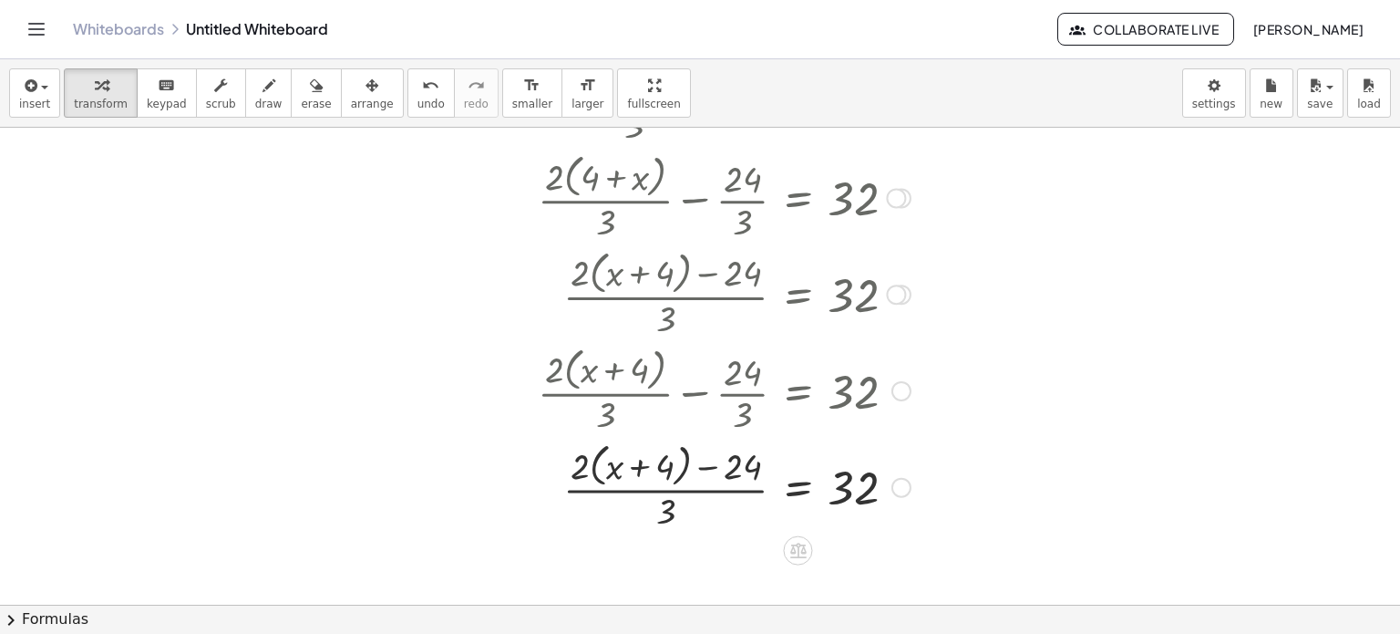
click at [578, 463] on div at bounding box center [724, 486] width 391 height 97
click at [598, 473] on div at bounding box center [724, 486] width 391 height 97
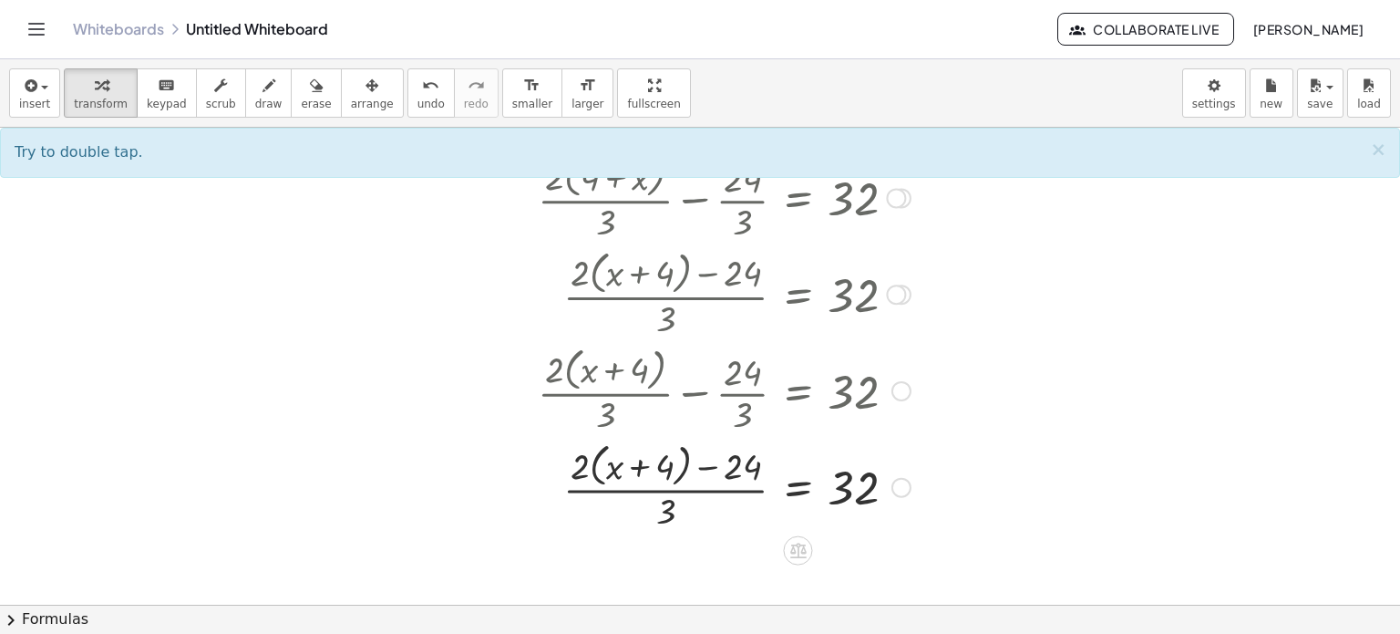
click at [592, 473] on div at bounding box center [724, 486] width 391 height 97
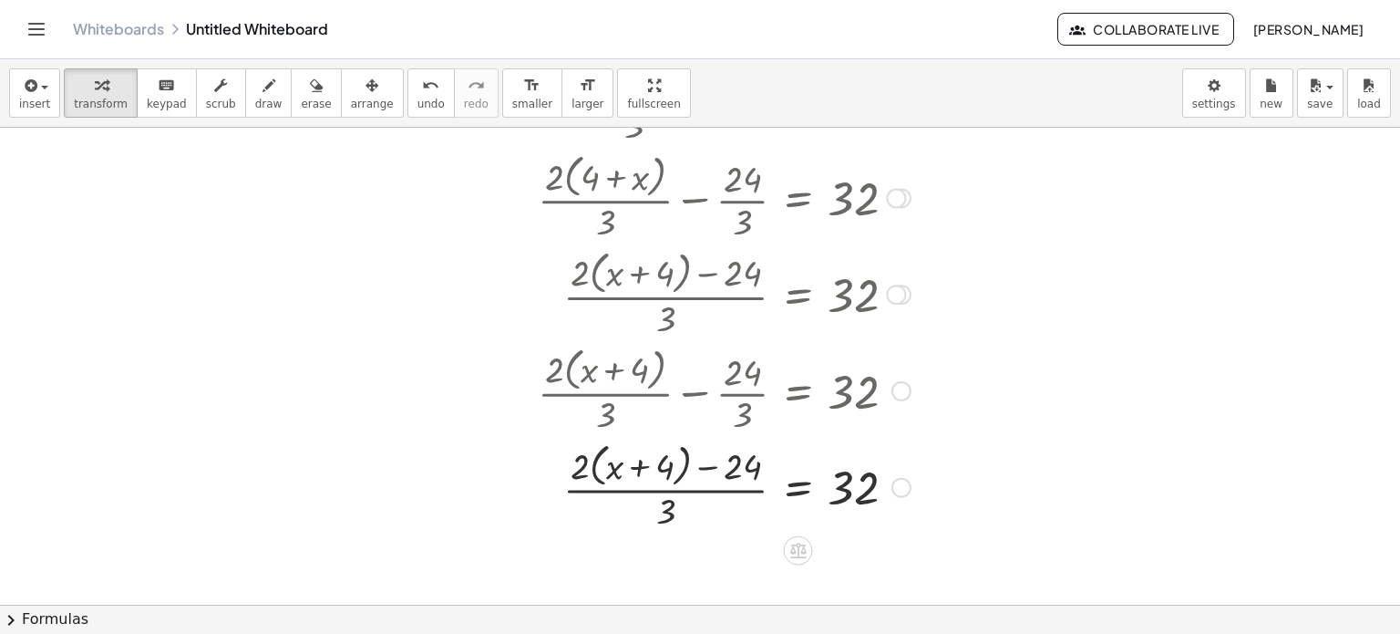
click at [592, 473] on div at bounding box center [724, 486] width 391 height 97
click at [642, 470] on div at bounding box center [724, 484] width 391 height 91
click at [714, 472] on div at bounding box center [724, 484] width 391 height 91
click at [692, 481] on div at bounding box center [724, 484] width 391 height 91
click at [695, 489] on div at bounding box center [724, 484] width 391 height 91
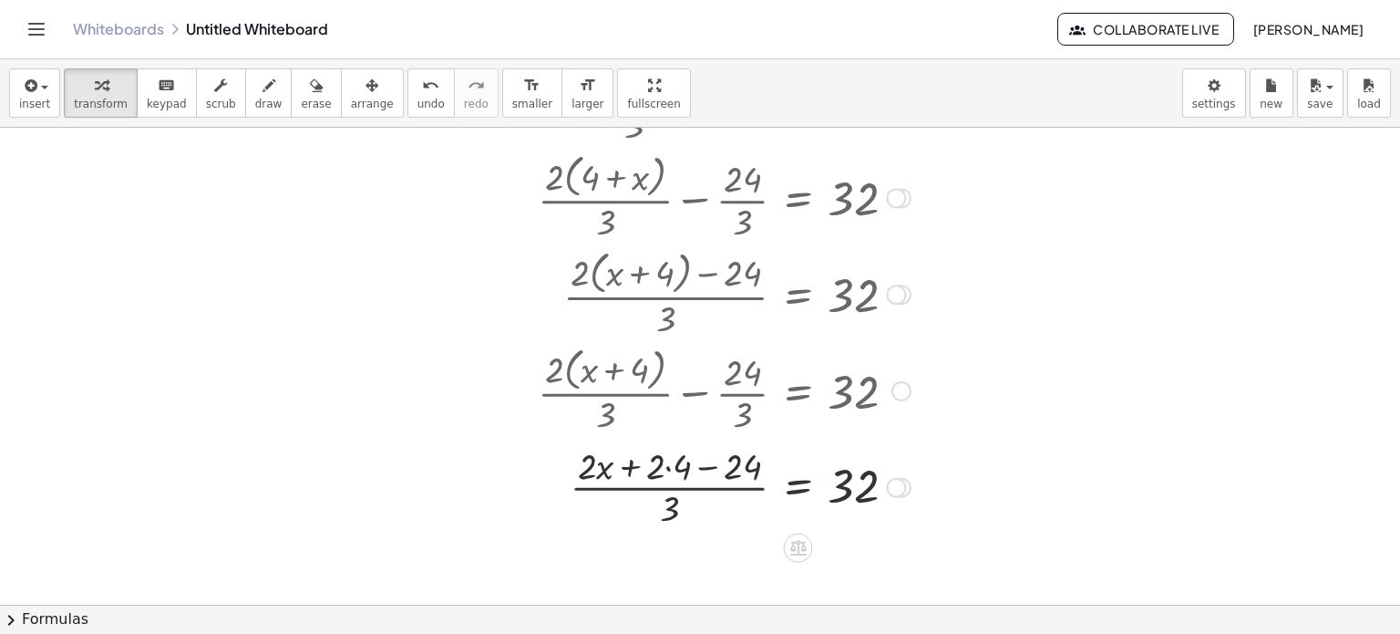
click at [634, 467] on div at bounding box center [724, 484] width 391 height 91
drag, startPoint x: 590, startPoint y: 459, endPoint x: 657, endPoint y: 462, distance: 67.5
click at [649, 463] on div at bounding box center [724, 486] width 391 height 97
click at [661, 469] on div at bounding box center [724, 486] width 391 height 97
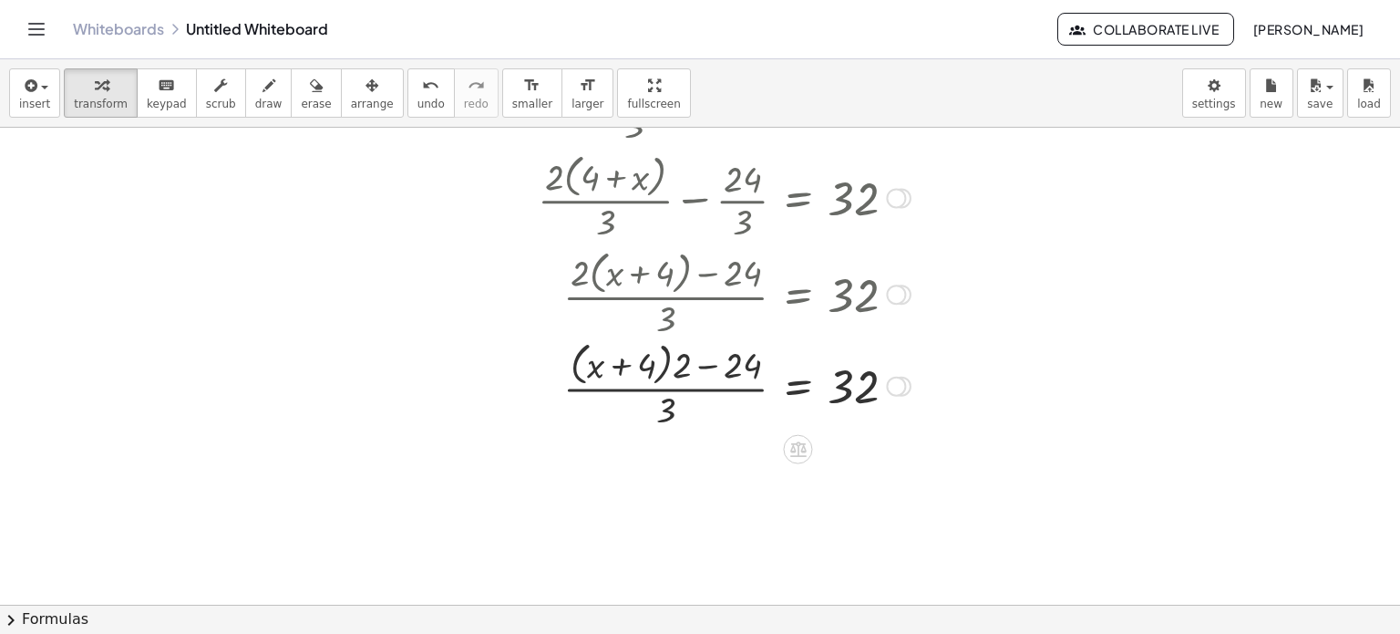
drag, startPoint x: 894, startPoint y: 483, endPoint x: 894, endPoint y: 363, distance: 120.3
click at [894, 376] on div at bounding box center [896, 386] width 20 height 20
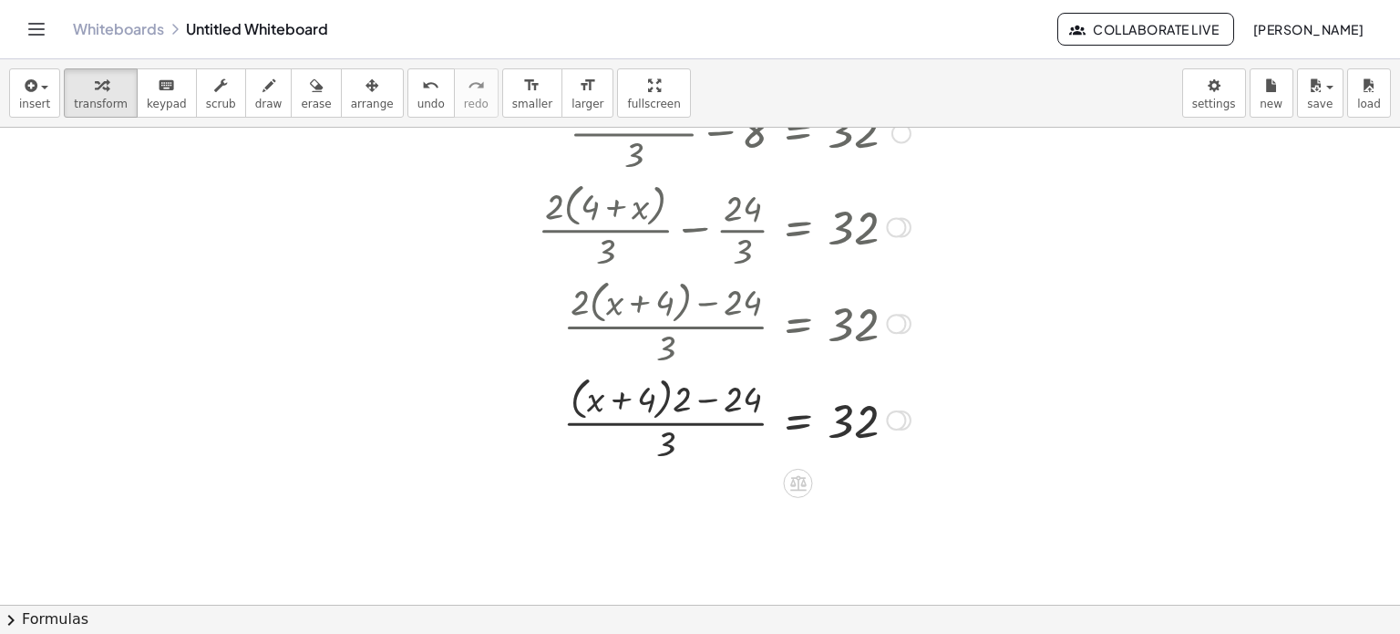
scroll to position [392, 0]
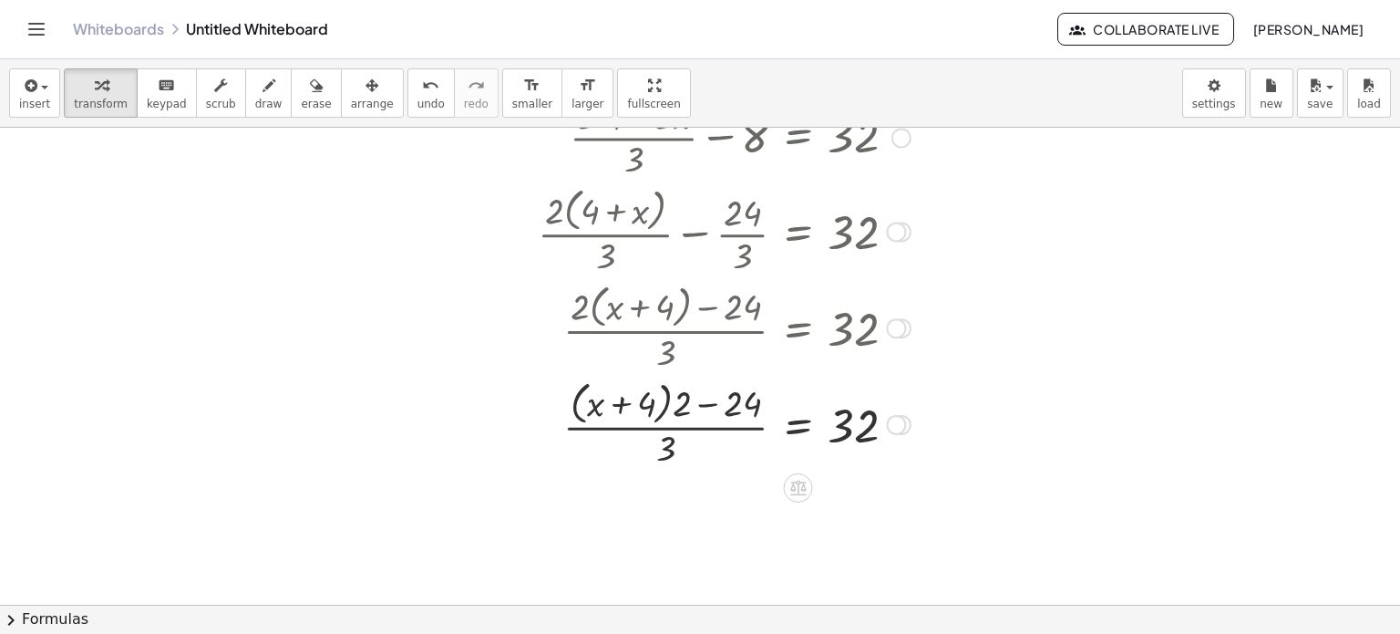
click at [739, 405] on div at bounding box center [724, 423] width 391 height 97
click at [697, 396] on div at bounding box center [724, 423] width 391 height 97
click at [704, 403] on div at bounding box center [724, 423] width 391 height 97
click at [685, 430] on div at bounding box center [724, 423] width 391 height 97
drag, startPoint x: 676, startPoint y: 442, endPoint x: 697, endPoint y: 442, distance: 21.0
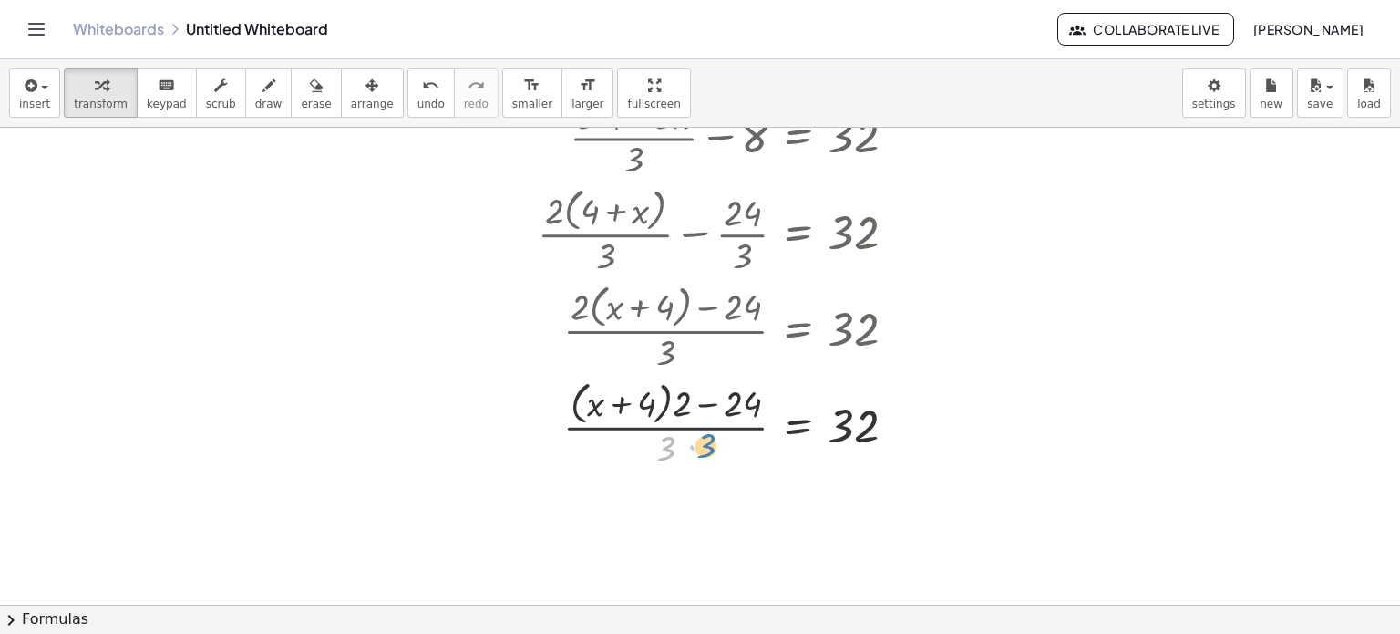
click at [697, 442] on div at bounding box center [724, 423] width 391 height 97
click at [734, 404] on div at bounding box center [724, 423] width 391 height 97
drag, startPoint x: 642, startPoint y: 400, endPoint x: 686, endPoint y: 399, distance: 43.8
click at [686, 399] on div at bounding box center [724, 423] width 391 height 97
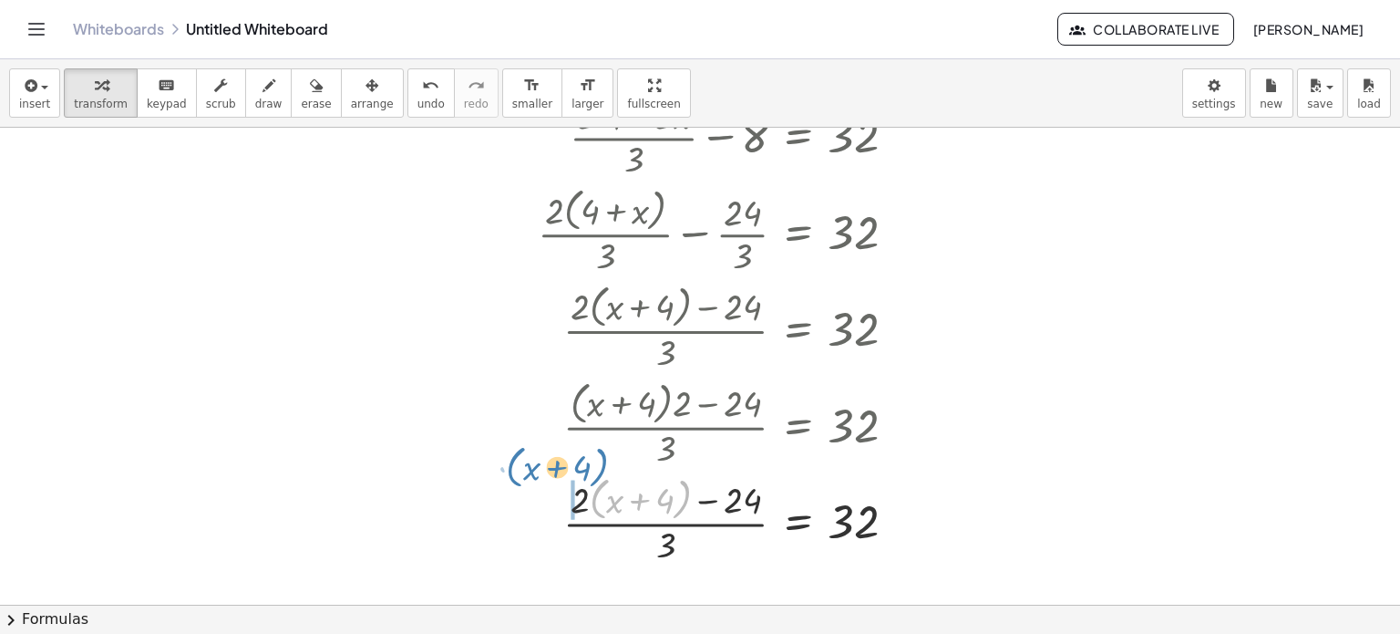
drag, startPoint x: 679, startPoint y: 497, endPoint x: 600, endPoint y: 463, distance: 86.2
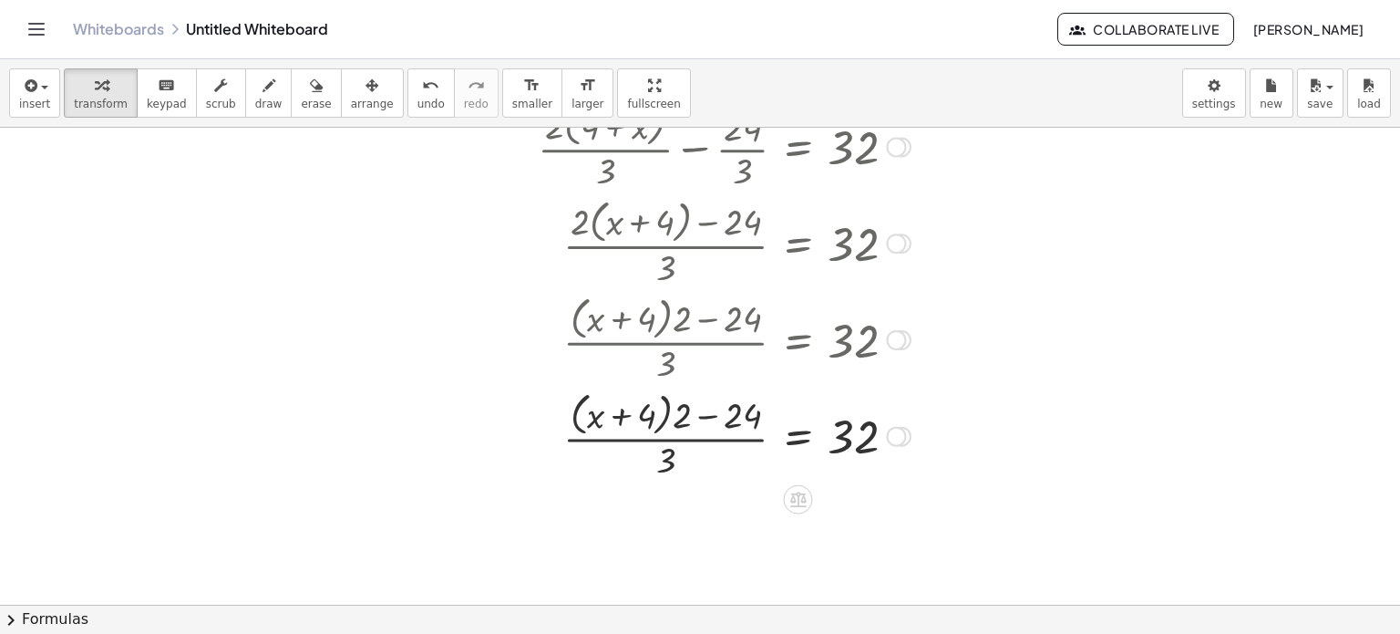
scroll to position [496, 0]
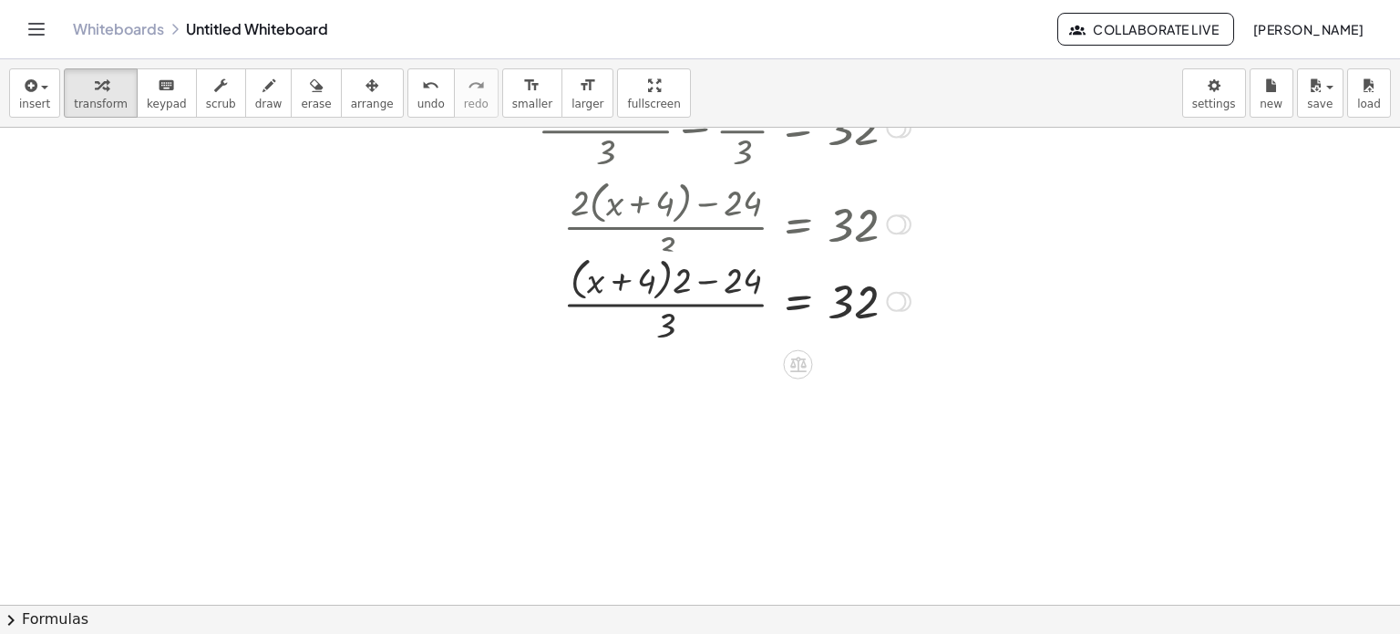
drag, startPoint x: 896, startPoint y: 413, endPoint x: 879, endPoint y: 281, distance: 133.3
click at [798, 301] on div "x 4 = 32 24 · 3 · ( + − ) · 2 + + · ( ) Go back to this line Copy line as LaTeX…" at bounding box center [798, 301] width 0 height 0
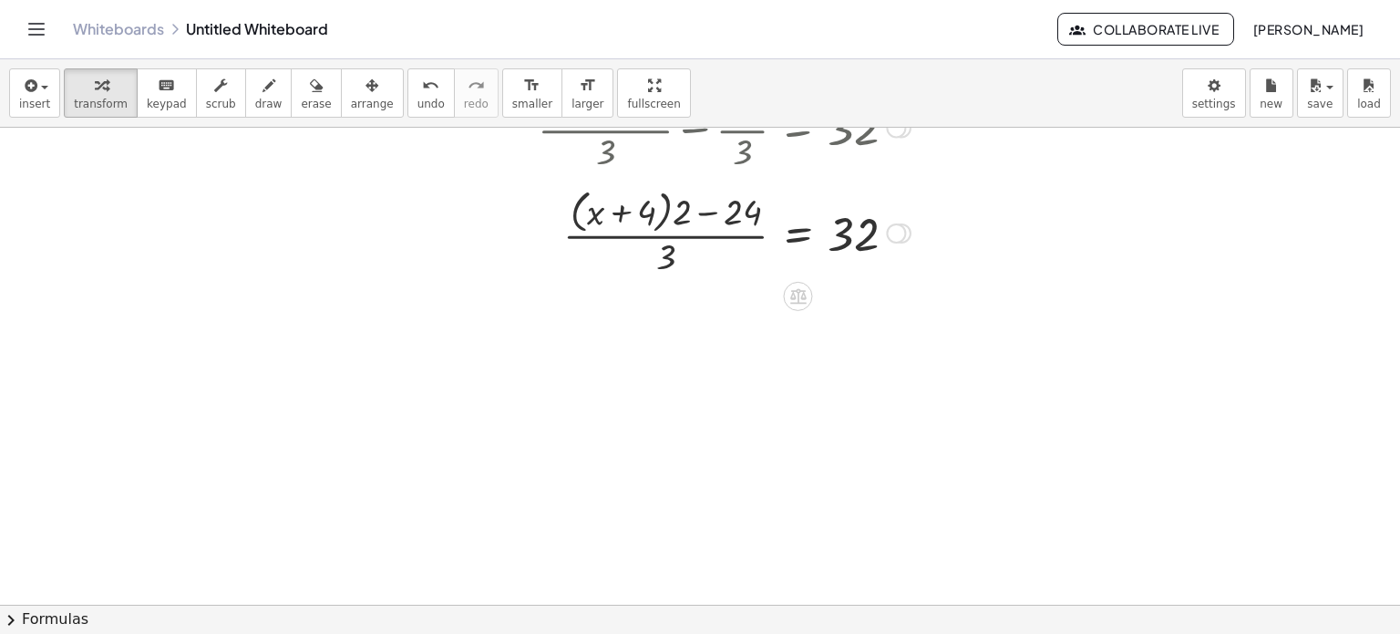
drag, startPoint x: 893, startPoint y: 319, endPoint x: 886, endPoint y: 229, distance: 90.5
click at [886, 229] on div at bounding box center [896, 233] width 20 height 20
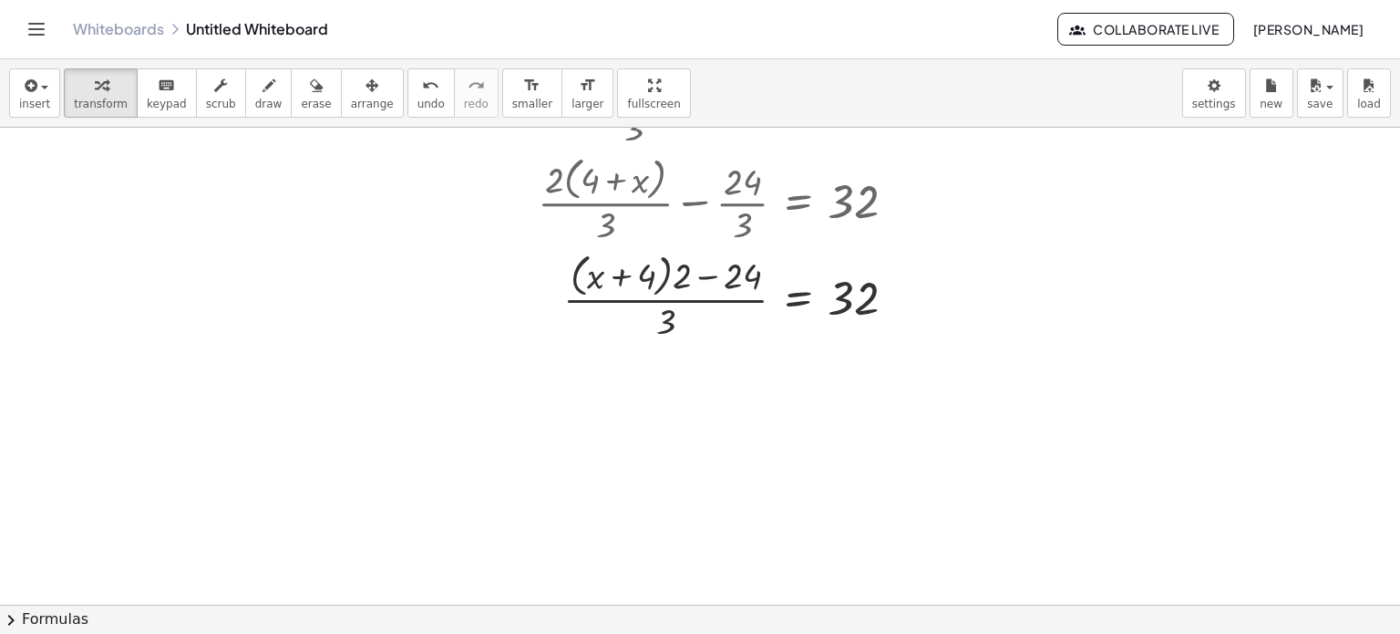
scroll to position [416, 0]
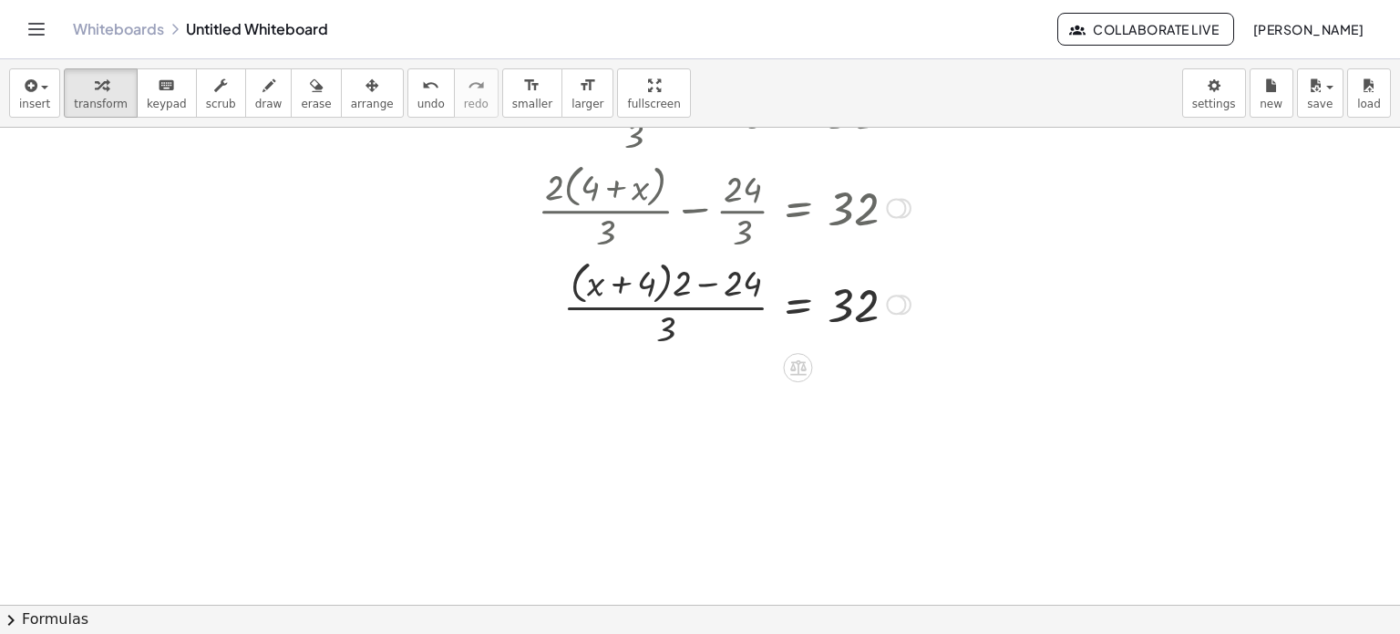
click at [702, 285] on div at bounding box center [724, 302] width 391 height 97
drag, startPoint x: 650, startPoint y: 284, endPoint x: 669, endPoint y: 271, distance: 23.0
click at [669, 271] on div at bounding box center [724, 302] width 391 height 97
drag, startPoint x: 647, startPoint y: 279, endPoint x: 695, endPoint y: 278, distance: 47.4
click at [695, 278] on div at bounding box center [724, 302] width 391 height 97
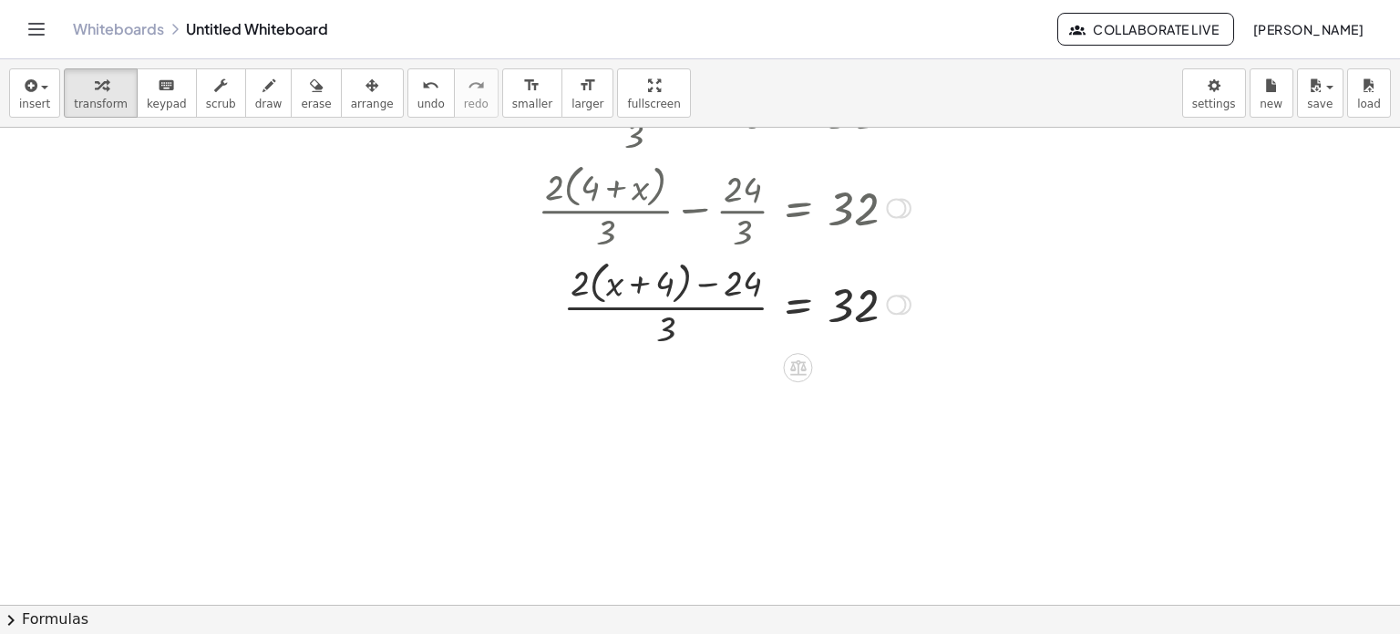
click at [665, 283] on div at bounding box center [724, 302] width 391 height 97
click at [636, 280] on div at bounding box center [724, 302] width 391 height 97
click at [621, 280] on div at bounding box center [724, 302] width 391 height 97
click at [869, 323] on div at bounding box center [724, 302] width 391 height 97
click at [858, 318] on div at bounding box center [724, 302] width 391 height 97
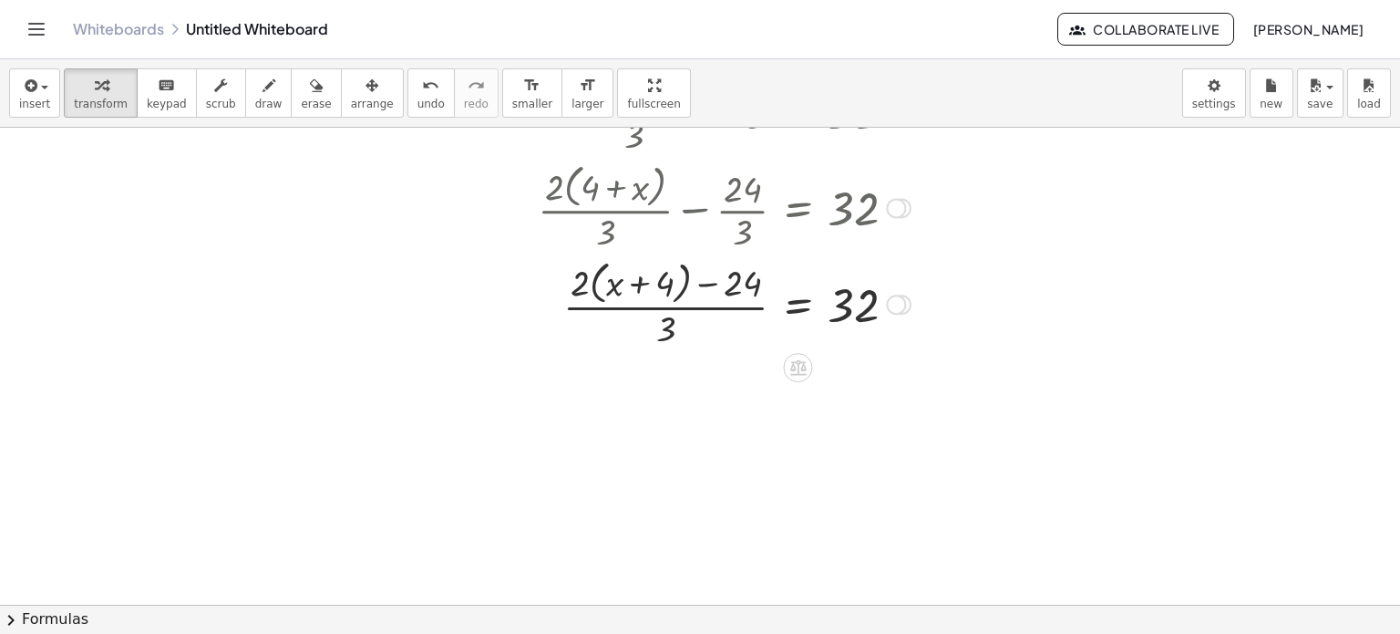
click at [814, 299] on div at bounding box center [724, 302] width 391 height 97
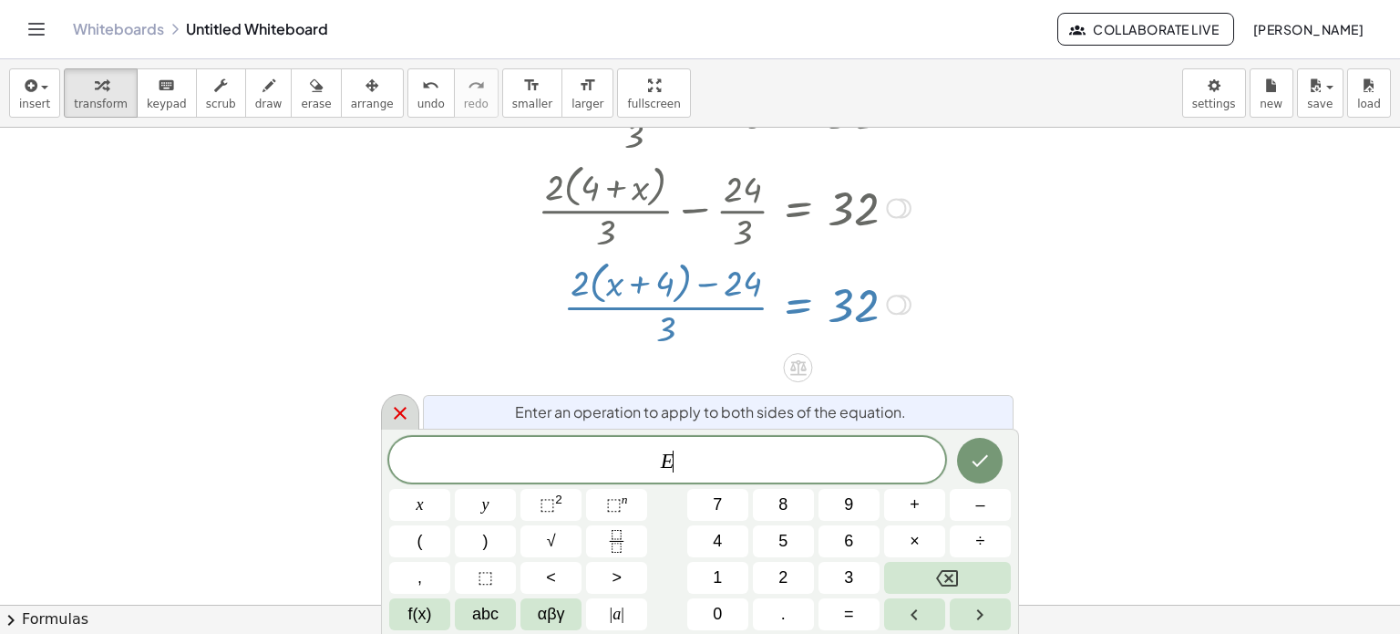
click at [402, 407] on icon at bounding box center [400, 413] width 22 height 22
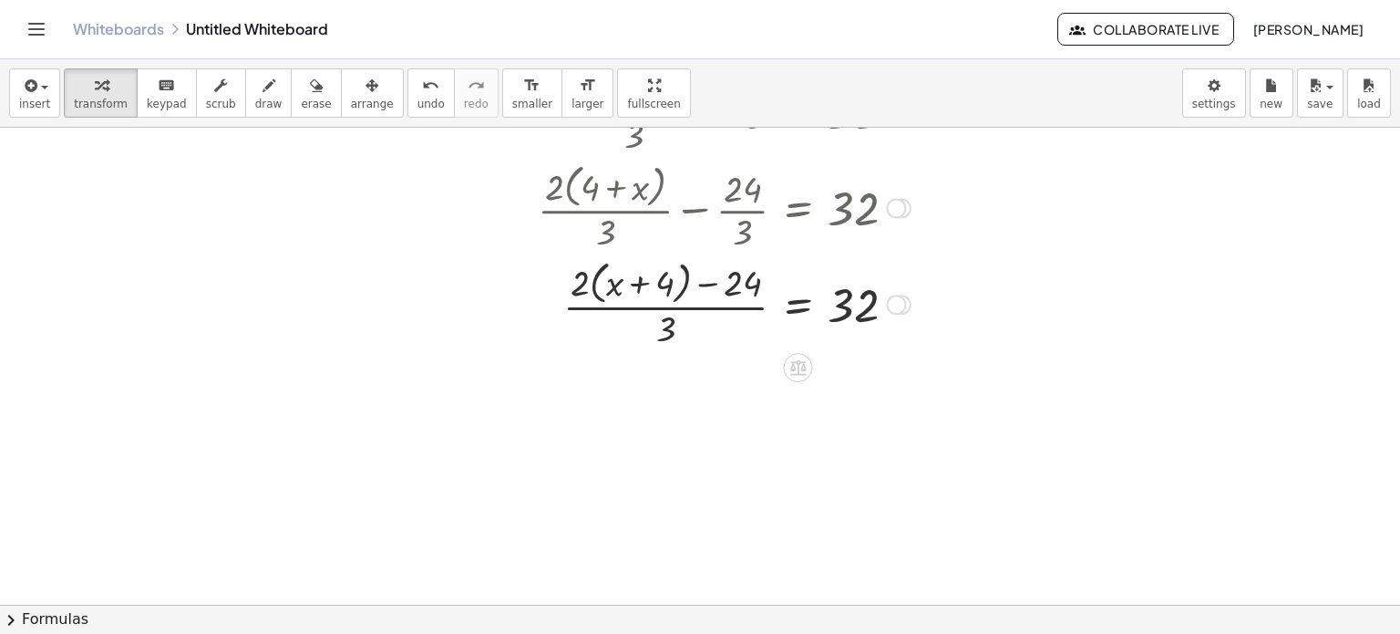
click at [663, 315] on div at bounding box center [724, 302] width 391 height 97
click at [659, 304] on div at bounding box center [724, 302] width 391 height 97
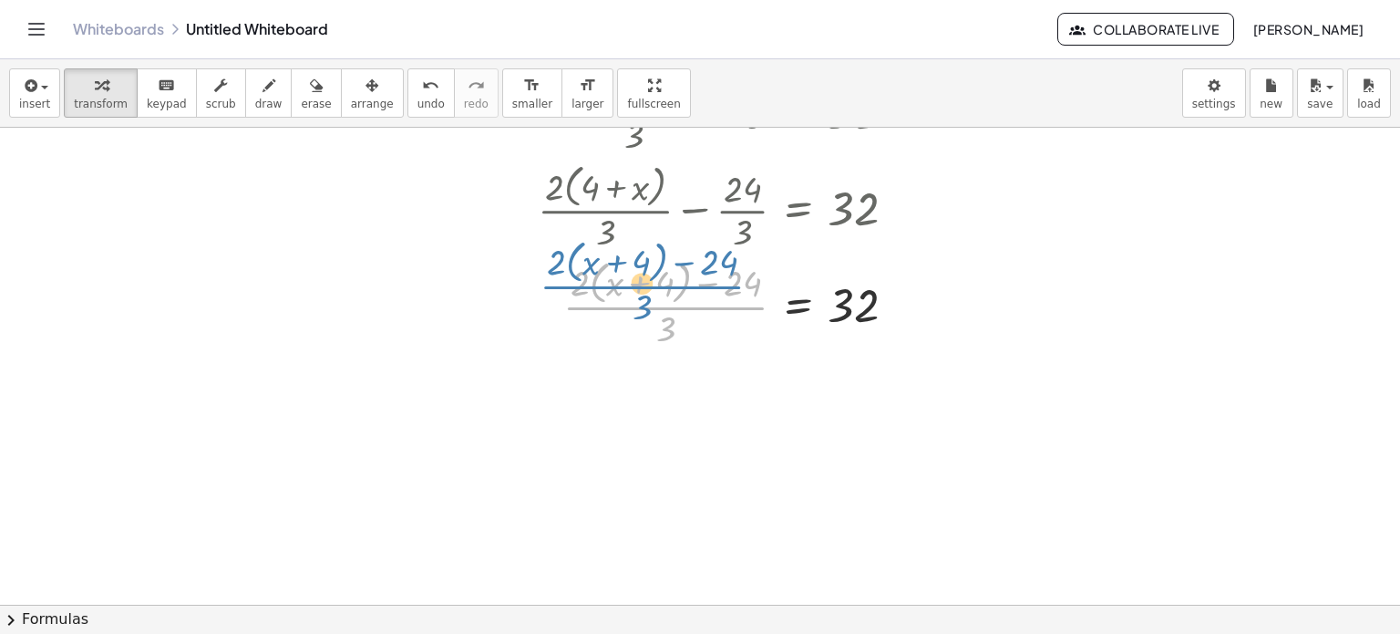
drag, startPoint x: 712, startPoint y: 305, endPoint x: 684, endPoint y: 284, distance: 35.2
click at [684, 284] on div at bounding box center [724, 302] width 391 height 97
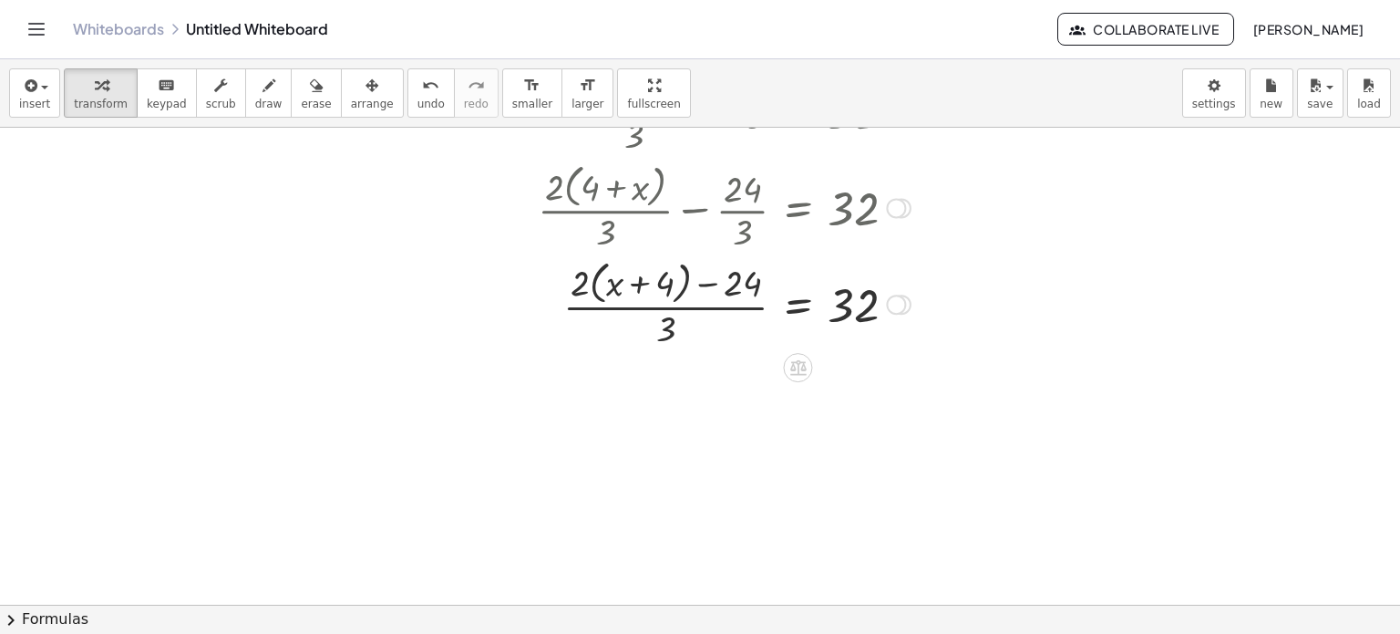
click at [719, 285] on div at bounding box center [724, 302] width 391 height 97
click at [643, 282] on div at bounding box center [724, 302] width 391 height 97
click at [104, 94] on div "button" at bounding box center [101, 85] width 54 height 22
drag, startPoint x: 104, startPoint y: 94, endPoint x: 352, endPoint y: 206, distance: 272.1
click at [352, 206] on div "insert select one: Math Expression Function Text Youtube Video Graphing Geometr…" at bounding box center [700, 346] width 1400 height 574
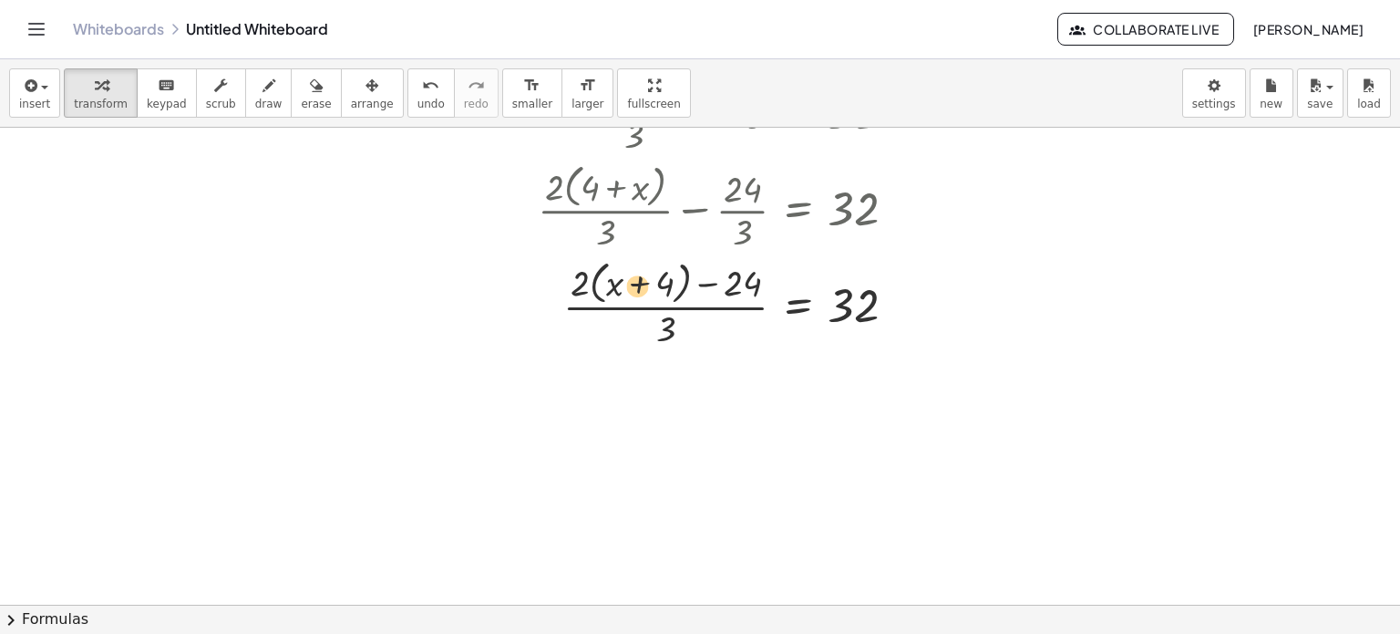
drag, startPoint x: 624, startPoint y: 294, endPoint x: 607, endPoint y: 304, distance: 19.6
click at [607, 304] on div at bounding box center [724, 302] width 391 height 97
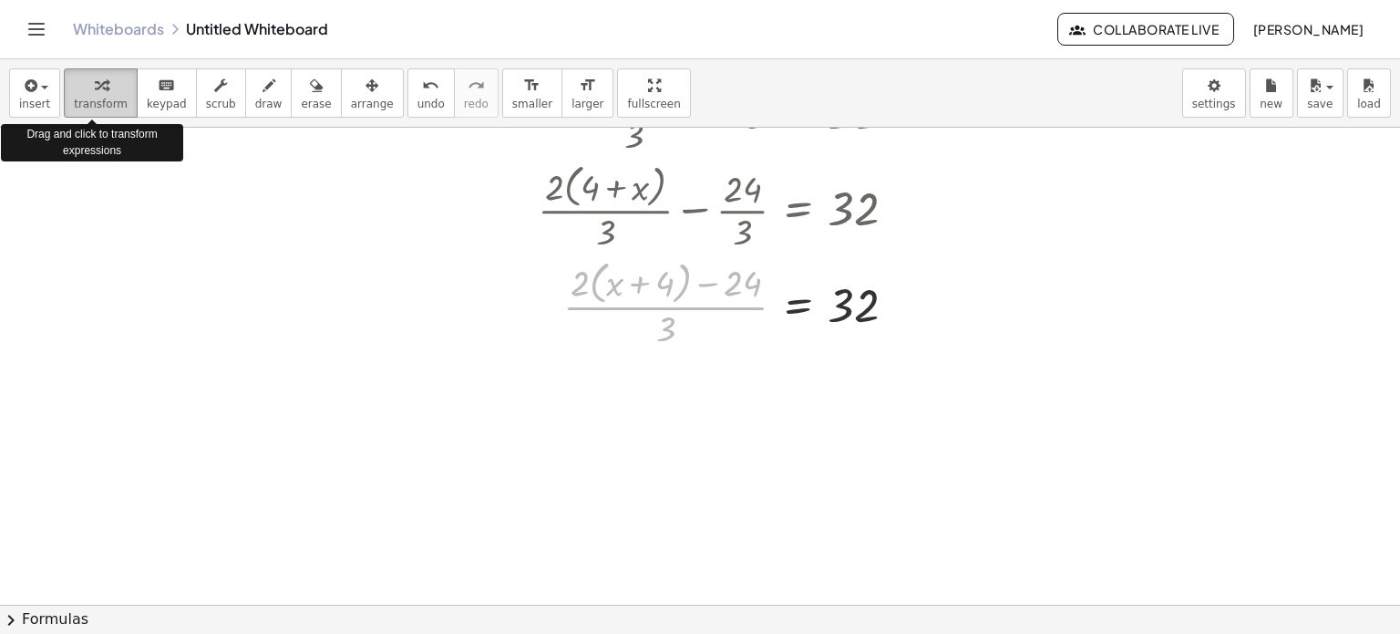
drag, startPoint x: 617, startPoint y: 307, endPoint x: 80, endPoint y: 94, distance: 577.8
click at [80, 94] on div "insert select one: Math Expression Function Text Youtube Video Graphing Geometr…" at bounding box center [700, 346] width 1400 height 574
click at [80, 94] on div "button" at bounding box center [101, 85] width 54 height 22
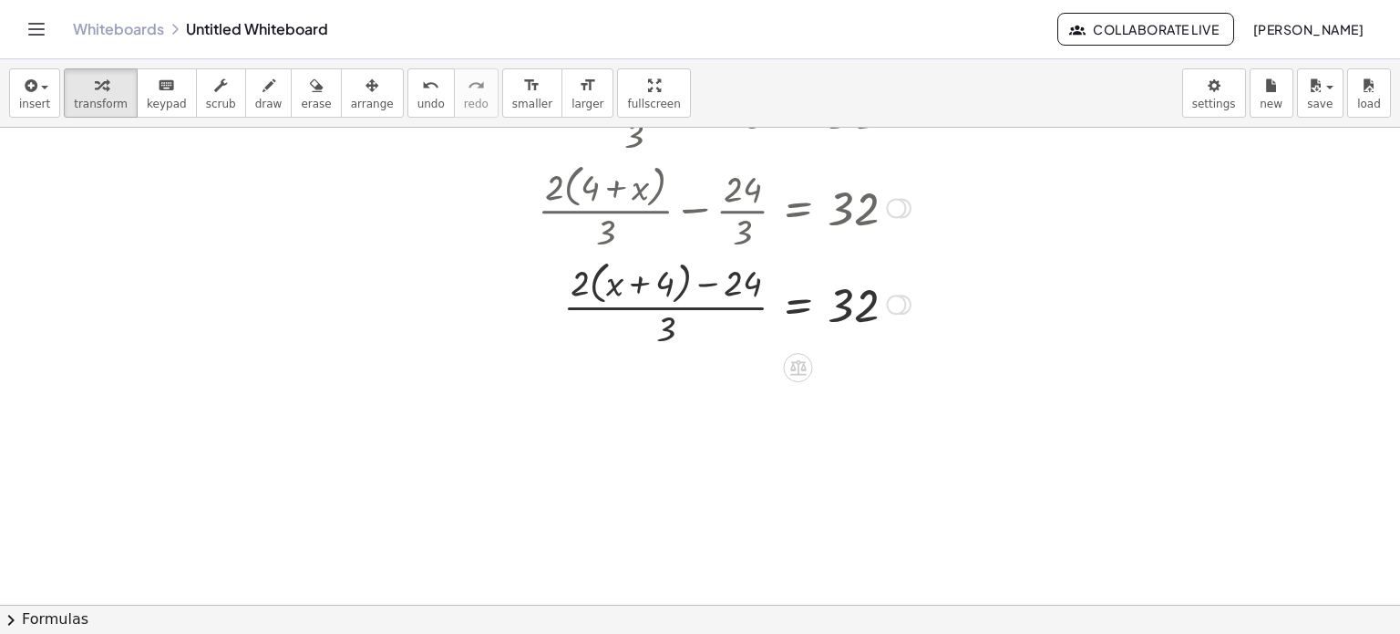
drag, startPoint x: 80, startPoint y: 94, endPoint x: 627, endPoint y: 285, distance: 579.5
click at [627, 285] on div "insert select one: Math Expression Function Text Youtube Video Graphing Geometr…" at bounding box center [700, 346] width 1400 height 574
click at [791, 360] on icon at bounding box center [798, 367] width 16 height 15
click at [727, 365] on span "+" at bounding box center [725, 368] width 11 height 26
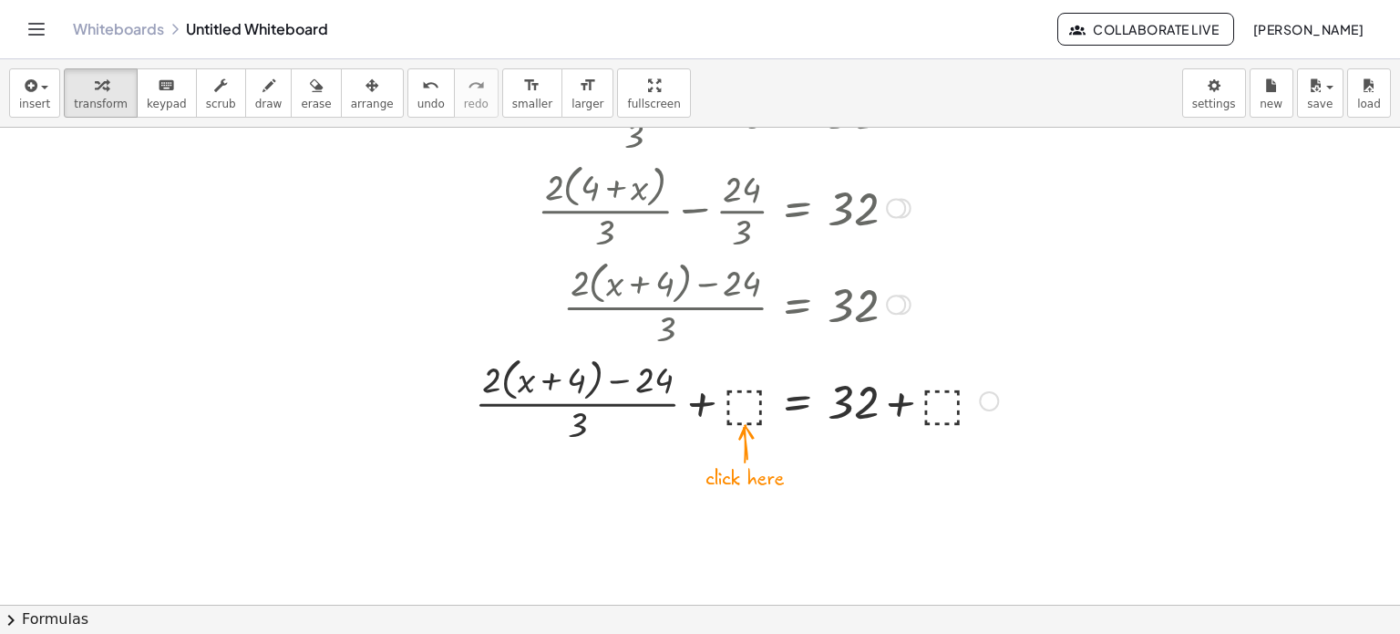
click at [743, 403] on div at bounding box center [737, 399] width 542 height 97
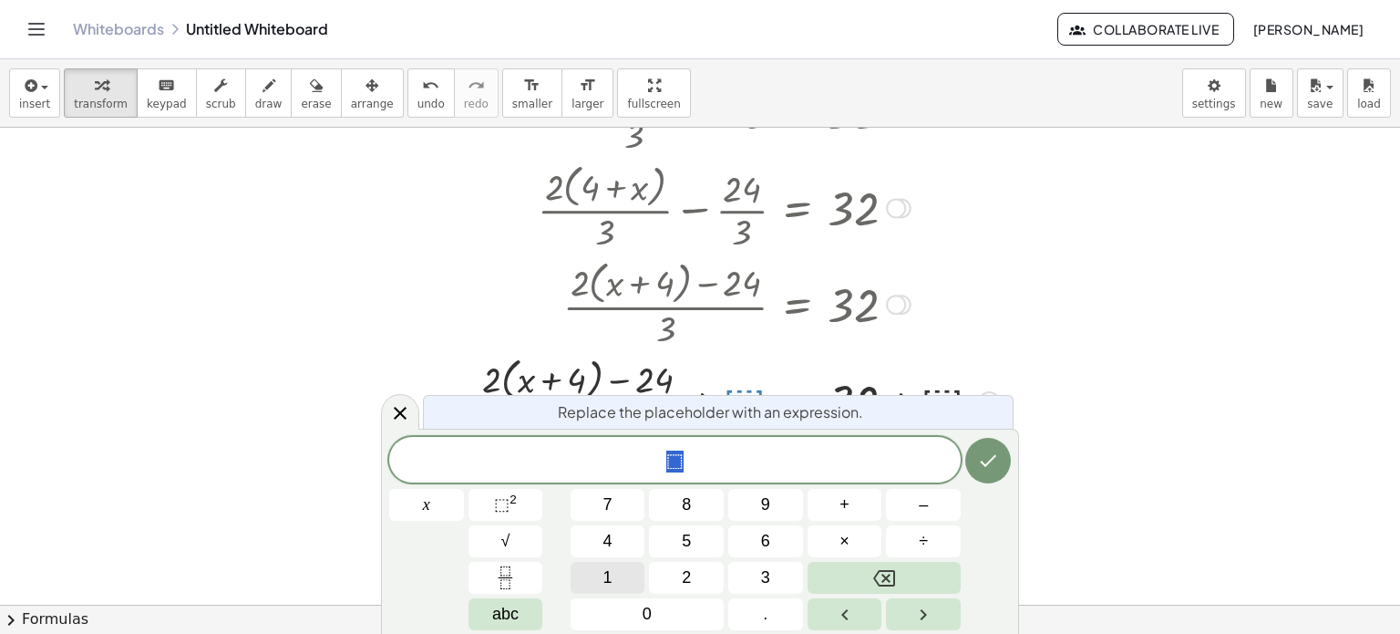
click at [594, 568] on button "1" at bounding box center [608, 578] width 75 height 32
click at [797, 533] on button "6" at bounding box center [765, 541] width 75 height 32
click at [979, 463] on icon "Done" at bounding box center [988, 460] width 22 height 22
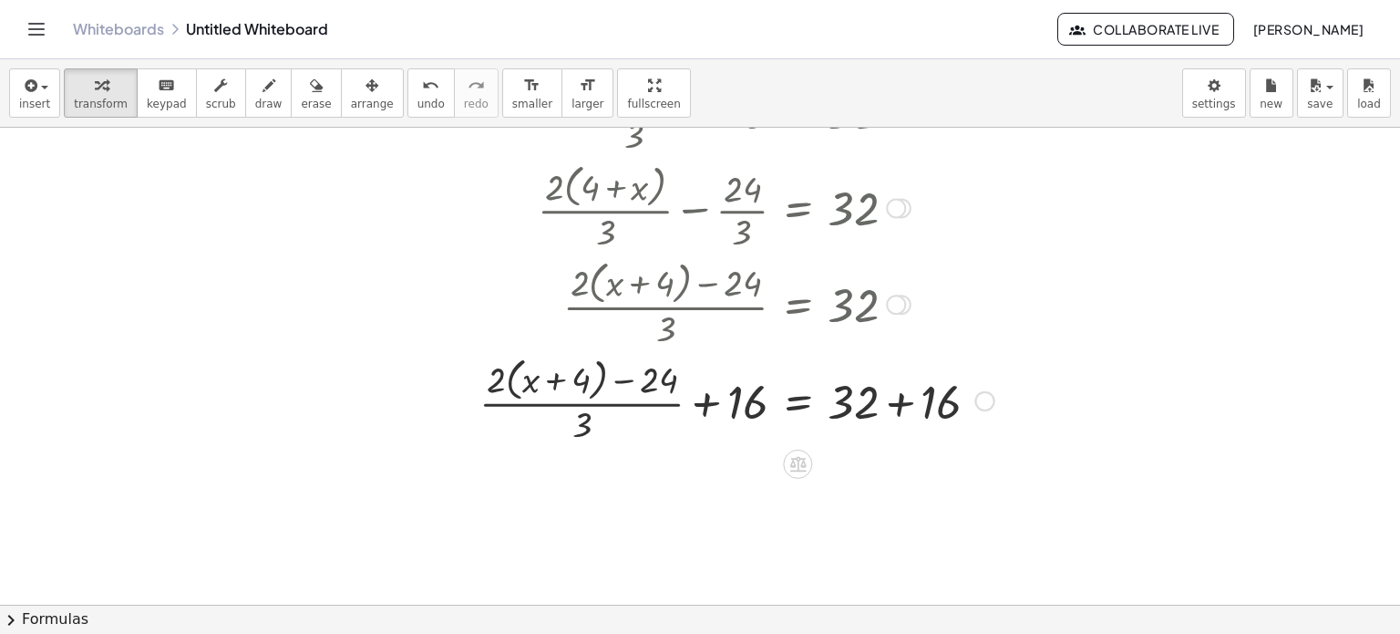
click at [721, 407] on div at bounding box center [736, 399] width 533 height 97
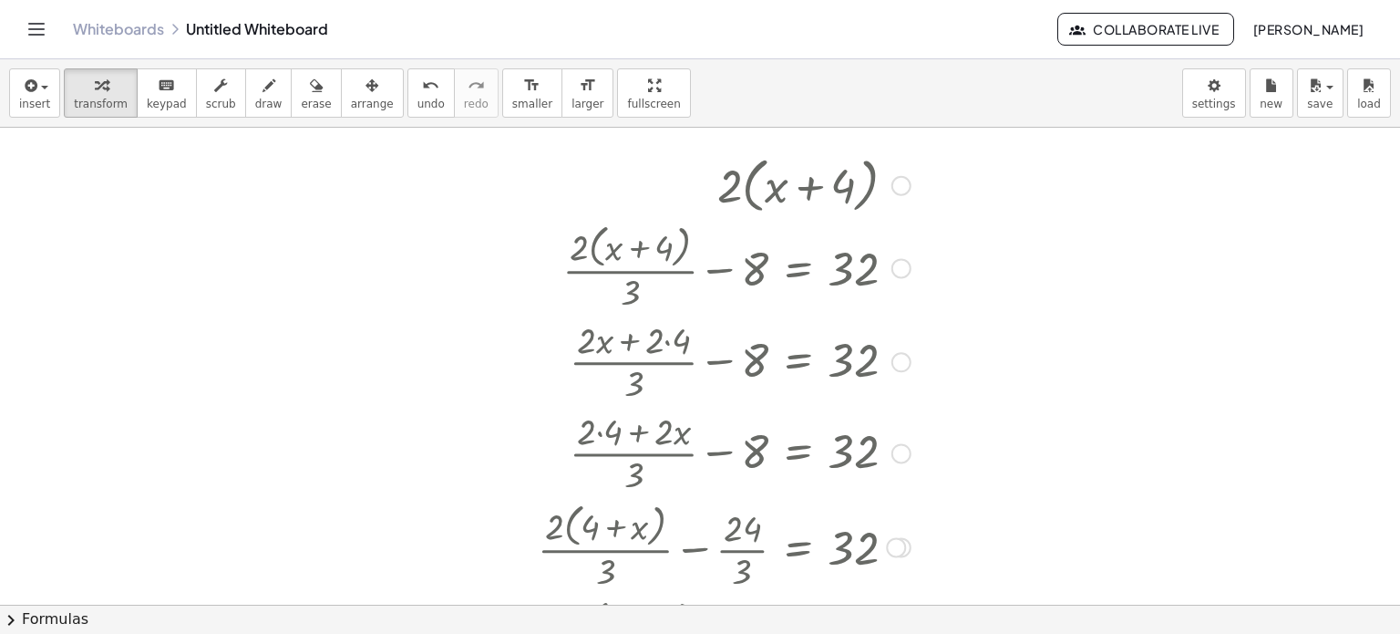
scroll to position [0, 0]
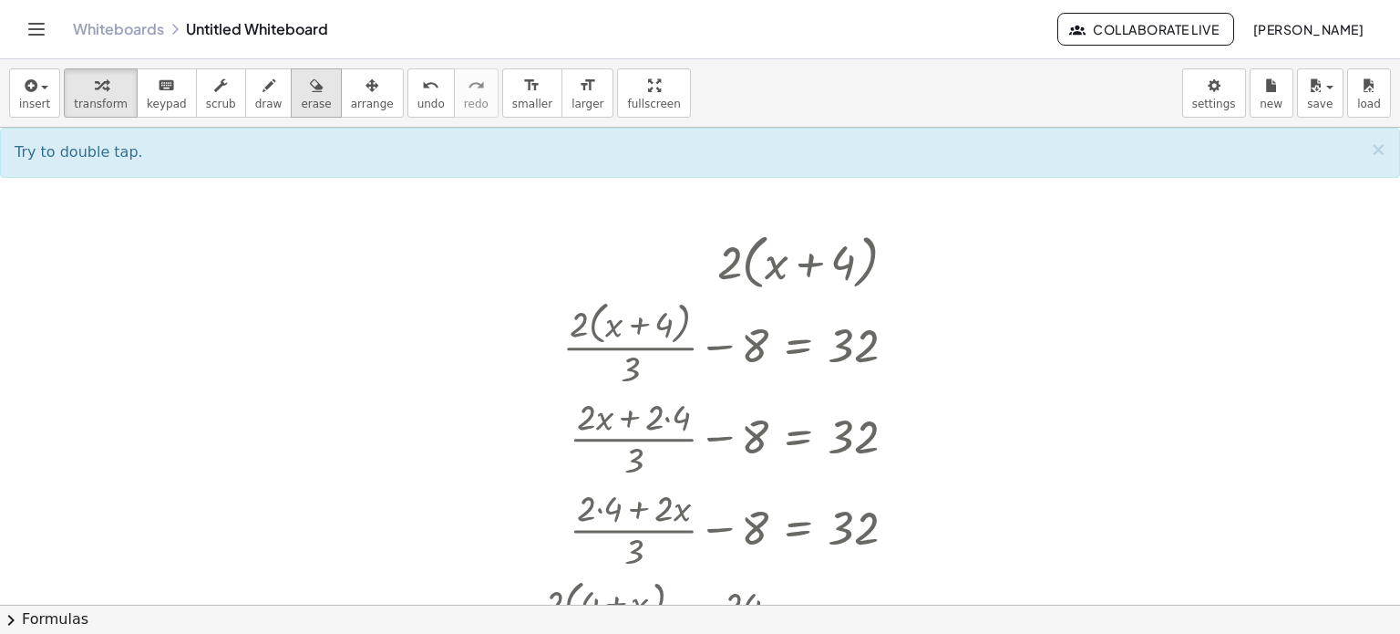
click at [291, 98] on button "erase" at bounding box center [316, 92] width 50 height 49
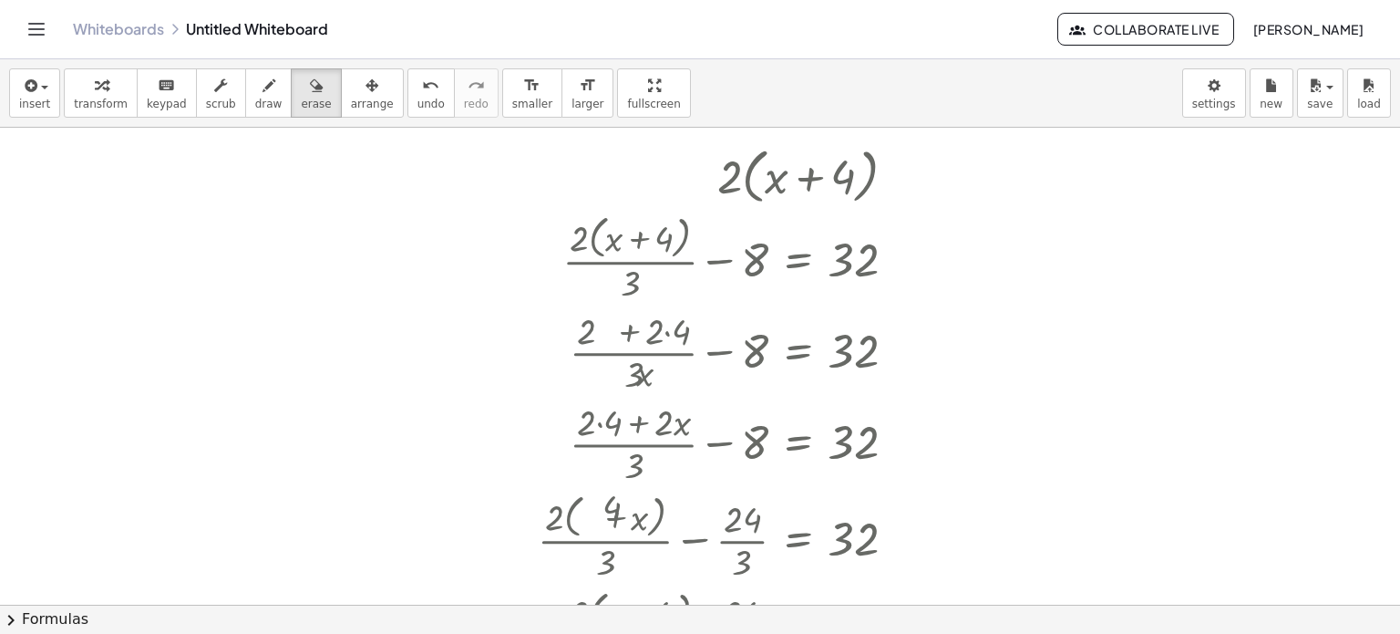
scroll to position [108, 0]
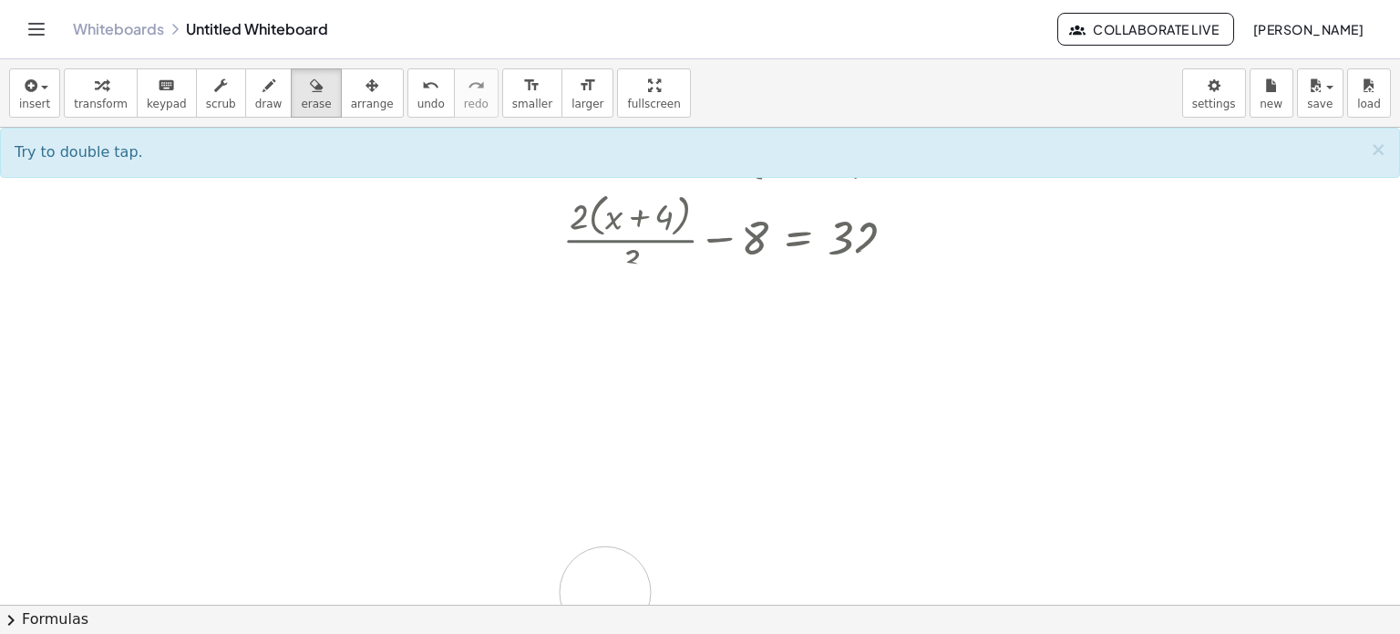
drag, startPoint x: 584, startPoint y: 307, endPoint x: 604, endPoint y: 591, distance: 284.2
click at [604, 591] on div at bounding box center [700, 497] width 1400 height 955
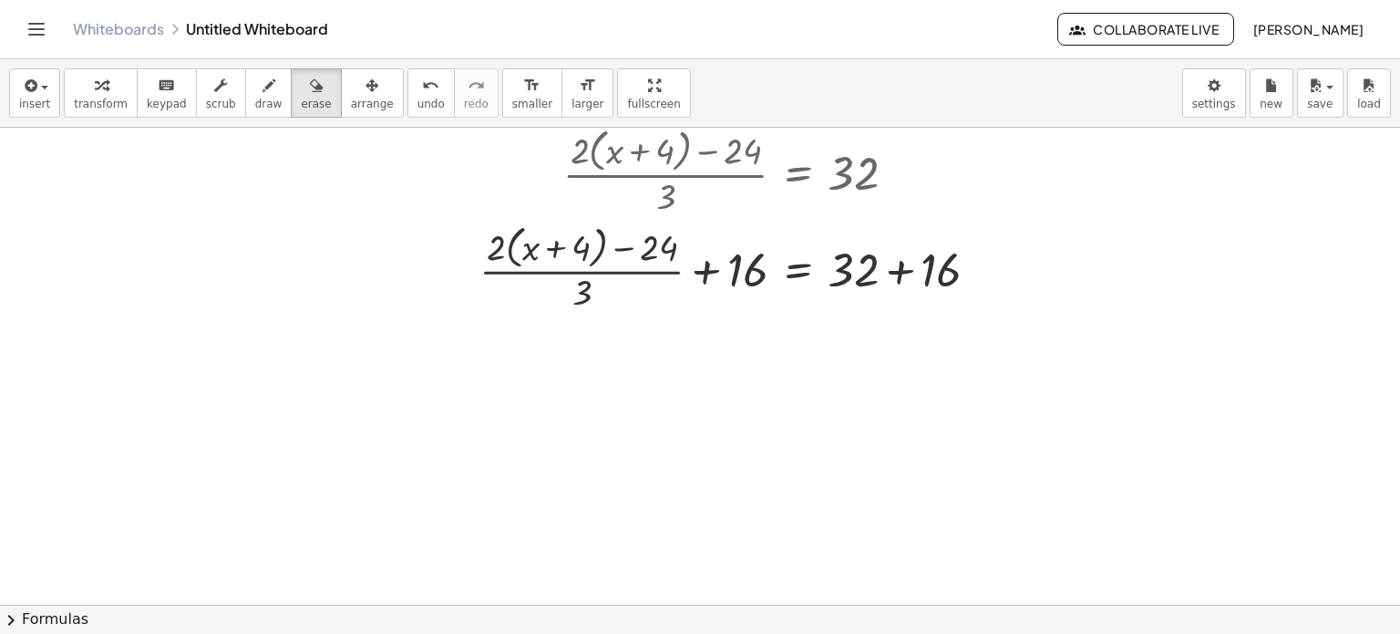
scroll to position [0, 0]
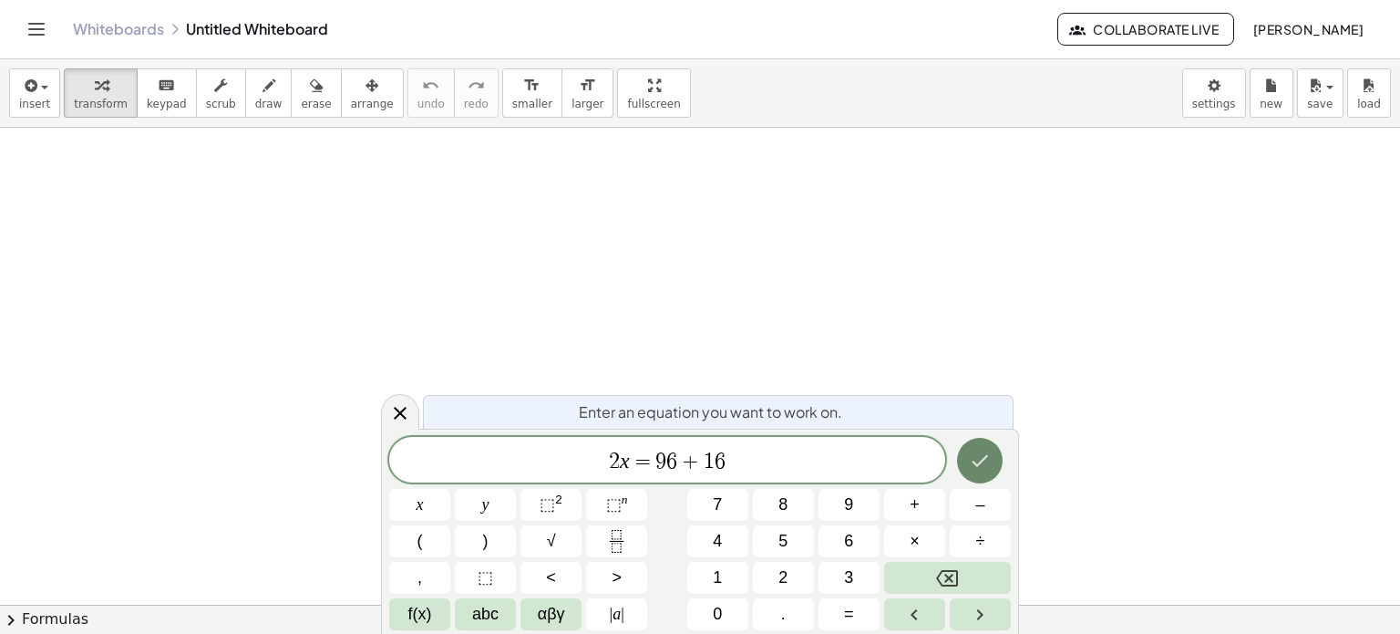
click at [968, 449] on button "Done" at bounding box center [980, 461] width 46 height 46
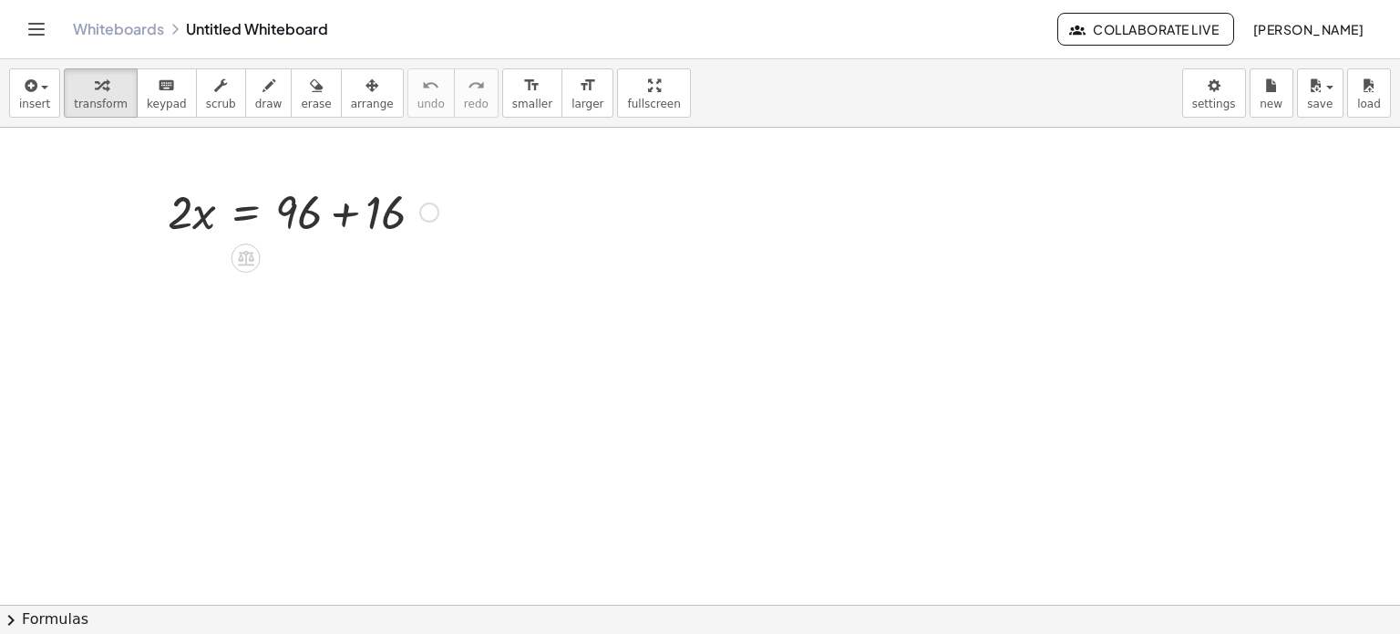
click at [352, 205] on div at bounding box center [303, 211] width 289 height 62
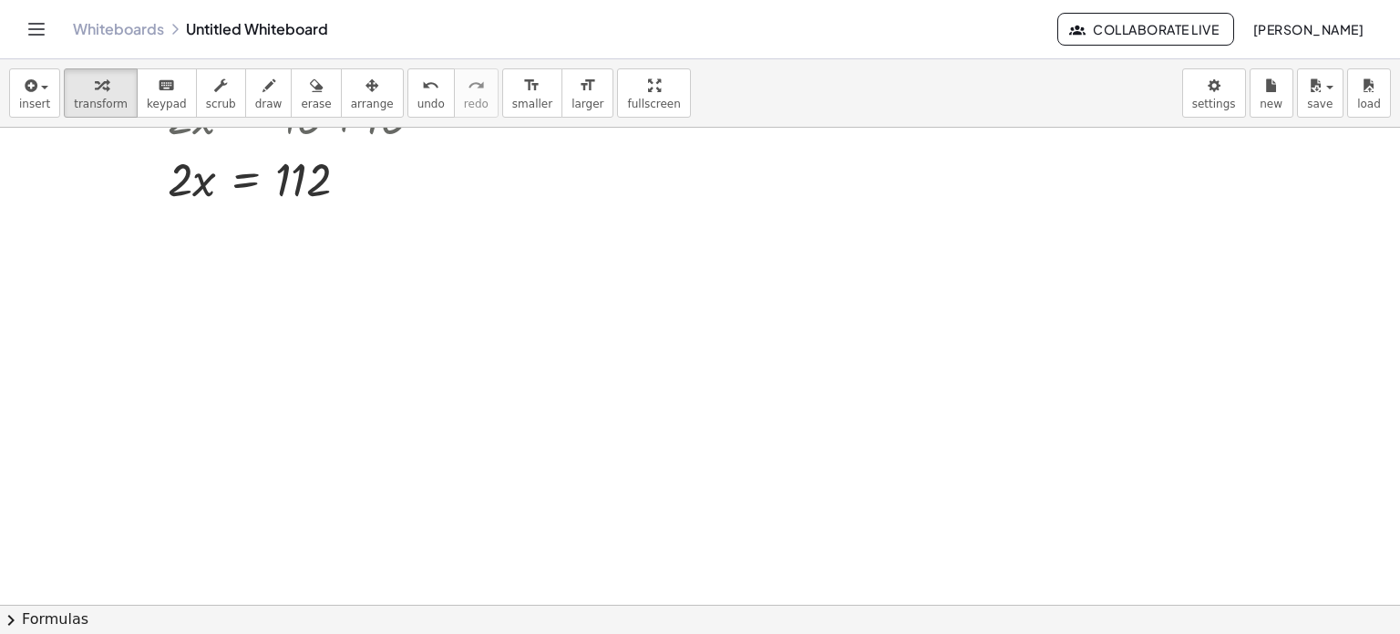
scroll to position [95, 0]
click at [195, 188] on div at bounding box center [303, 178] width 289 height 62
click at [216, 183] on div at bounding box center [303, 178] width 289 height 62
click at [266, 174] on div at bounding box center [303, 178] width 289 height 62
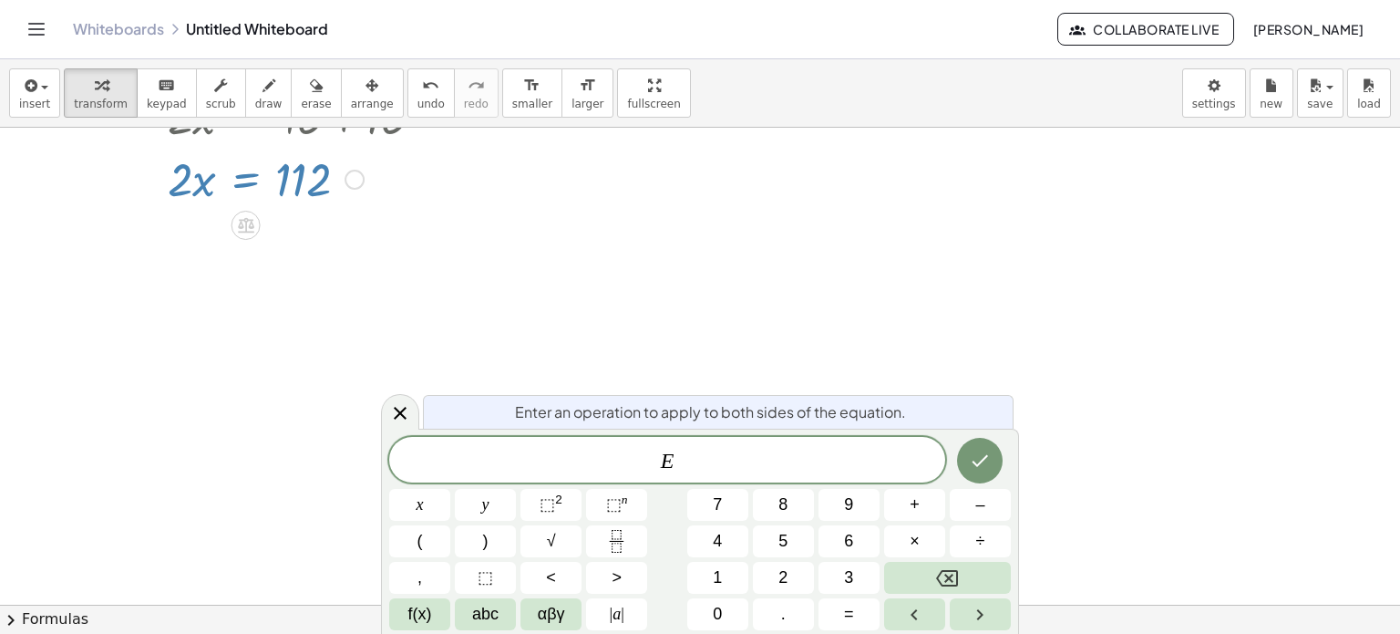
click at [323, 213] on div at bounding box center [700, 570] width 1400 height 1074
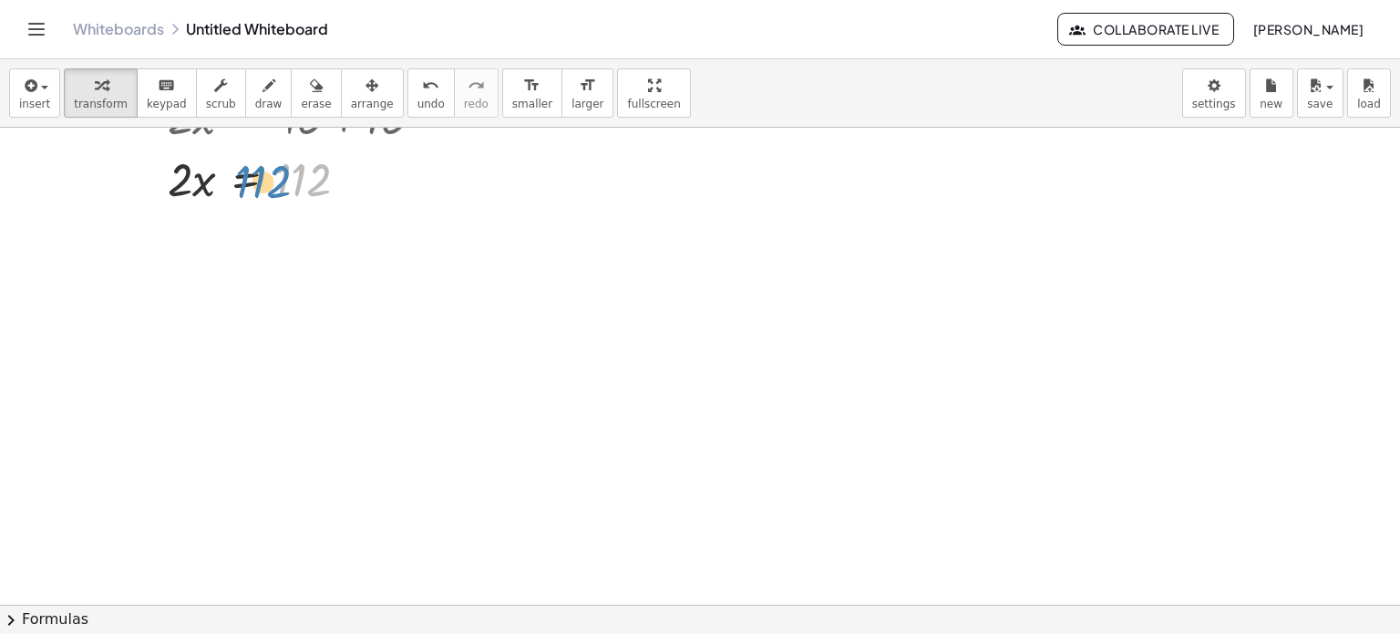
click at [308, 172] on div at bounding box center [303, 178] width 289 height 62
click at [199, 182] on div at bounding box center [303, 178] width 289 height 62
click at [187, 177] on div at bounding box center [303, 178] width 289 height 62
click at [196, 182] on div at bounding box center [303, 178] width 289 height 62
click at [204, 196] on div at bounding box center [303, 178] width 289 height 62
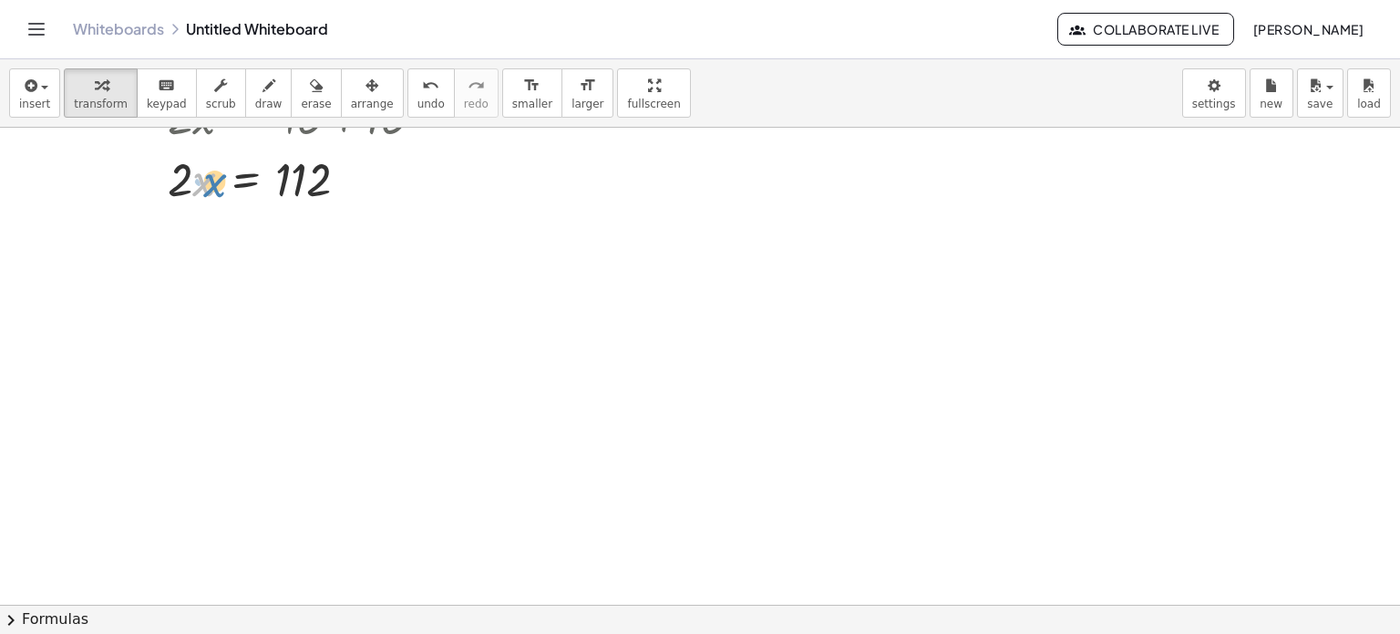
click at [204, 172] on div at bounding box center [303, 178] width 289 height 62
click at [319, 188] on div at bounding box center [303, 178] width 289 height 62
drag, startPoint x: 305, startPoint y: 194, endPoint x: 302, endPoint y: 230, distance: 35.7
click at [302, 230] on div "· 2 · x = + 96 + 16 112 · 2 · x = 112" at bounding box center [700, 570] width 1400 height 1074
drag, startPoint x: 208, startPoint y: 185, endPoint x: 304, endPoint y: 193, distance: 96.1
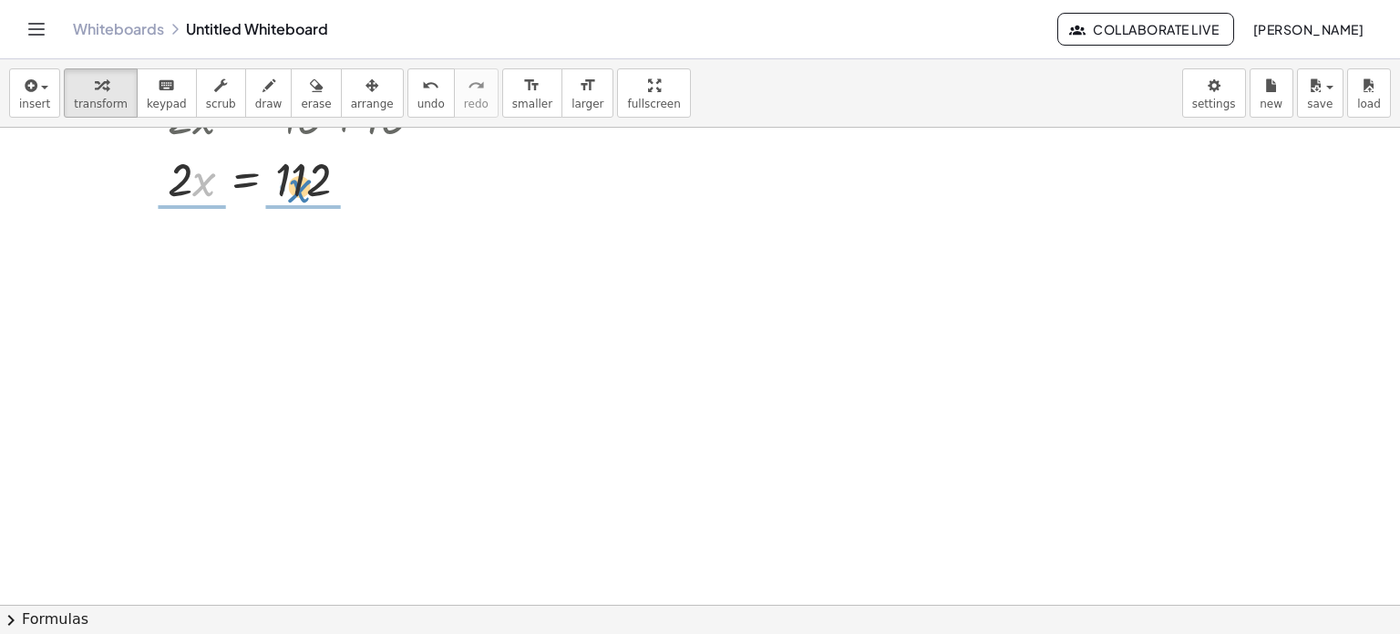
click at [304, 193] on div at bounding box center [303, 178] width 289 height 62
click at [294, 172] on div at bounding box center [302, 178] width 292 height 62
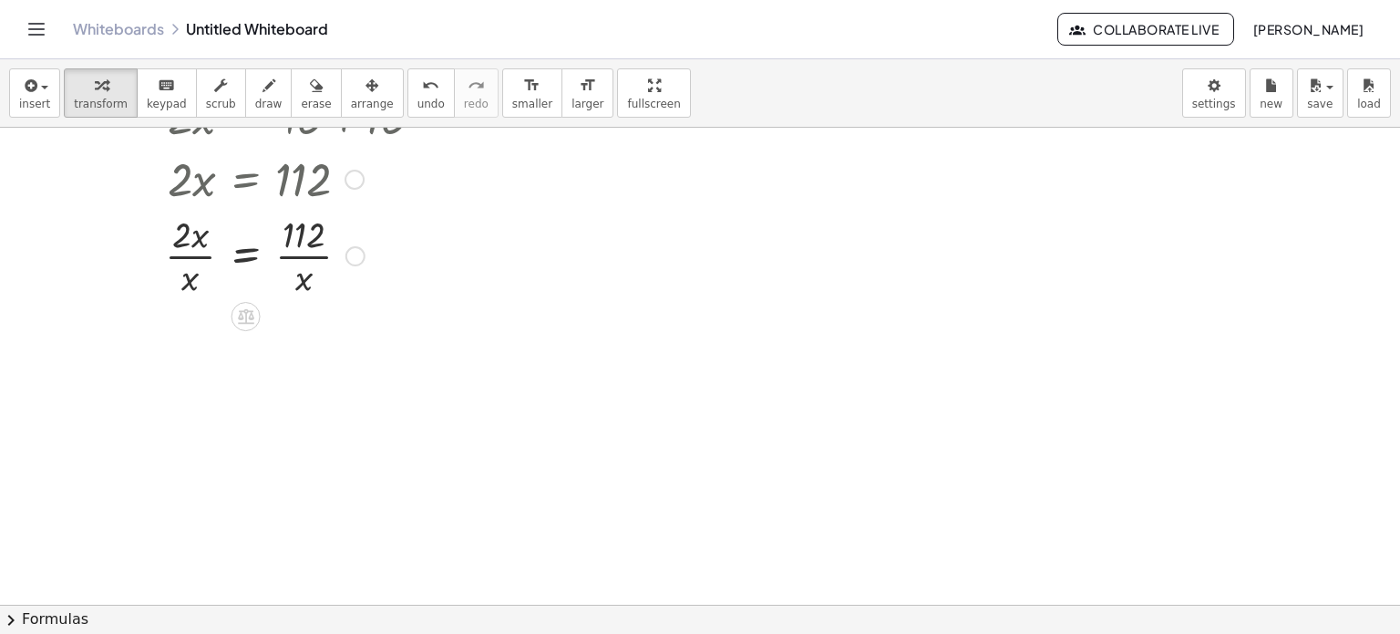
click at [305, 245] on div at bounding box center [302, 254] width 292 height 91
click at [258, 260] on div at bounding box center [302, 254] width 292 height 91
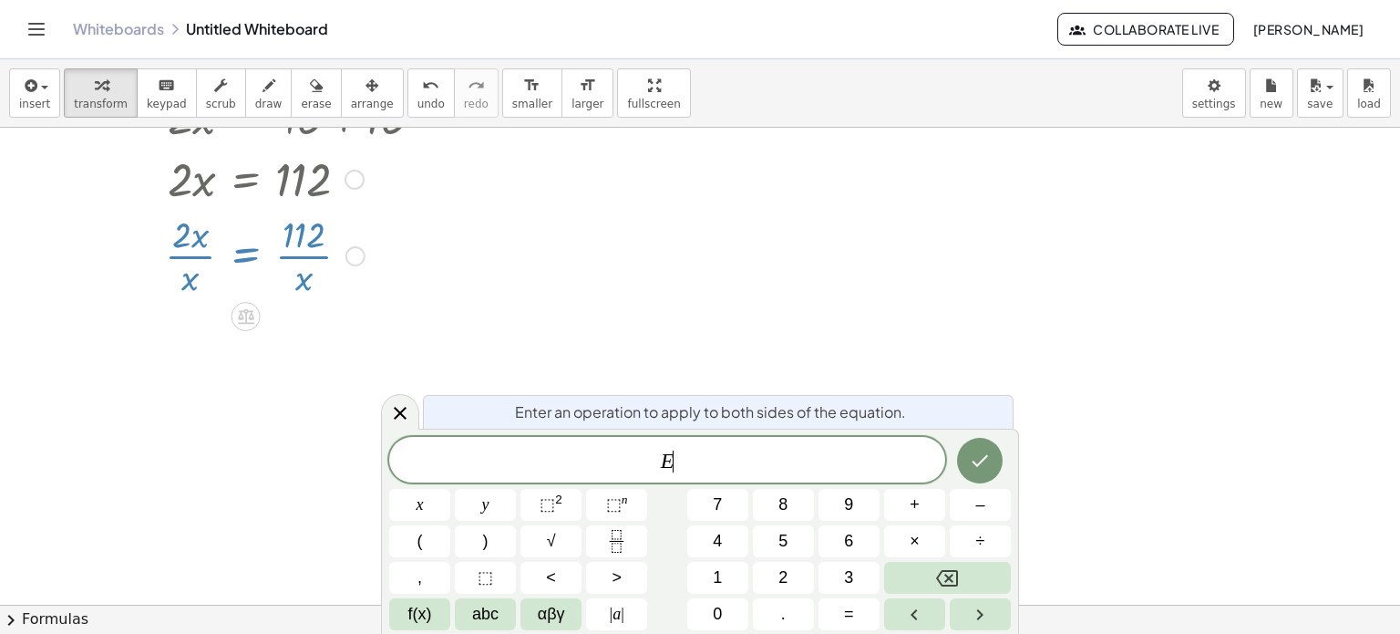
click at [236, 253] on div at bounding box center [302, 254] width 292 height 91
click at [211, 254] on div at bounding box center [302, 254] width 292 height 91
click at [200, 253] on div at bounding box center [302, 254] width 292 height 91
click at [412, 404] on div at bounding box center [400, 412] width 38 height 36
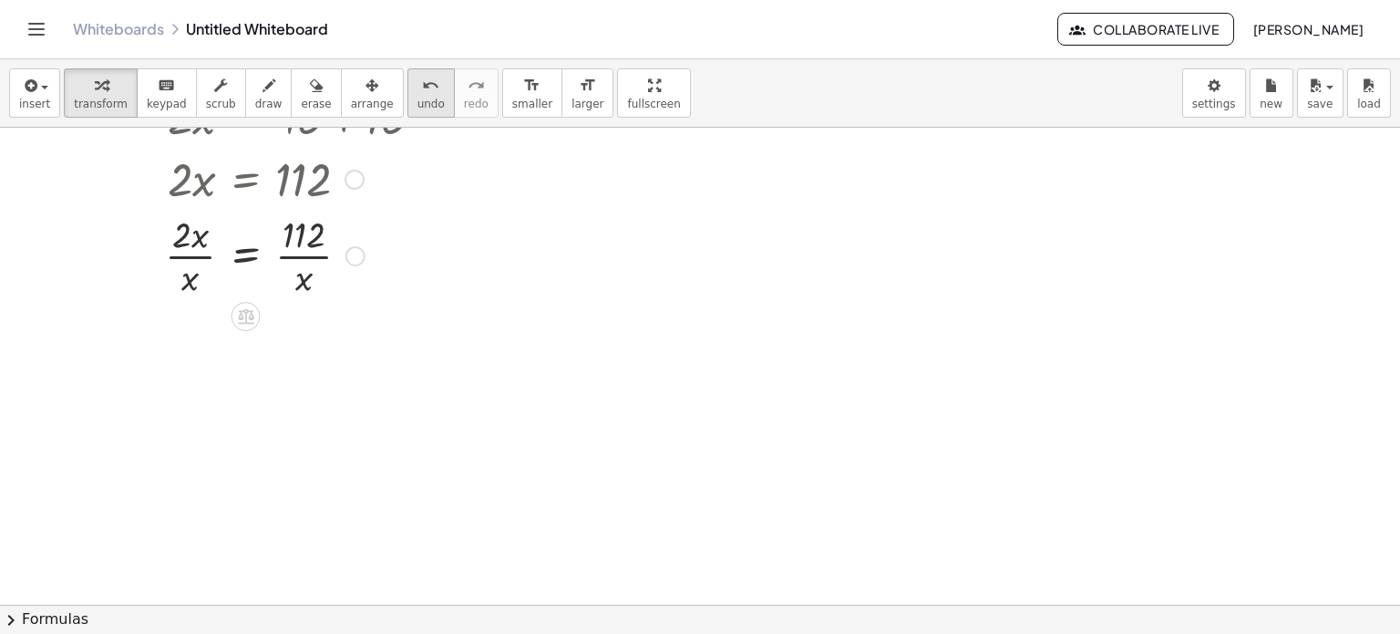
click at [408, 105] on button "undo undo" at bounding box center [431, 92] width 47 height 49
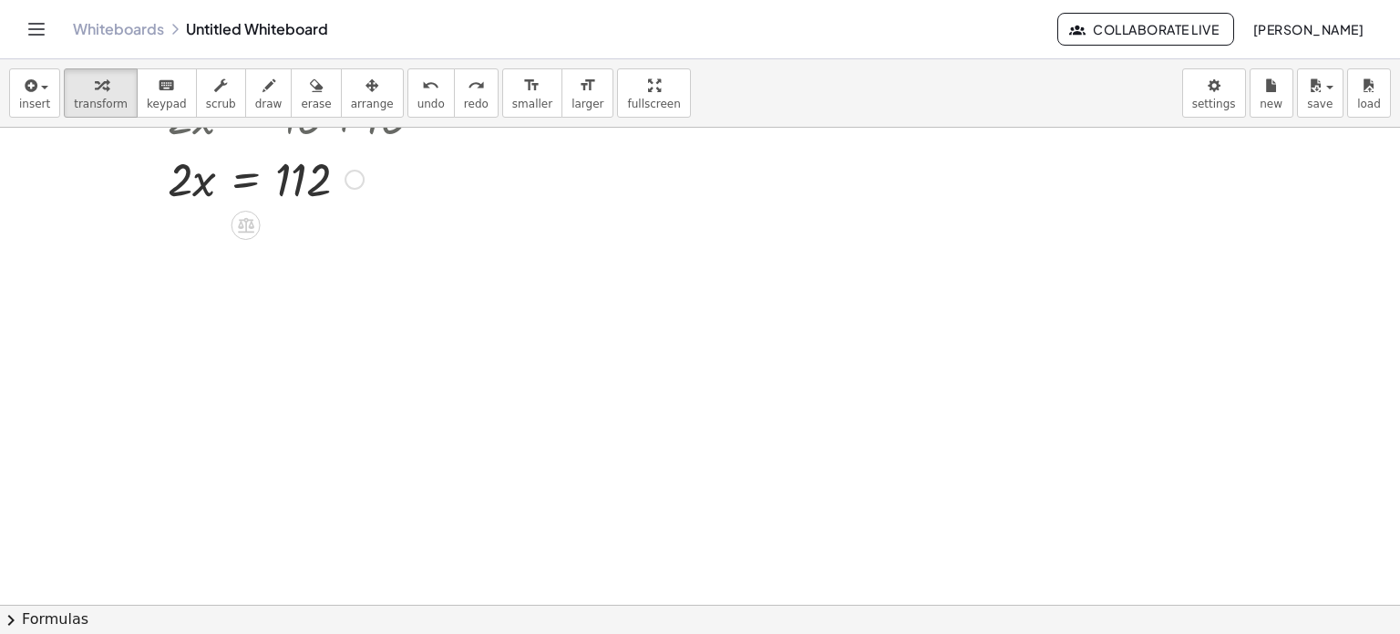
click at [280, 206] on div at bounding box center [303, 178] width 289 height 62
click at [327, 165] on div at bounding box center [303, 178] width 289 height 62
drag, startPoint x: 302, startPoint y: 192, endPoint x: 228, endPoint y: 195, distance: 73.9
click at [228, 195] on div at bounding box center [303, 178] width 289 height 62
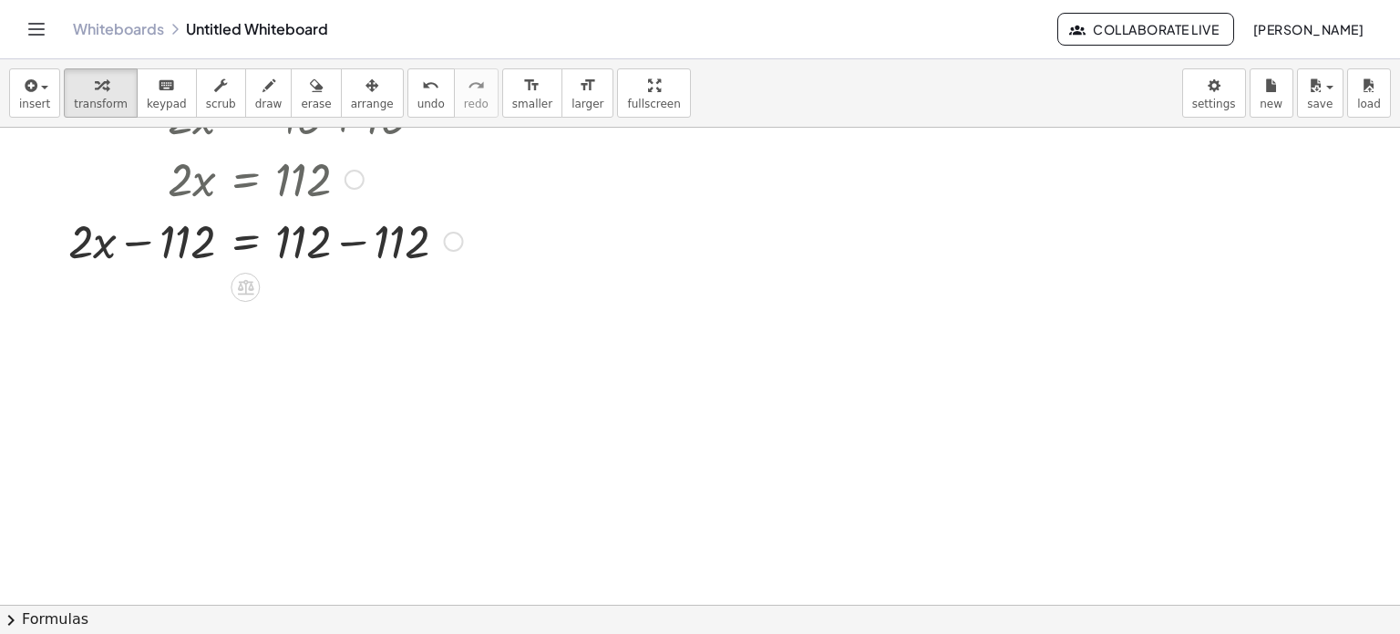
click at [151, 236] on div at bounding box center [265, 240] width 413 height 62
click at [346, 234] on div at bounding box center [265, 240] width 413 height 62
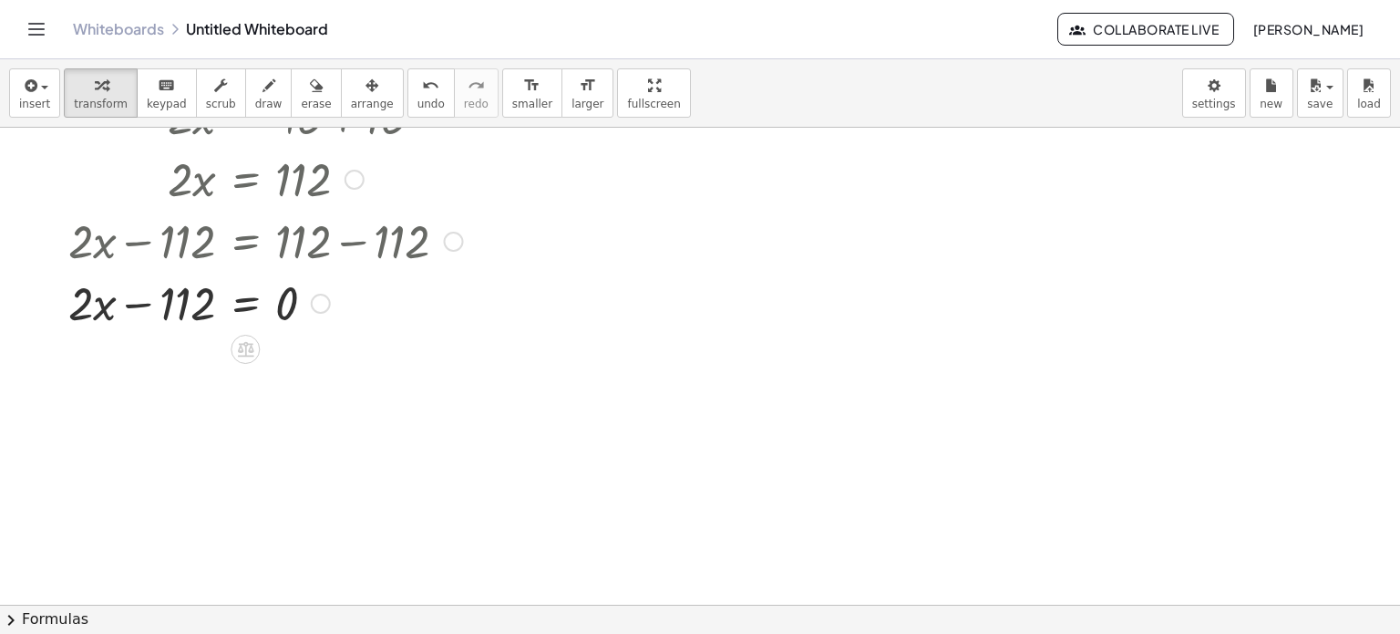
click at [251, 300] on div at bounding box center [265, 302] width 413 height 62
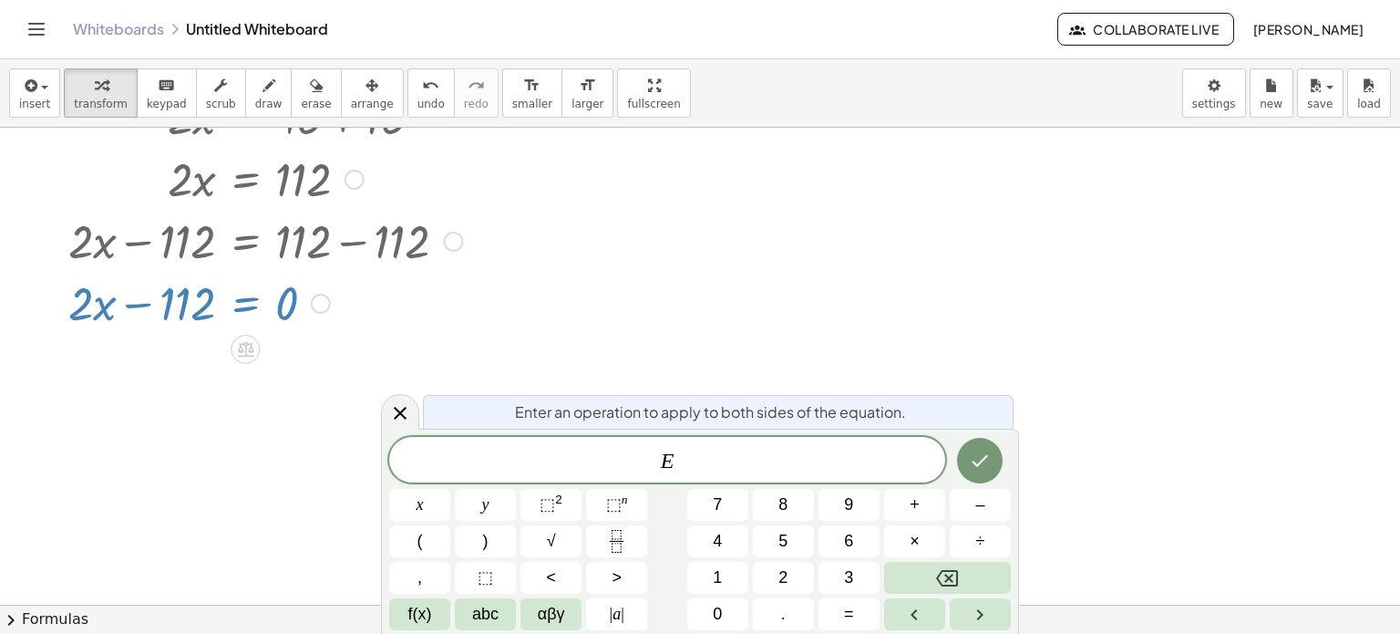
click at [382, 280] on div at bounding box center [265, 302] width 413 height 62
click at [394, 402] on icon at bounding box center [400, 413] width 22 height 22
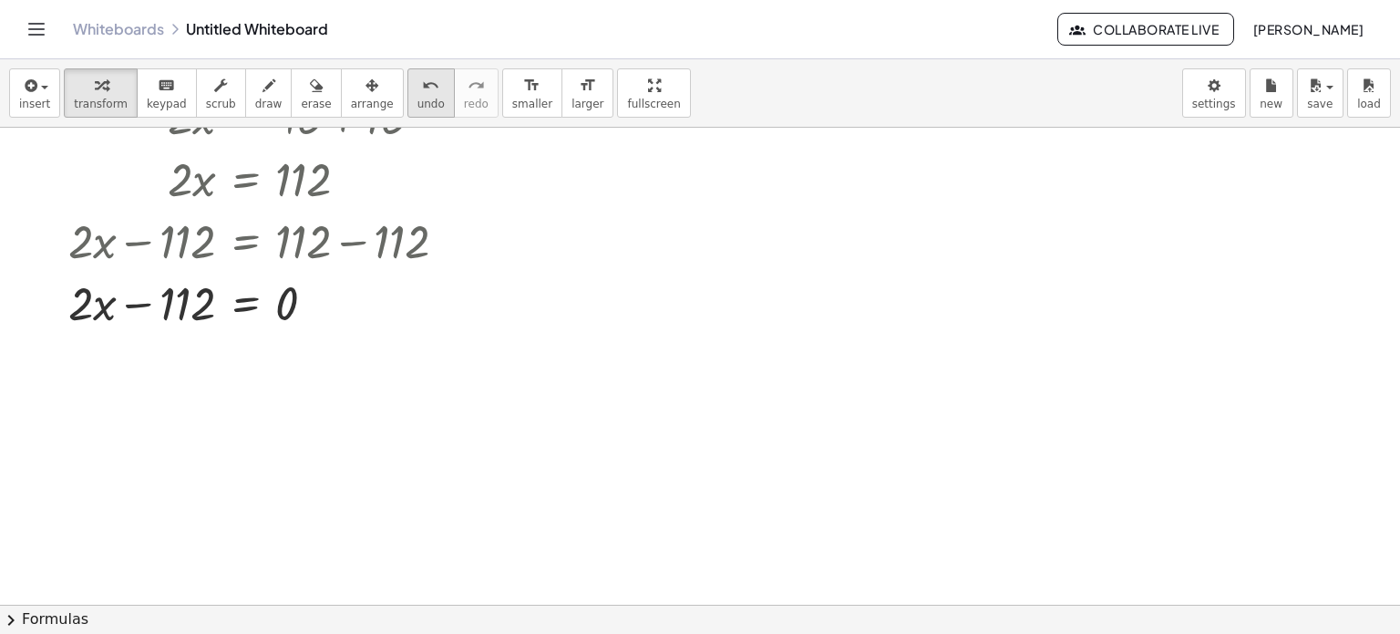
click at [408, 99] on button "undo undo" at bounding box center [431, 92] width 47 height 49
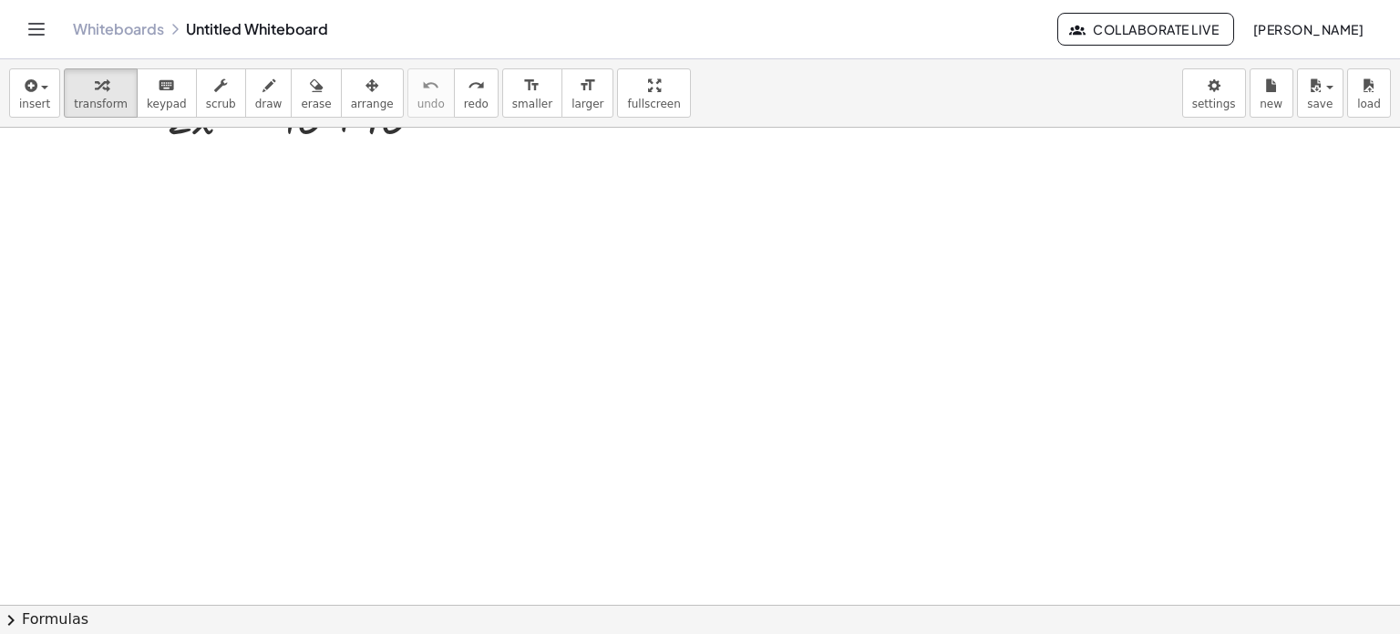
scroll to position [0, 0]
click at [372, 218] on div at bounding box center [303, 211] width 289 height 62
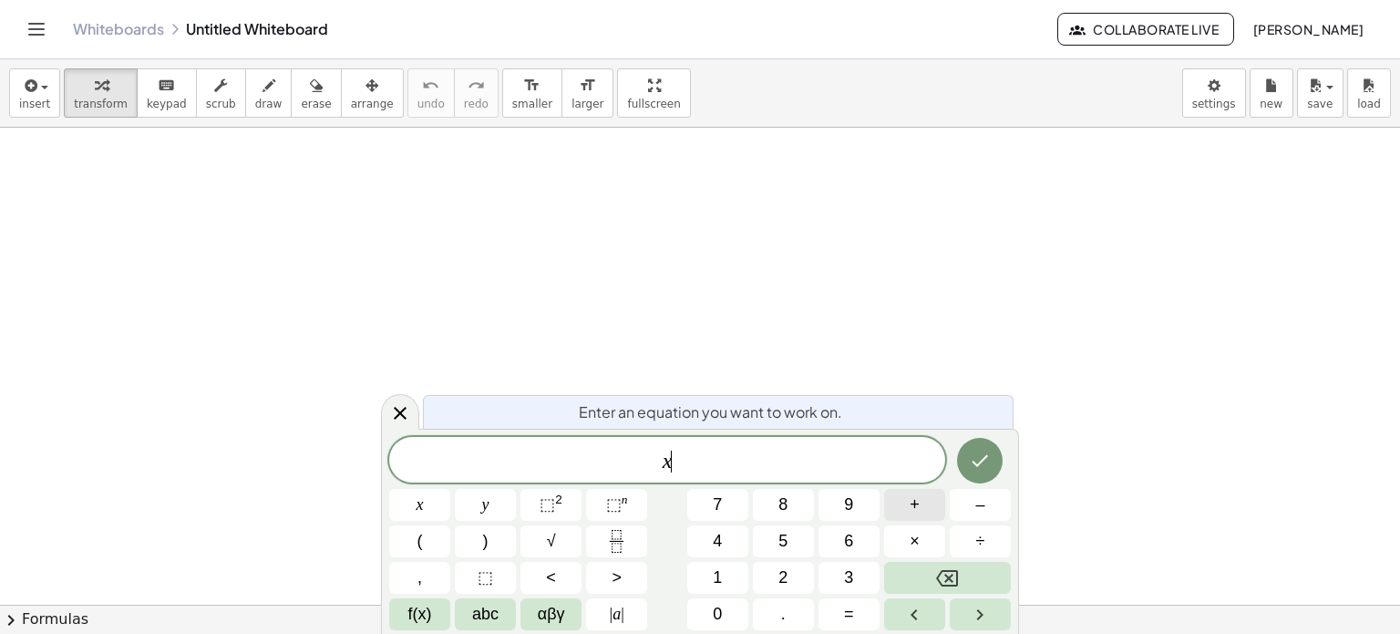
click at [918, 501] on span "+" at bounding box center [915, 504] width 10 height 25
